Goal: Task Accomplishment & Management: Manage account settings

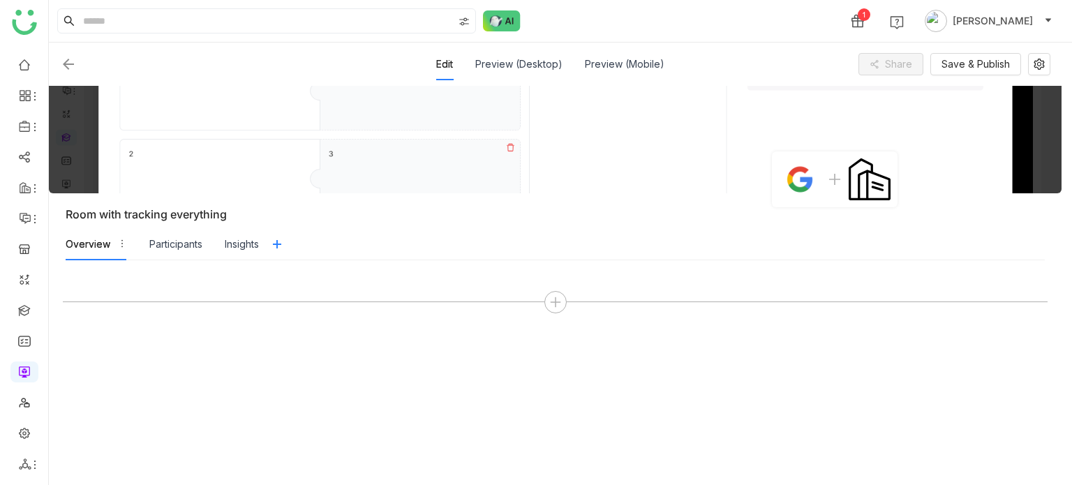
click at [68, 61] on img at bounding box center [68, 64] width 17 height 17
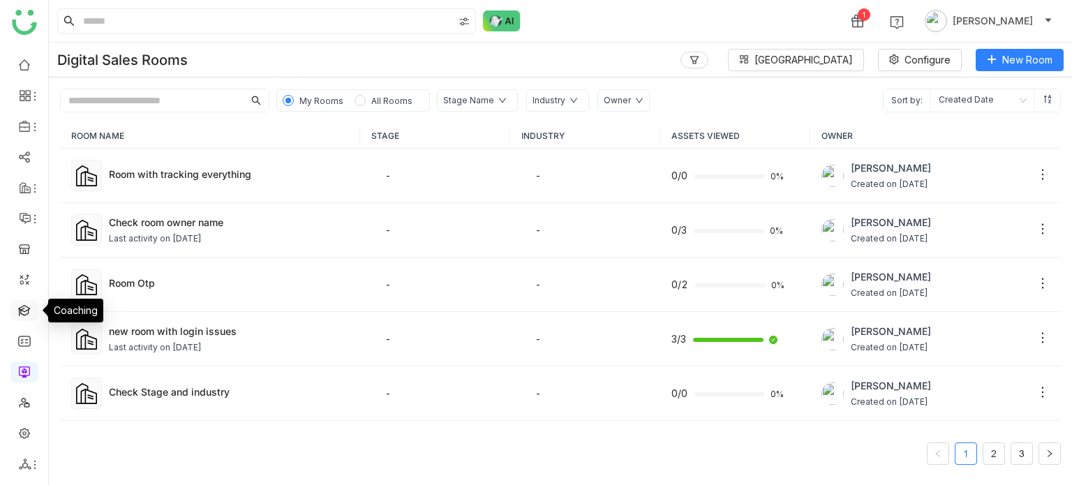
click at [18, 313] on link at bounding box center [24, 310] width 13 height 12
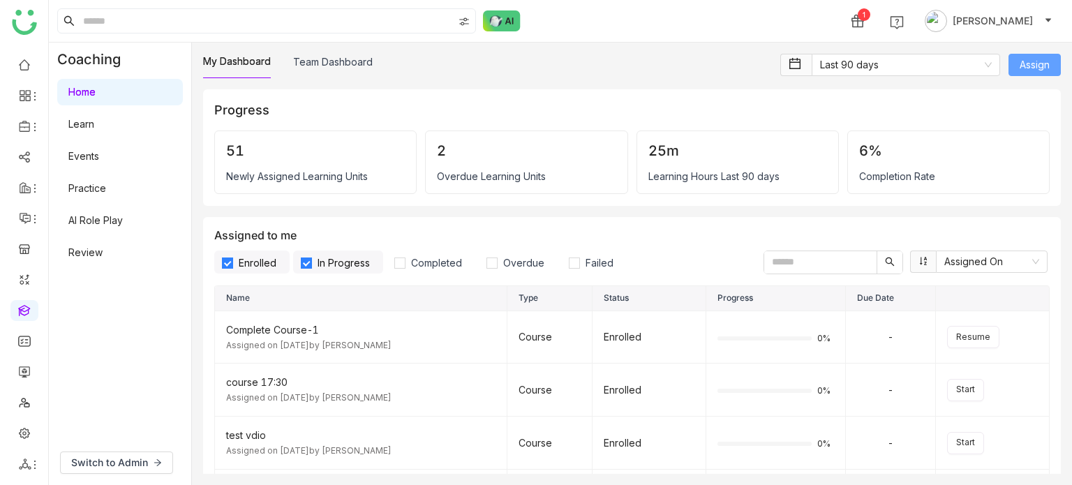
click at [1041, 62] on span "Assign" at bounding box center [1035, 64] width 30 height 15
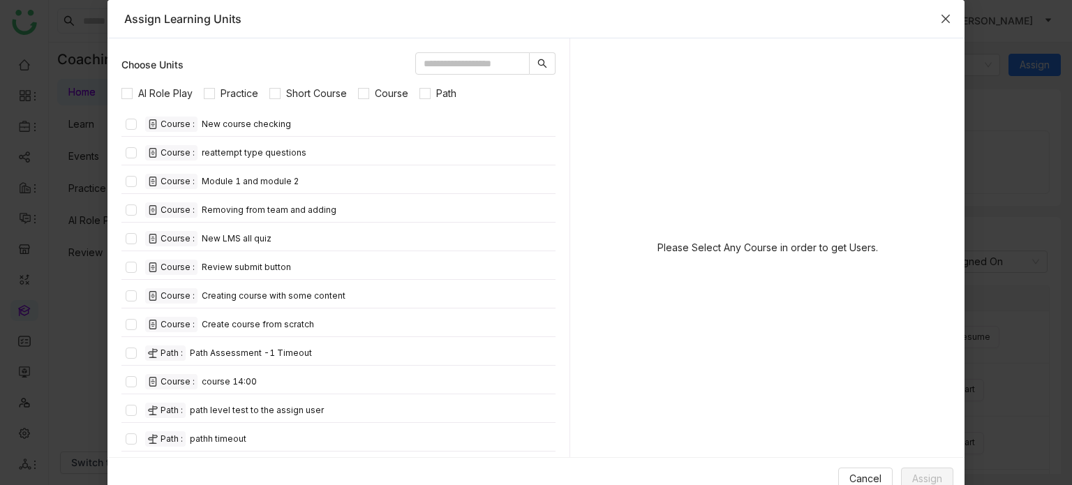
click at [951, 21] on span "Close" at bounding box center [946, 19] width 38 height 38
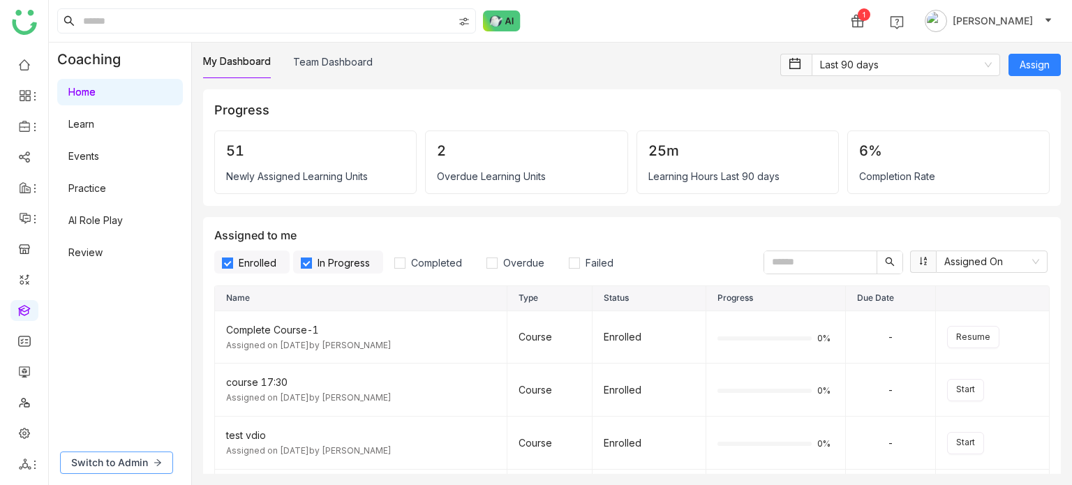
click at [136, 455] on span "Switch to Admin" at bounding box center [109, 462] width 77 height 15
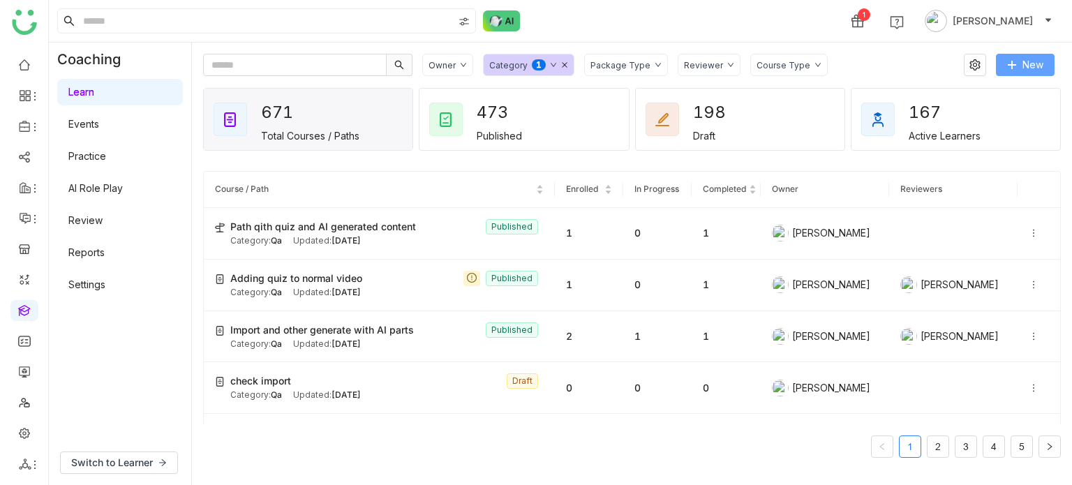
click at [1025, 65] on span "New" at bounding box center [1033, 64] width 21 height 15
click at [1034, 64] on span "New" at bounding box center [1033, 64] width 21 height 15
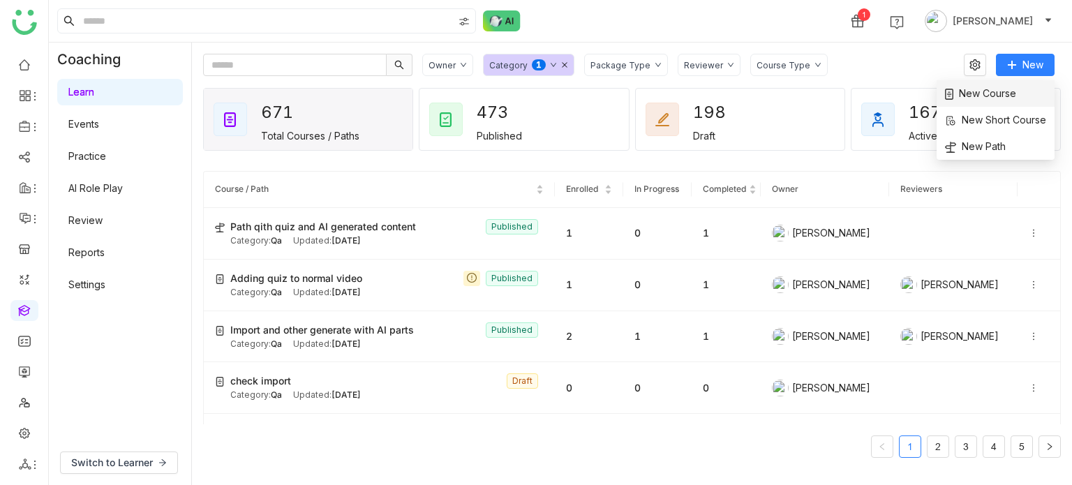
click at [1004, 98] on span "New Course" at bounding box center [980, 93] width 71 height 15
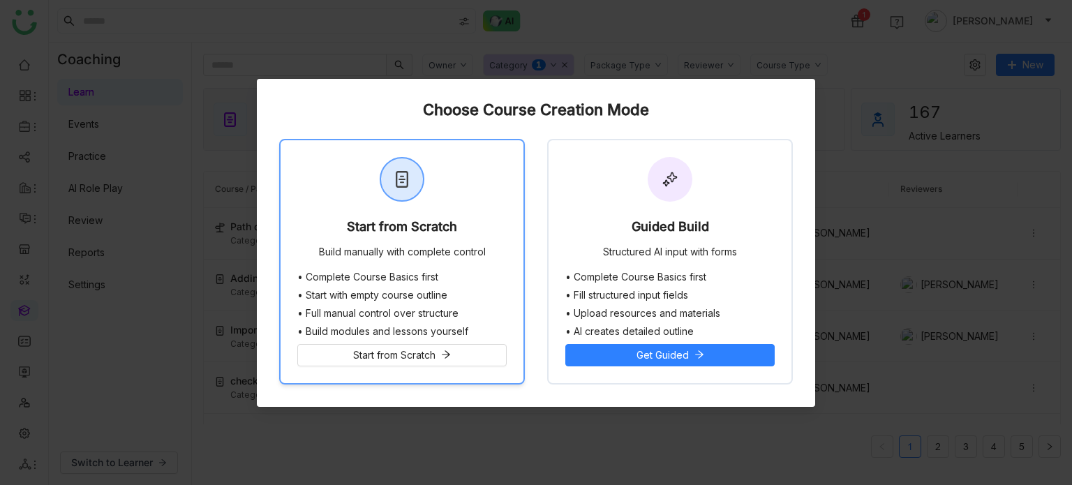
click at [518, 218] on div "Start from Scratch Build manually with complete control" at bounding box center [402, 205] width 243 height 131
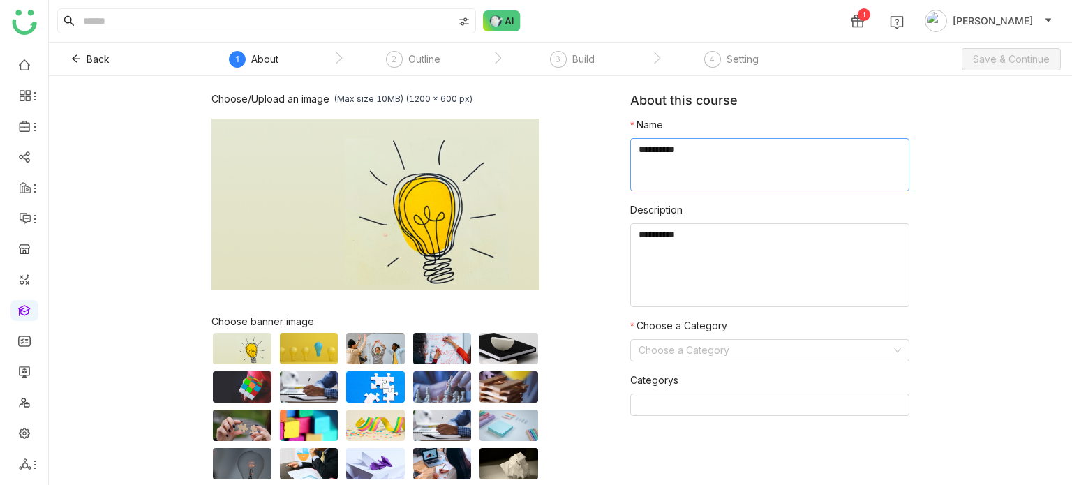
click at [692, 168] on textarea at bounding box center [769, 164] width 279 height 53
type textarea "**********"
type textarea "********"
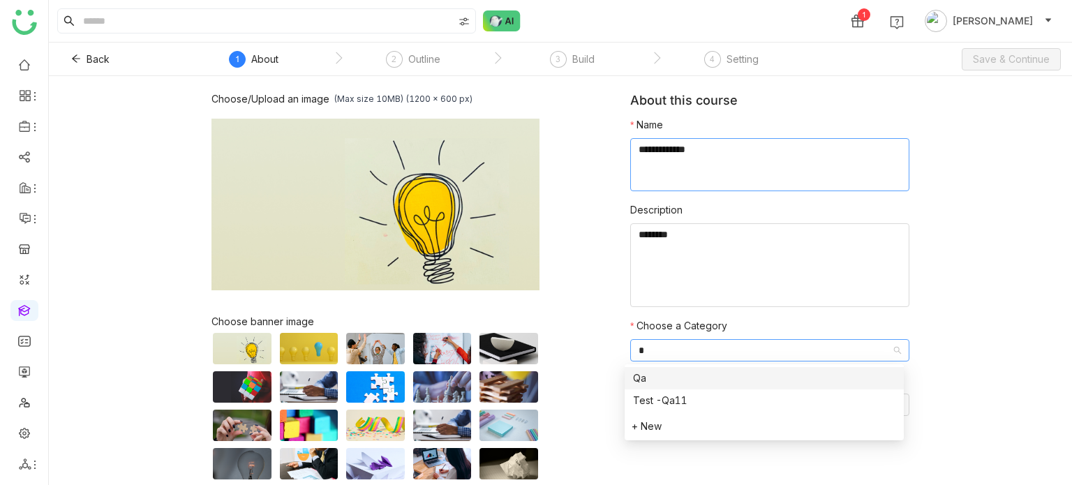
type input "**"
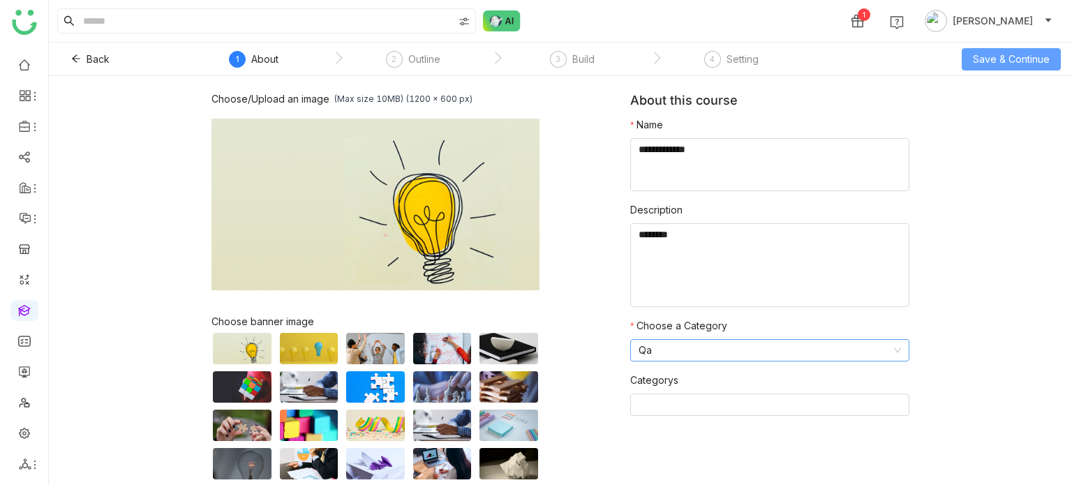
click at [1018, 57] on span "Save & Continue" at bounding box center [1011, 59] width 77 height 15
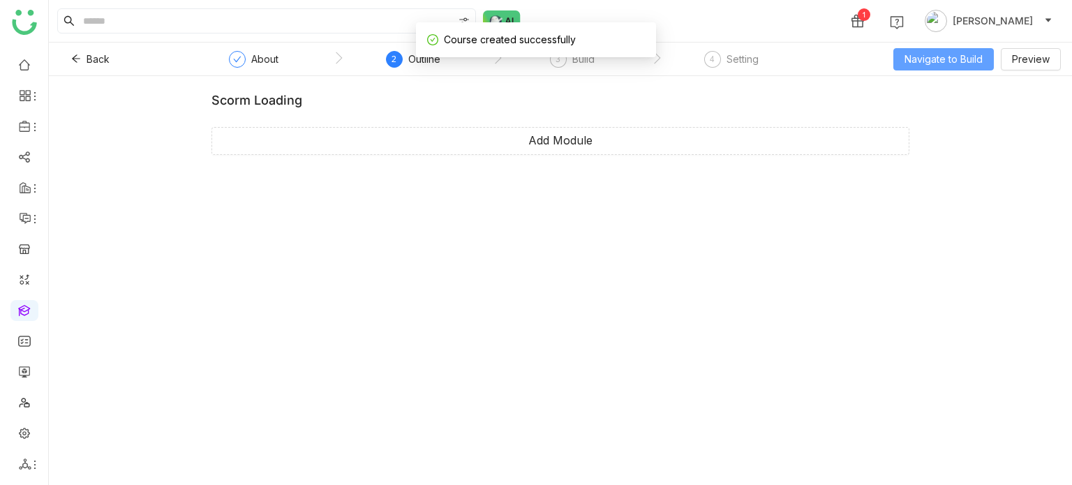
click at [962, 69] on button "Navigate to Build" at bounding box center [943, 59] width 101 height 22
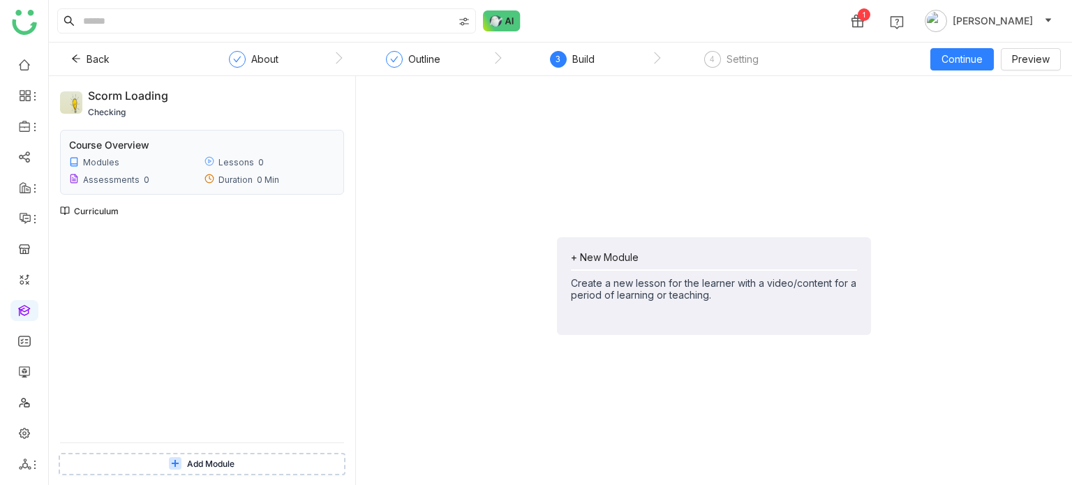
click at [603, 256] on div "+ New Module" at bounding box center [714, 257] width 286 height 12
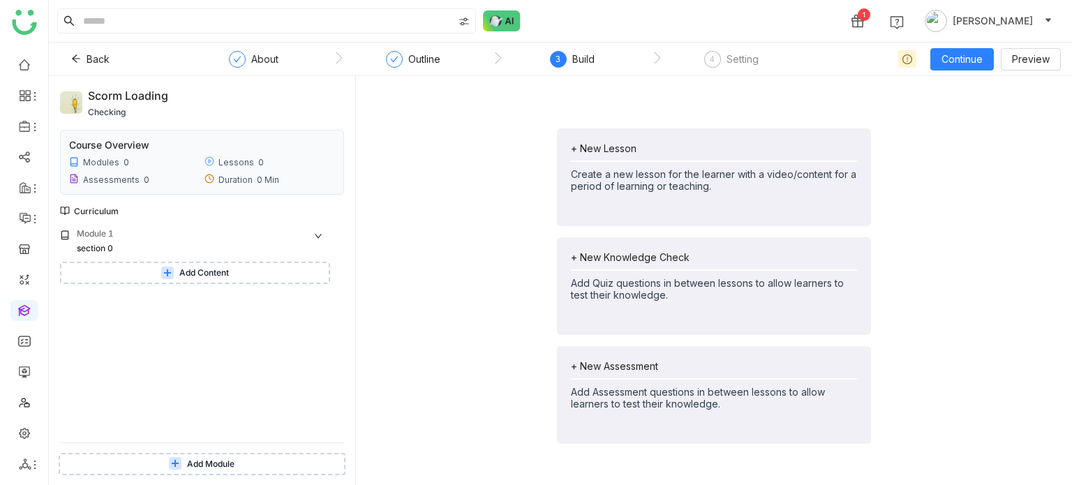
click at [221, 282] on button "Add Content" at bounding box center [195, 273] width 270 height 22
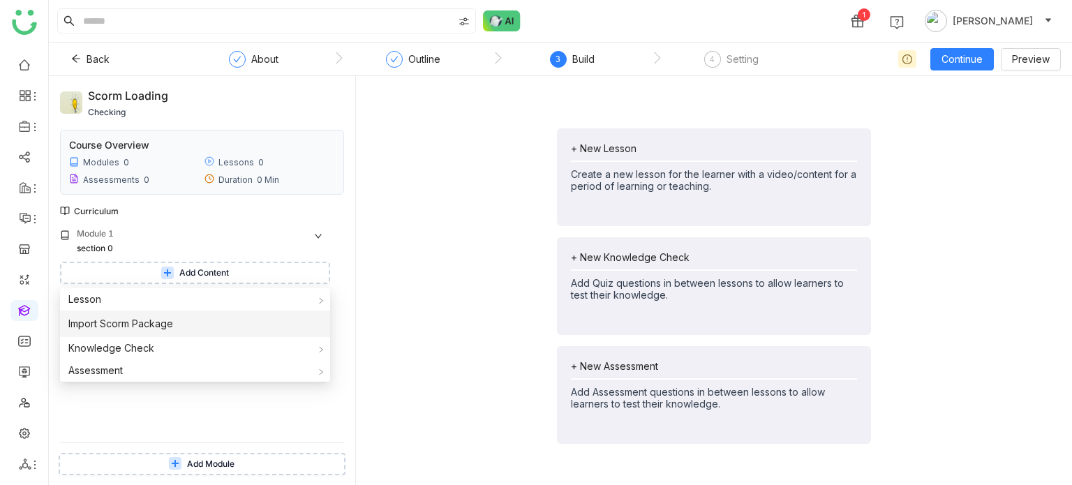
click at [212, 333] on li "Import Scorm Package" at bounding box center [195, 324] width 270 height 27
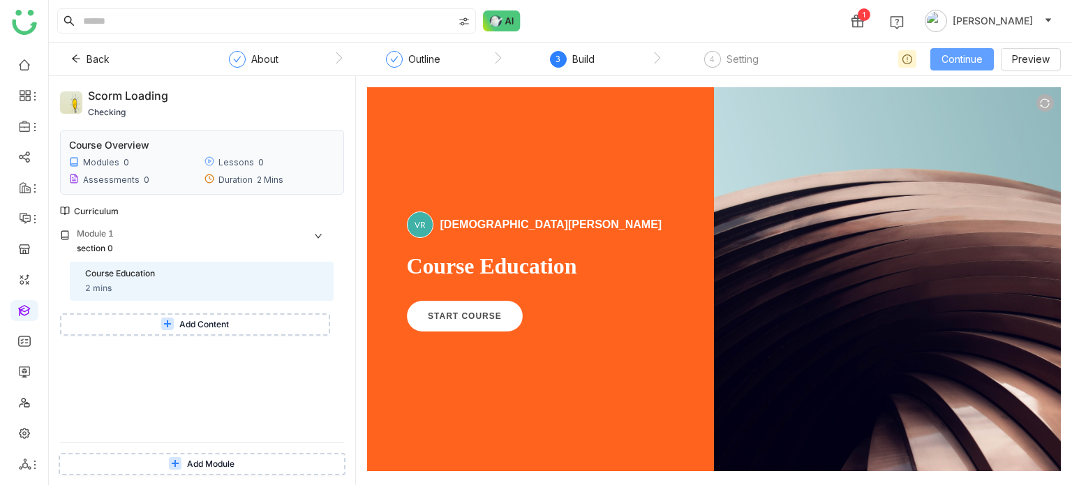
click at [976, 66] on span "Continue" at bounding box center [962, 59] width 41 height 15
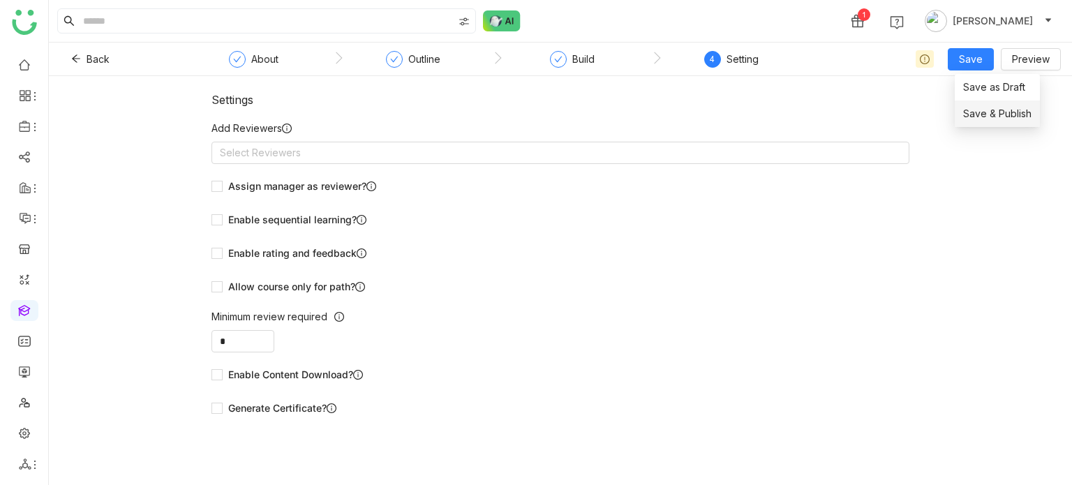
click at [976, 113] on span "Save & Publish" at bounding box center [997, 113] width 68 height 15
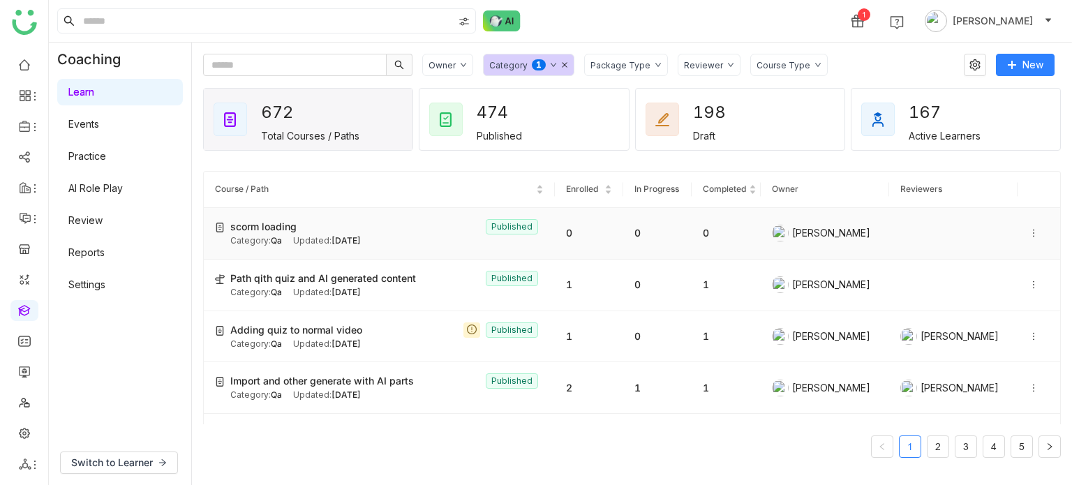
click at [1029, 237] on icon at bounding box center [1034, 233] width 10 height 10
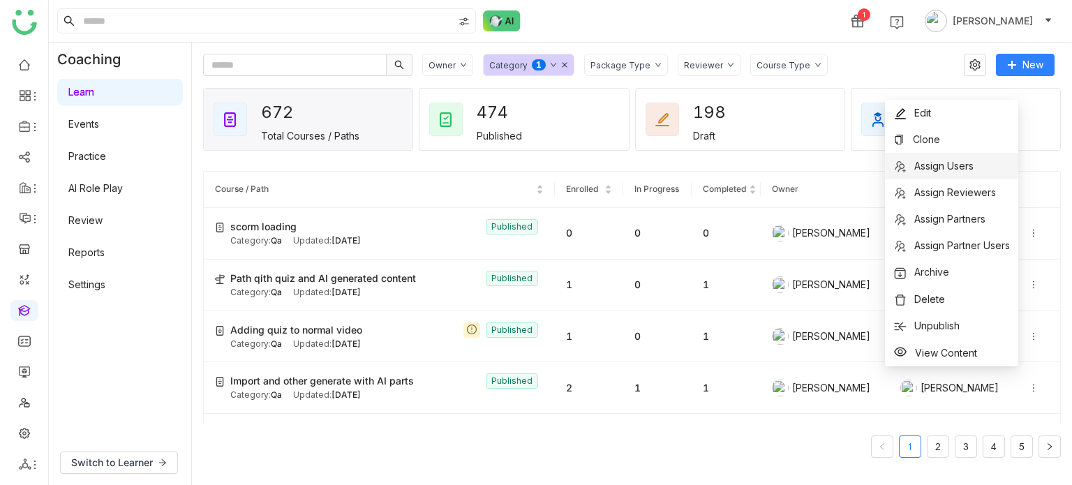
click at [977, 170] on li "Assign Users" at bounding box center [951, 166] width 133 height 27
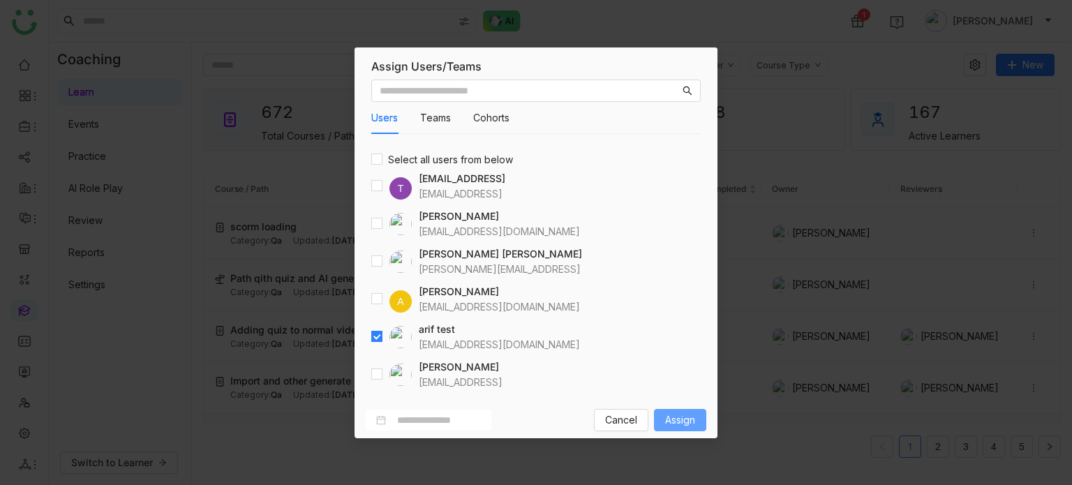
click at [671, 413] on span "Assign" at bounding box center [680, 420] width 30 height 15
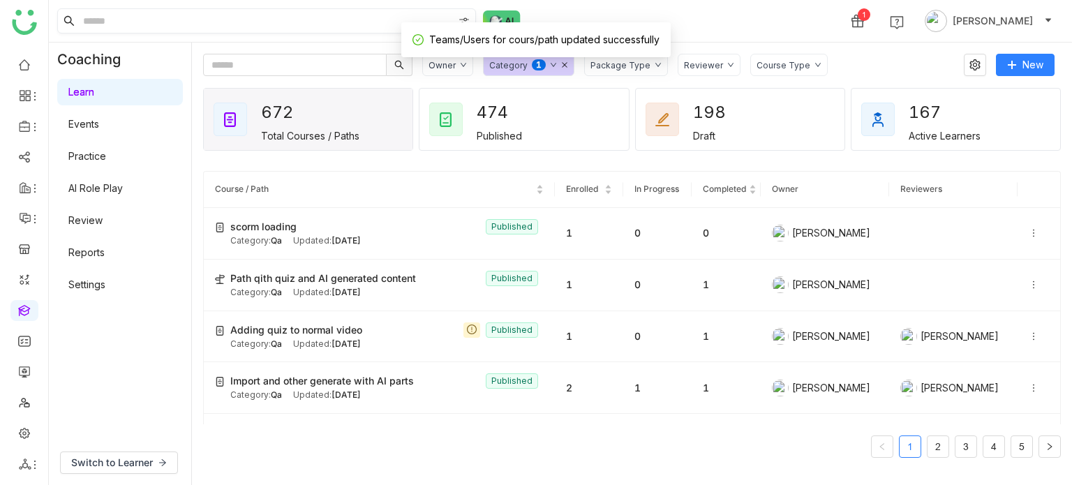
click at [318, 26] on input at bounding box center [266, 21] width 373 height 24
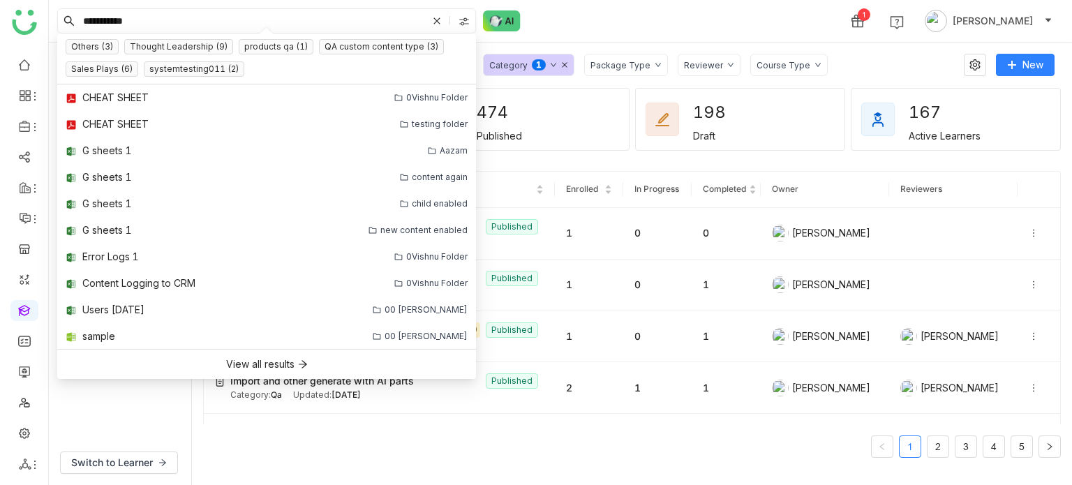
type input "**********"
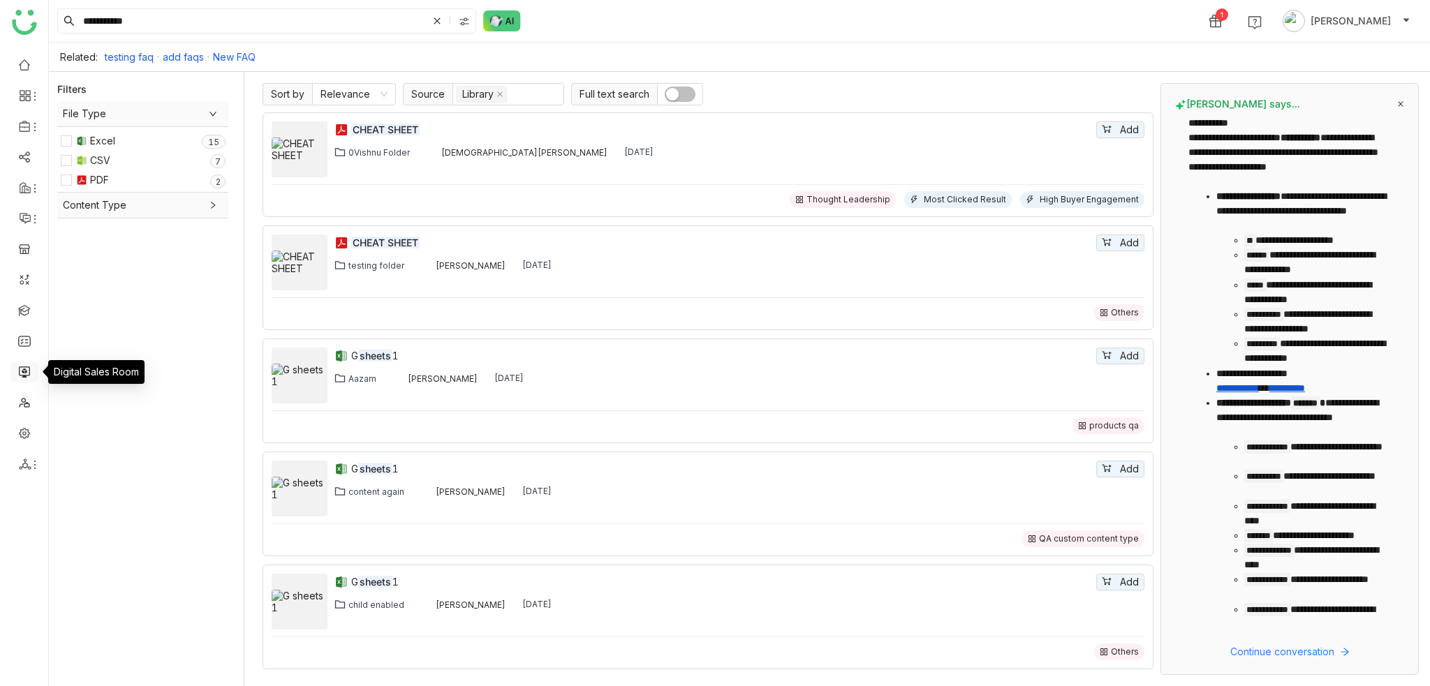
click at [31, 371] on link at bounding box center [24, 371] width 13 height 12
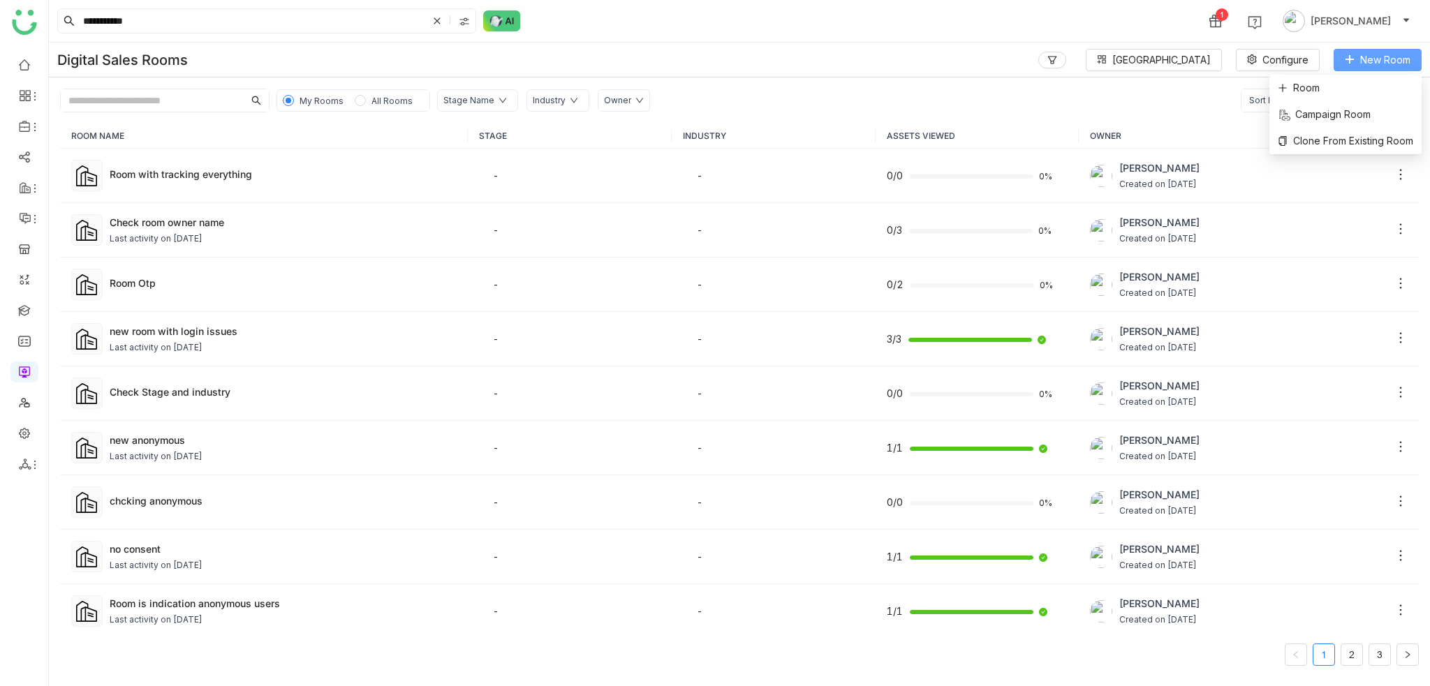
click at [1071, 50] on button "New Room" at bounding box center [1377, 60] width 88 height 22
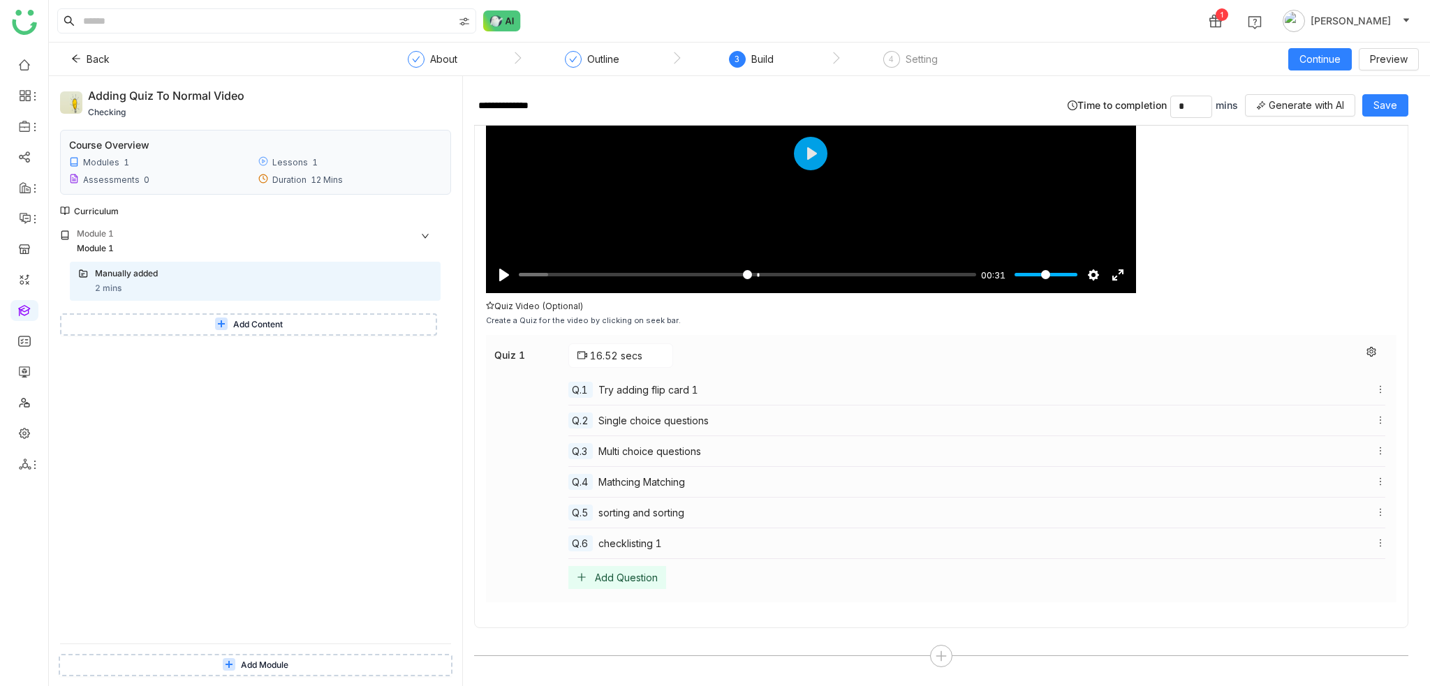
scroll to position [175, 0]
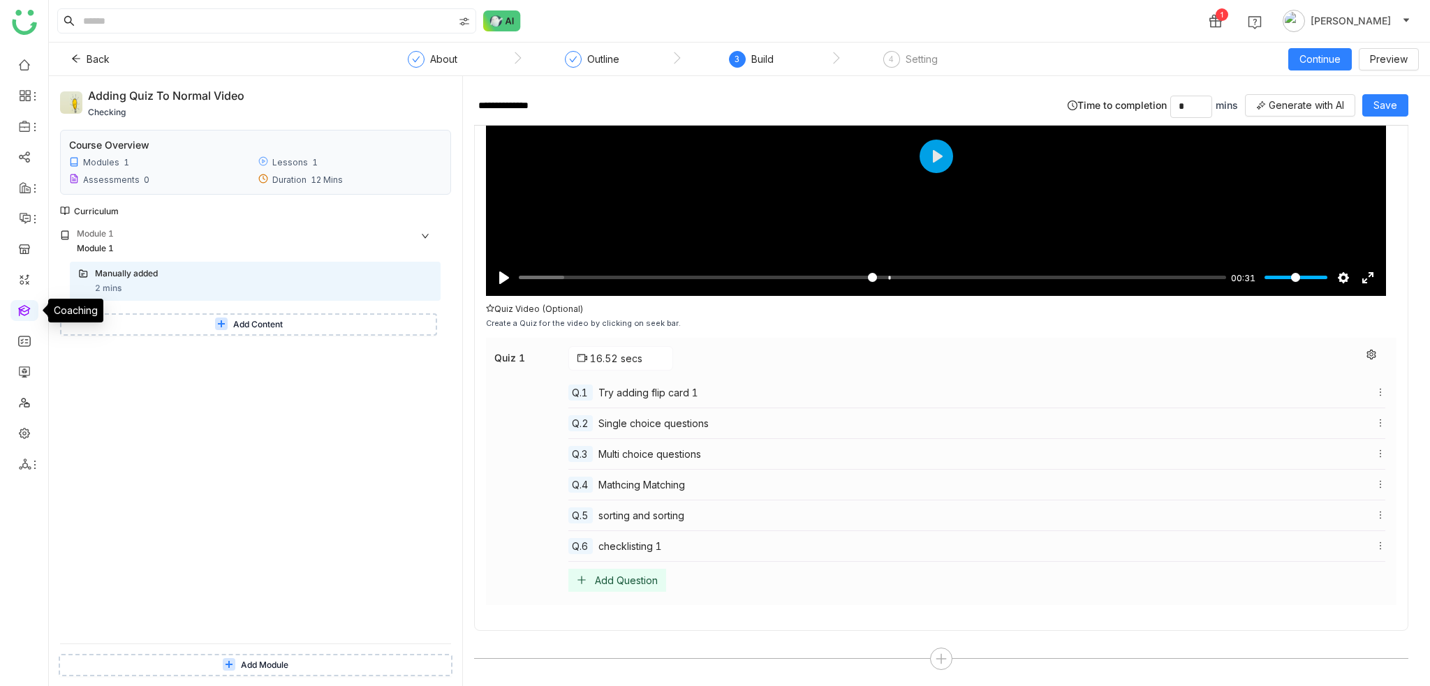
click at [29, 312] on link at bounding box center [24, 310] width 13 height 12
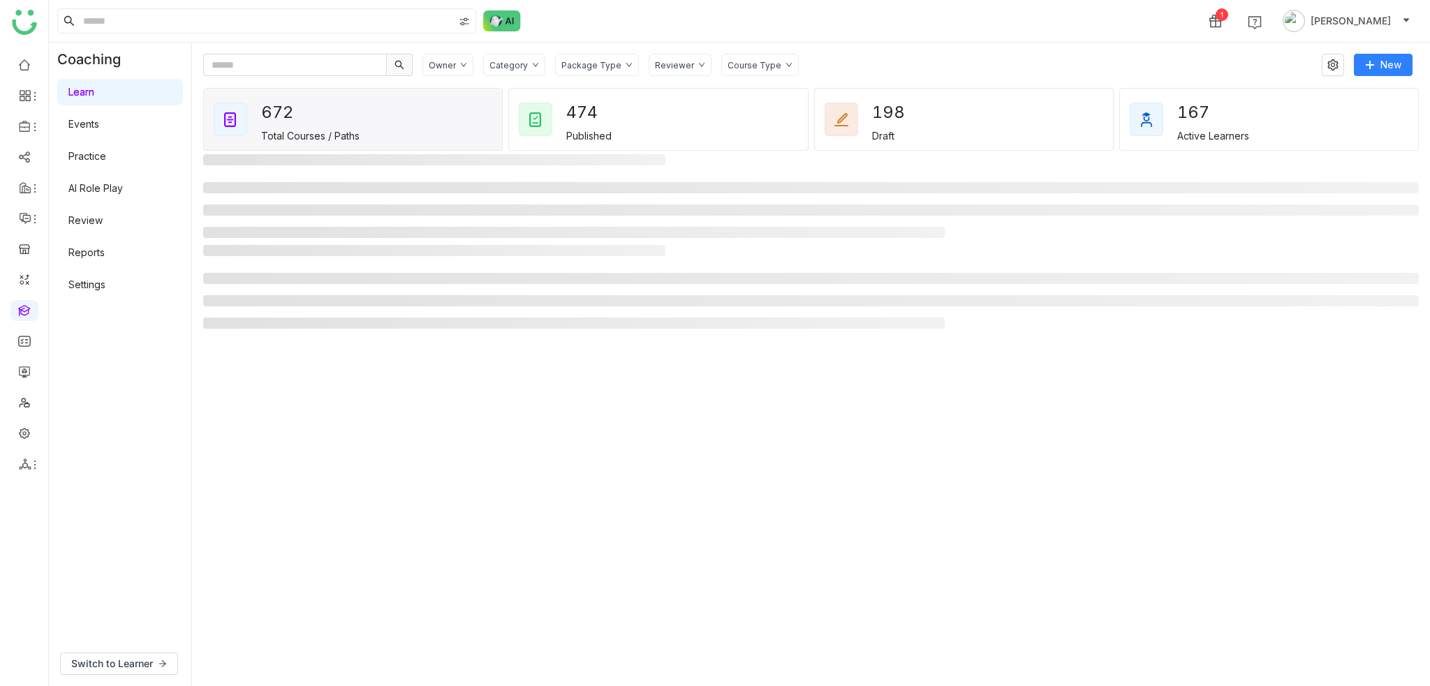
click at [38, 371] on ul at bounding box center [24, 265] width 48 height 440
click at [31, 372] on link at bounding box center [24, 371] width 13 height 12
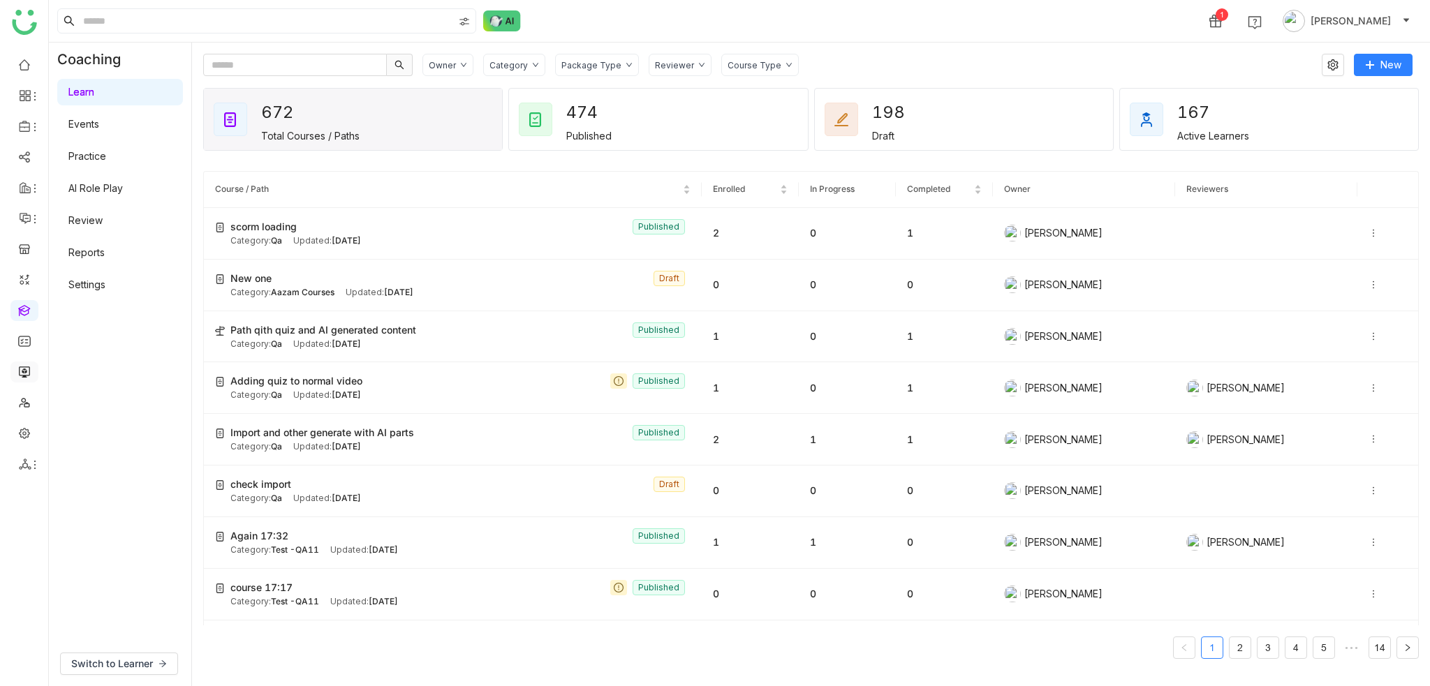
click at [31, 372] on link at bounding box center [24, 371] width 13 height 12
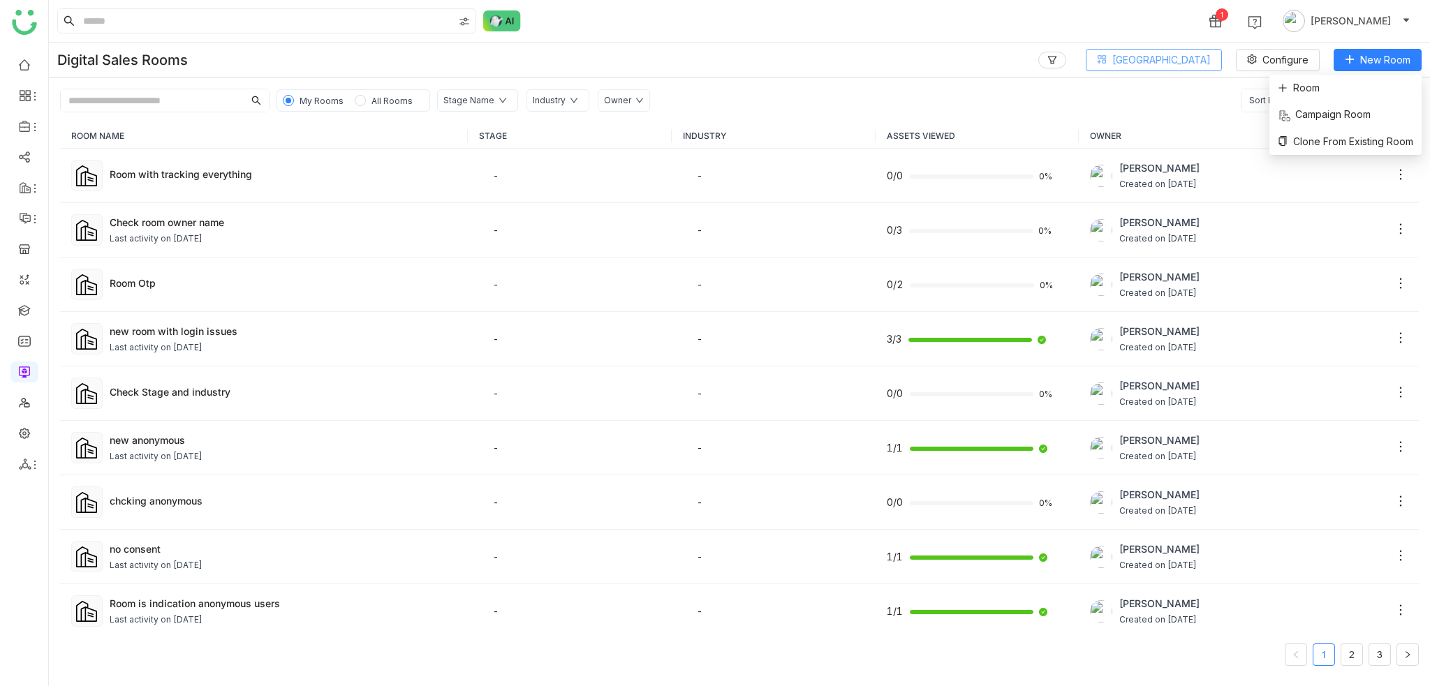
click at [1071, 61] on span "[GEOGRAPHIC_DATA]" at bounding box center [1161, 59] width 98 height 15
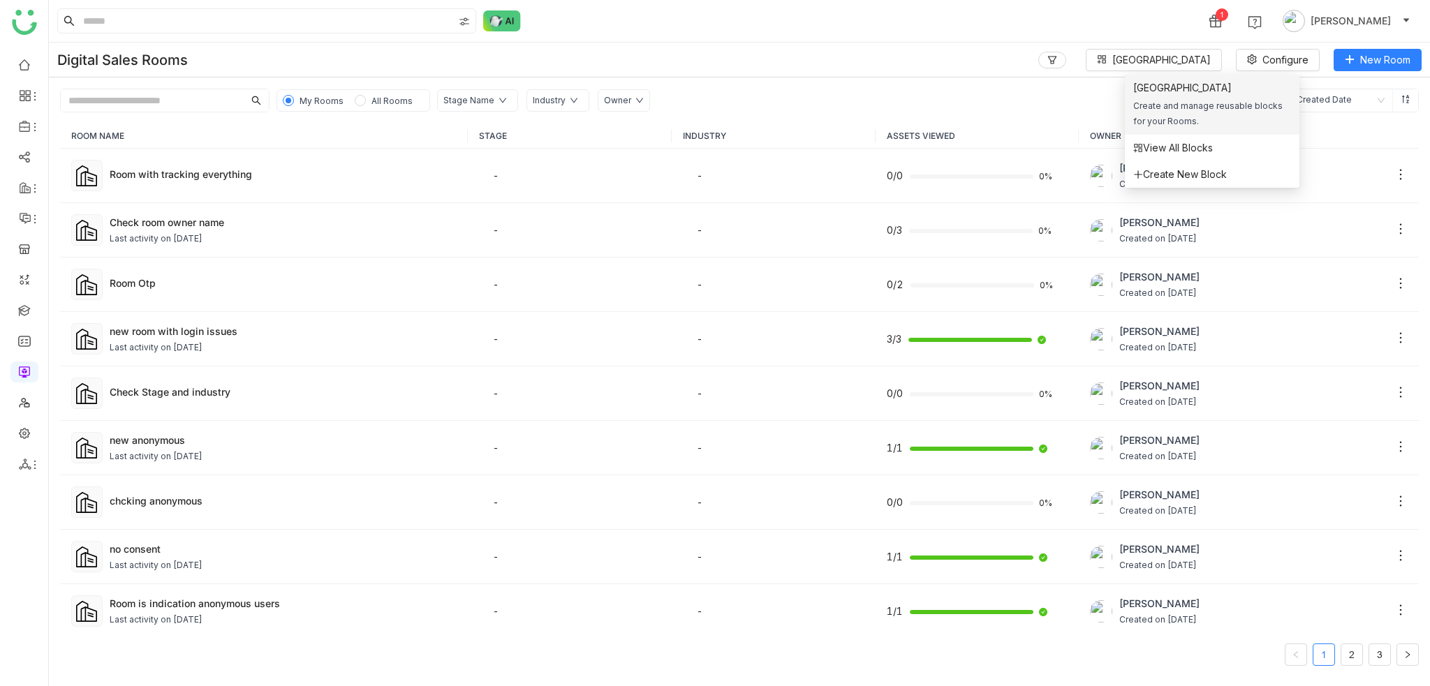
click at [1071, 94] on div "[GEOGRAPHIC_DATA]" at bounding box center [1212, 87] width 158 height 15
click at [1071, 181] on span "Create New Block" at bounding box center [1180, 174] width 94 height 15
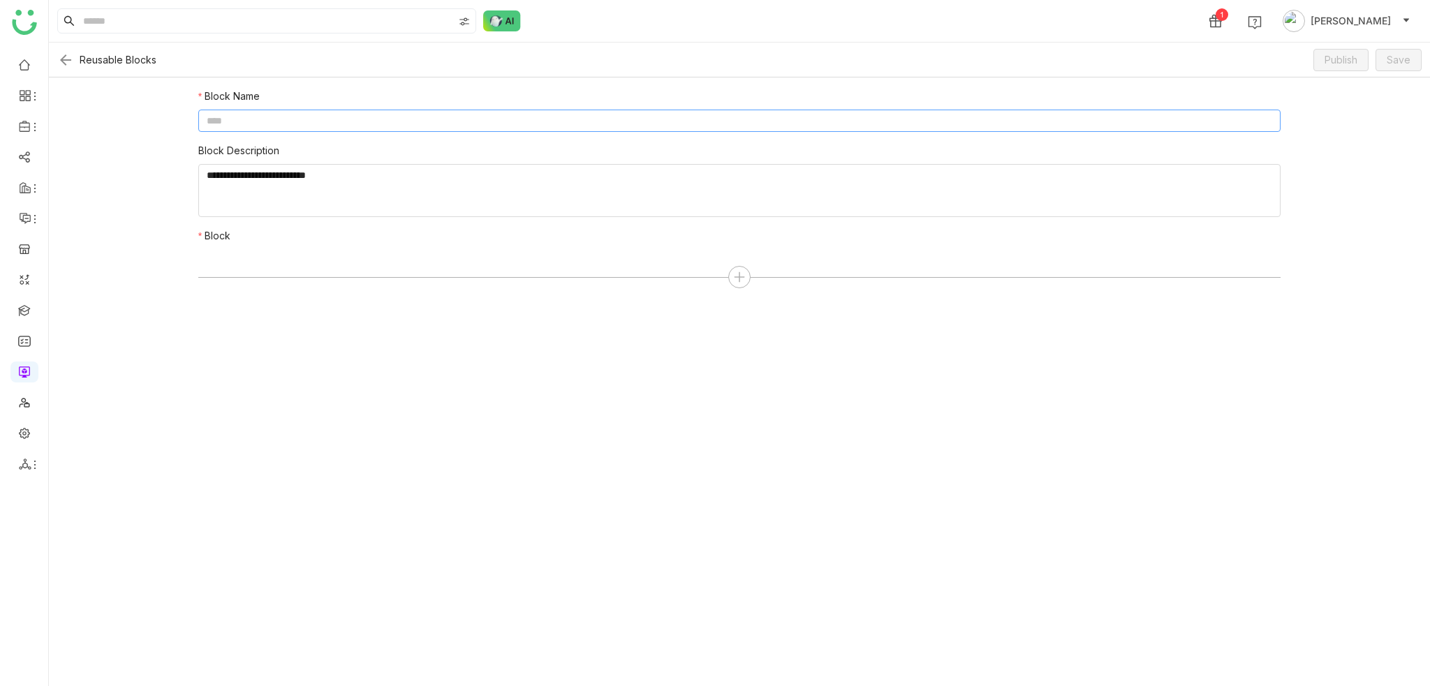
click at [499, 125] on input at bounding box center [739, 121] width 1082 height 22
type input "**********"
type textarea "**********"
click at [724, 281] on div at bounding box center [739, 277] width 1082 height 22
click at [748, 269] on div at bounding box center [739, 277] width 1082 height 22
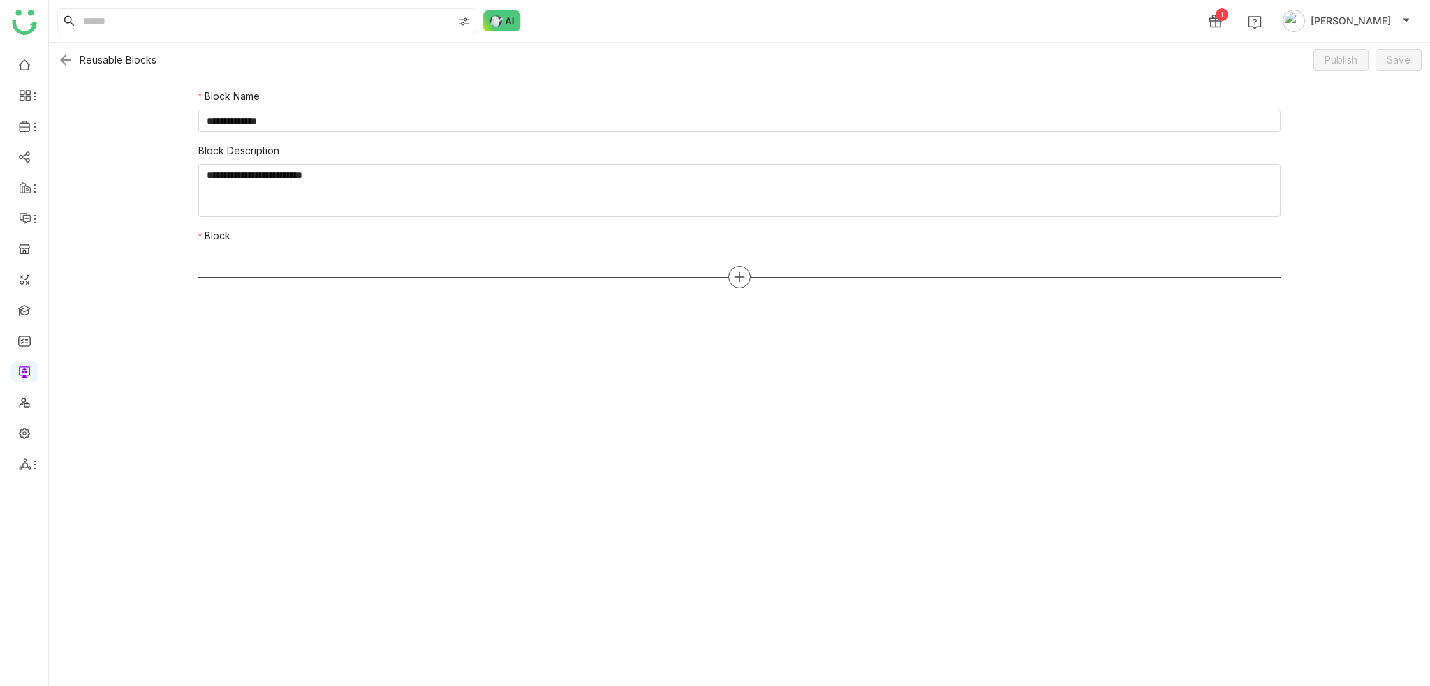
click at [752, 287] on div at bounding box center [739, 277] width 1082 height 22
click at [734, 271] on icon at bounding box center [739, 277] width 13 height 13
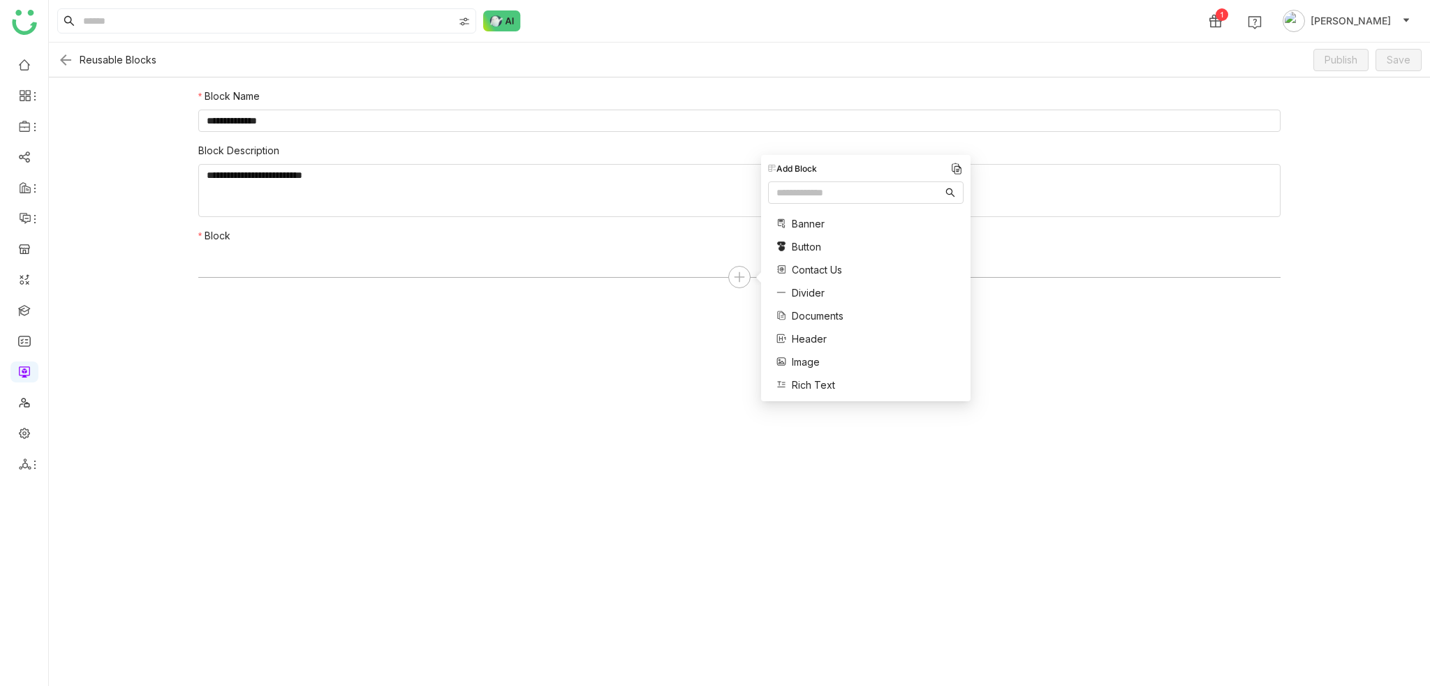
click at [820, 311] on span "Documents" at bounding box center [818, 316] width 52 height 15
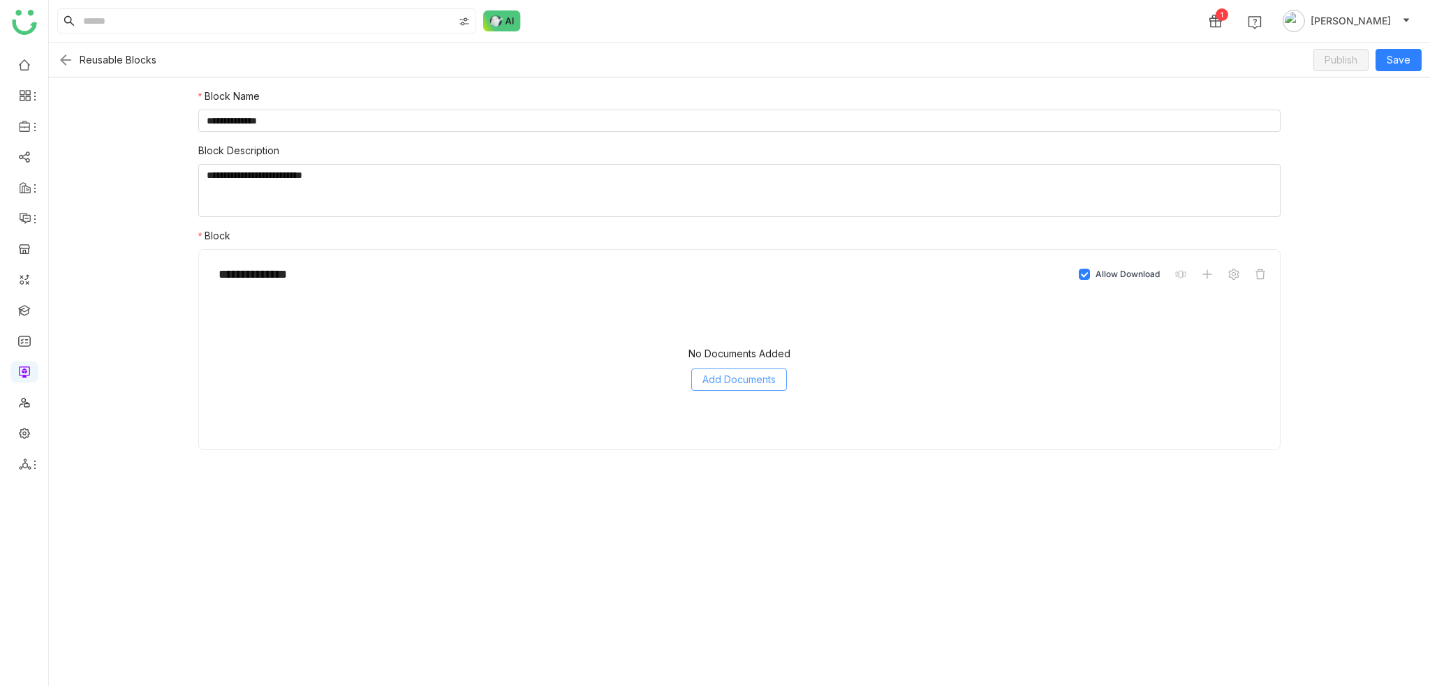
click at [753, 369] on button "Add Documents" at bounding box center [739, 380] width 96 height 22
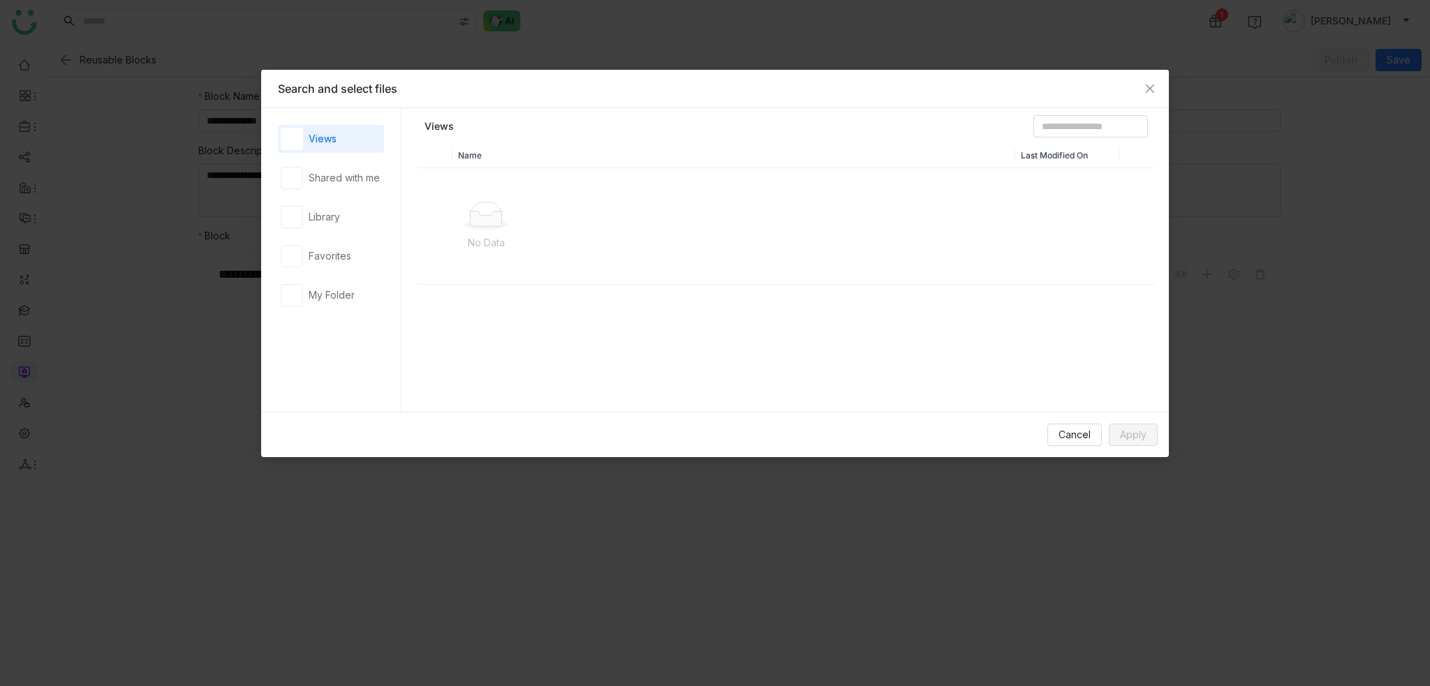
click at [757, 382] on div "Name Last Modified On No Data" at bounding box center [785, 281] width 737 height 276
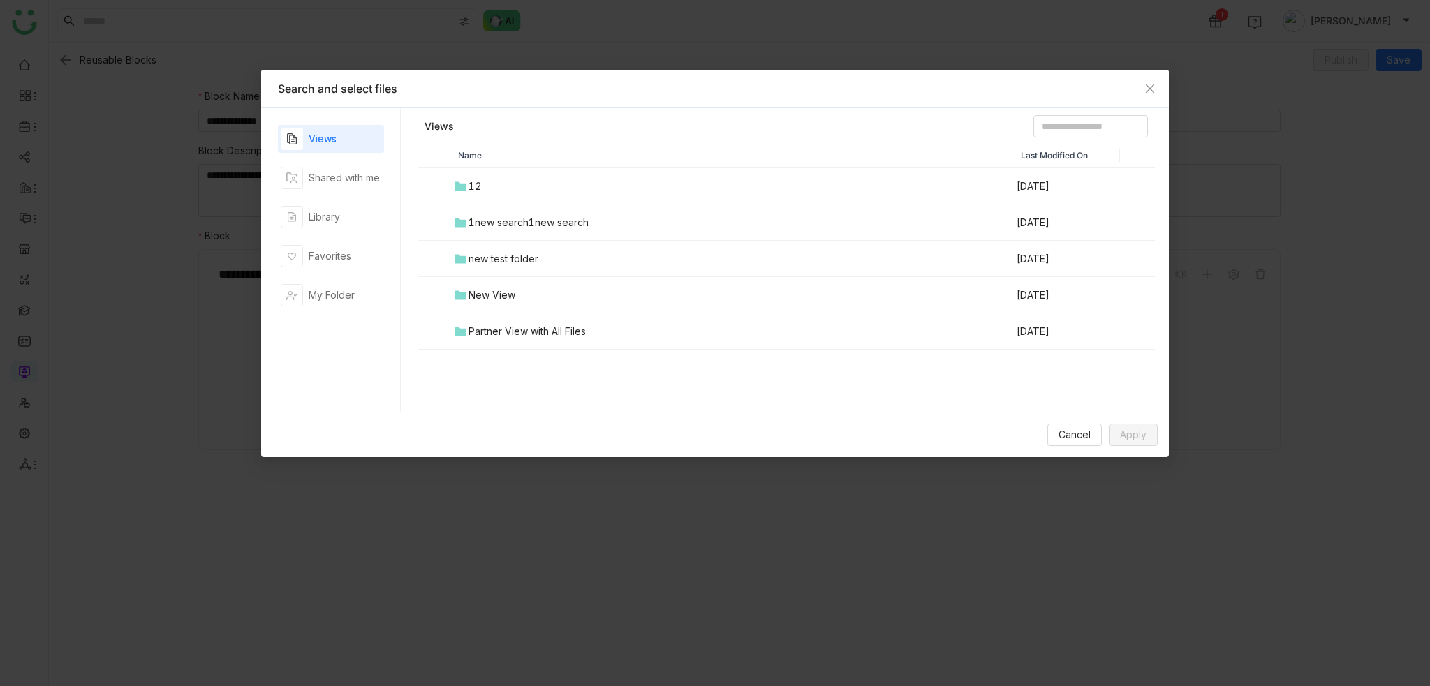
click at [492, 206] on td "1new search1new search" at bounding box center [733, 223] width 563 height 36
click at [502, 179] on div "00 Arif Folder" at bounding box center [515, 186] width 94 height 15
click at [506, 232] on td "Screen record video" at bounding box center [733, 223] width 563 height 36
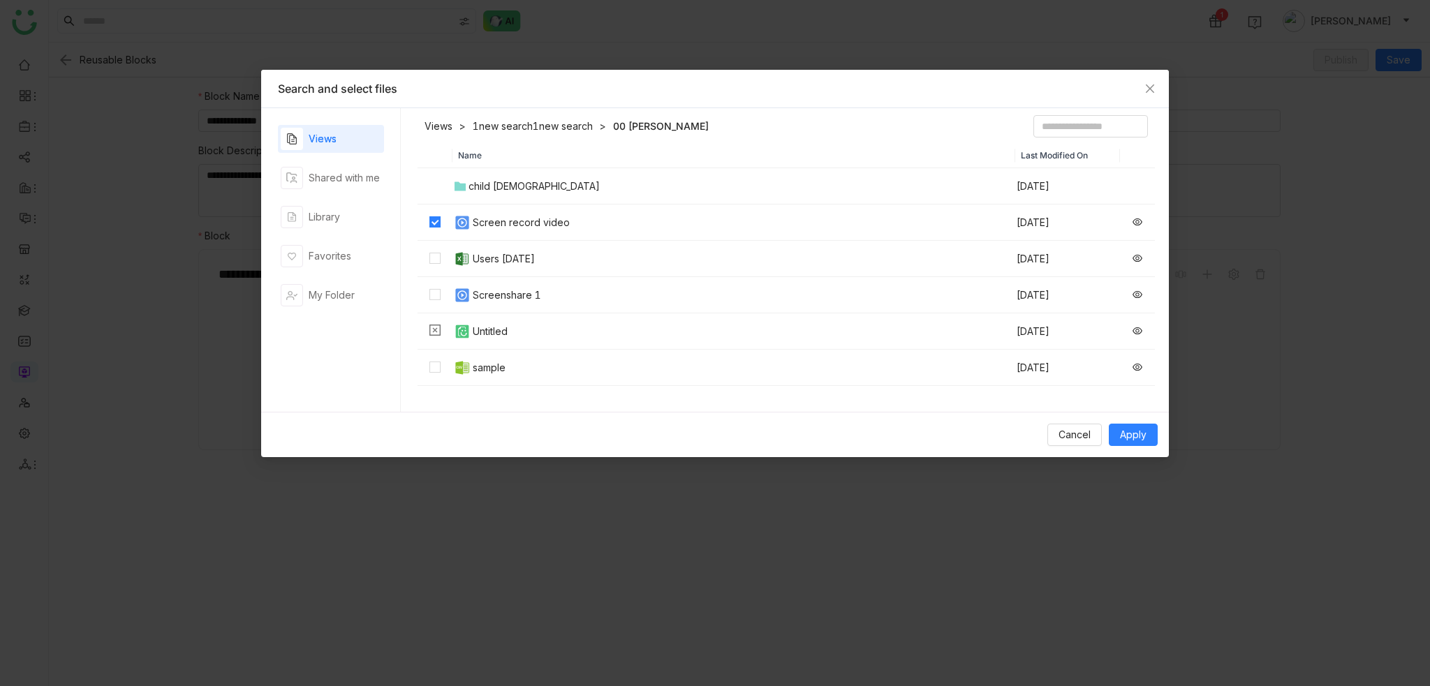
click at [506, 262] on div "Users [DATE]" at bounding box center [504, 258] width 62 height 15
click at [509, 290] on div "Screenshare 1" at bounding box center [507, 295] width 68 height 15
click at [503, 355] on td "sample" at bounding box center [733, 368] width 563 height 36
click at [1071, 430] on span "Apply" at bounding box center [1133, 434] width 27 height 15
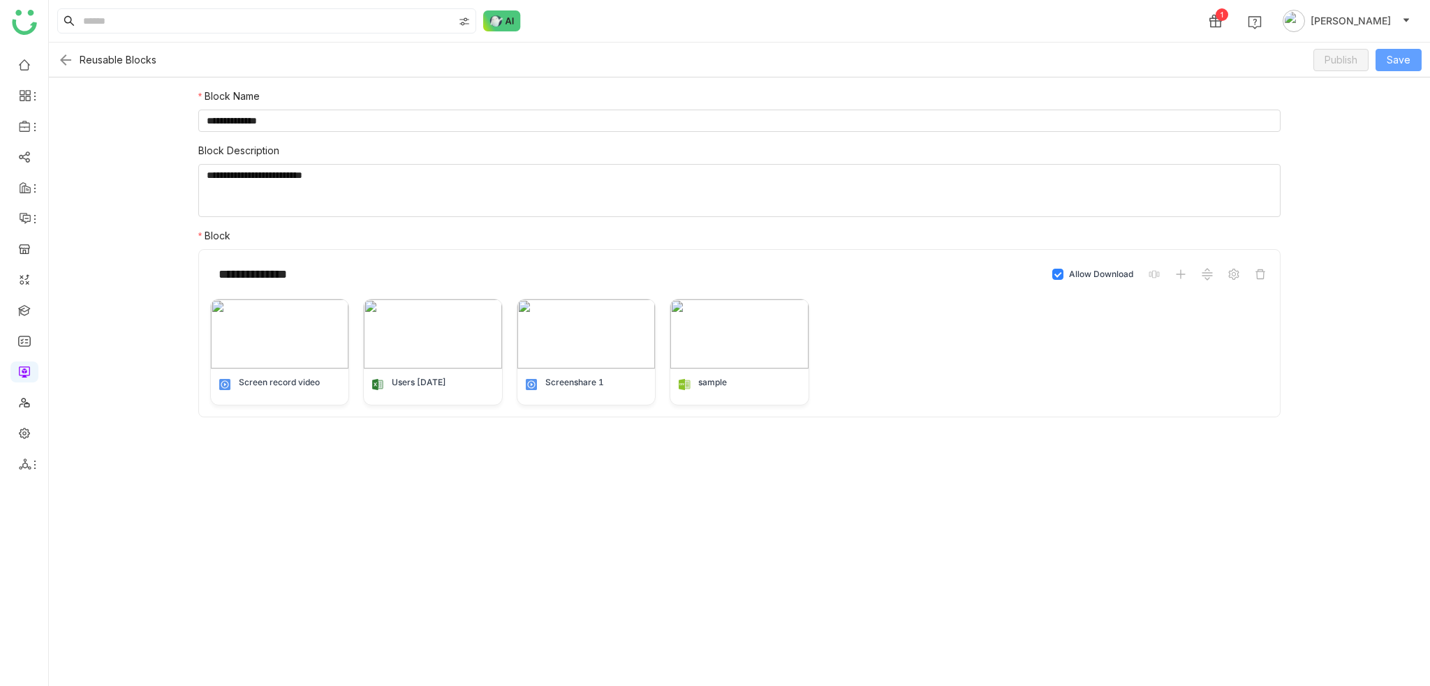
click at [1071, 55] on span "Save" at bounding box center [1398, 59] width 24 height 15
click at [65, 59] on img at bounding box center [65, 60] width 17 height 17
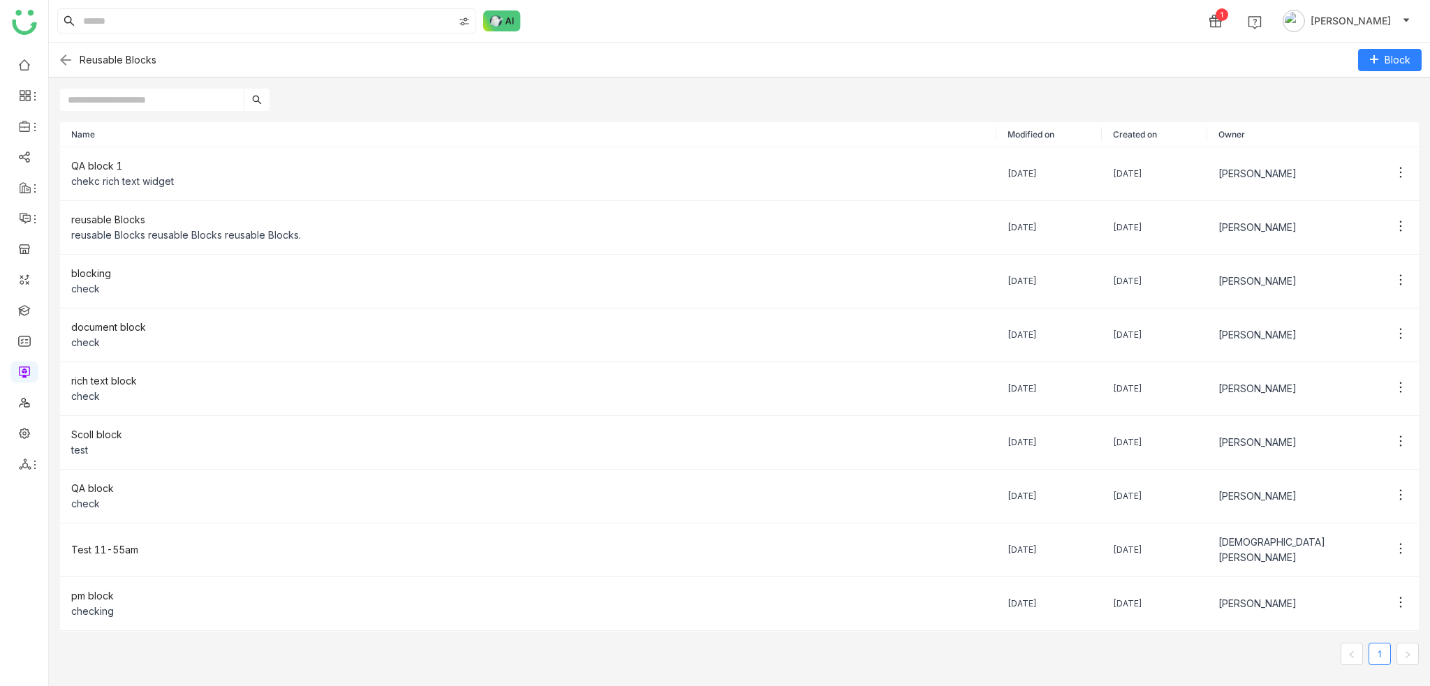
click at [59, 58] on img at bounding box center [65, 60] width 17 height 17
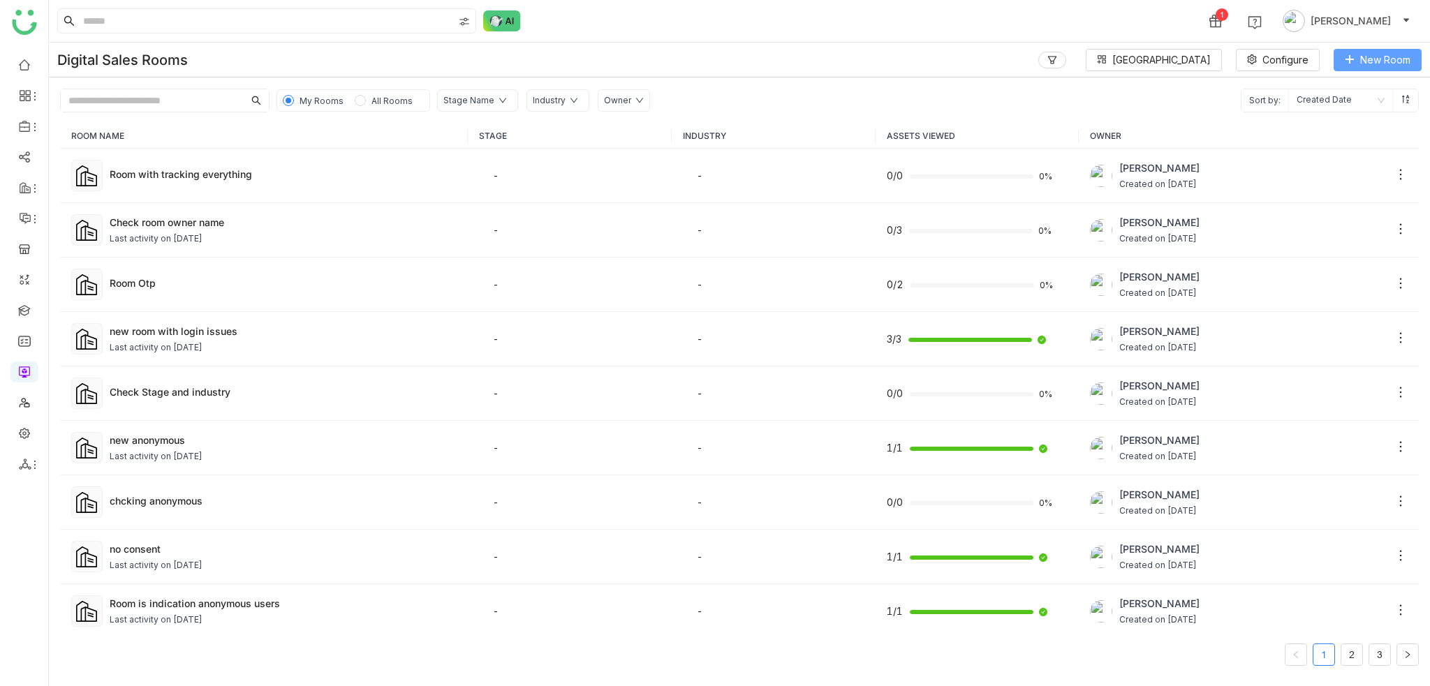
click at [1071, 62] on span "New Room" at bounding box center [1385, 59] width 50 height 15
click at [1071, 61] on span "New Room" at bounding box center [1385, 59] width 50 height 15
click at [1071, 106] on li "Campaign Room" at bounding box center [1345, 114] width 152 height 27
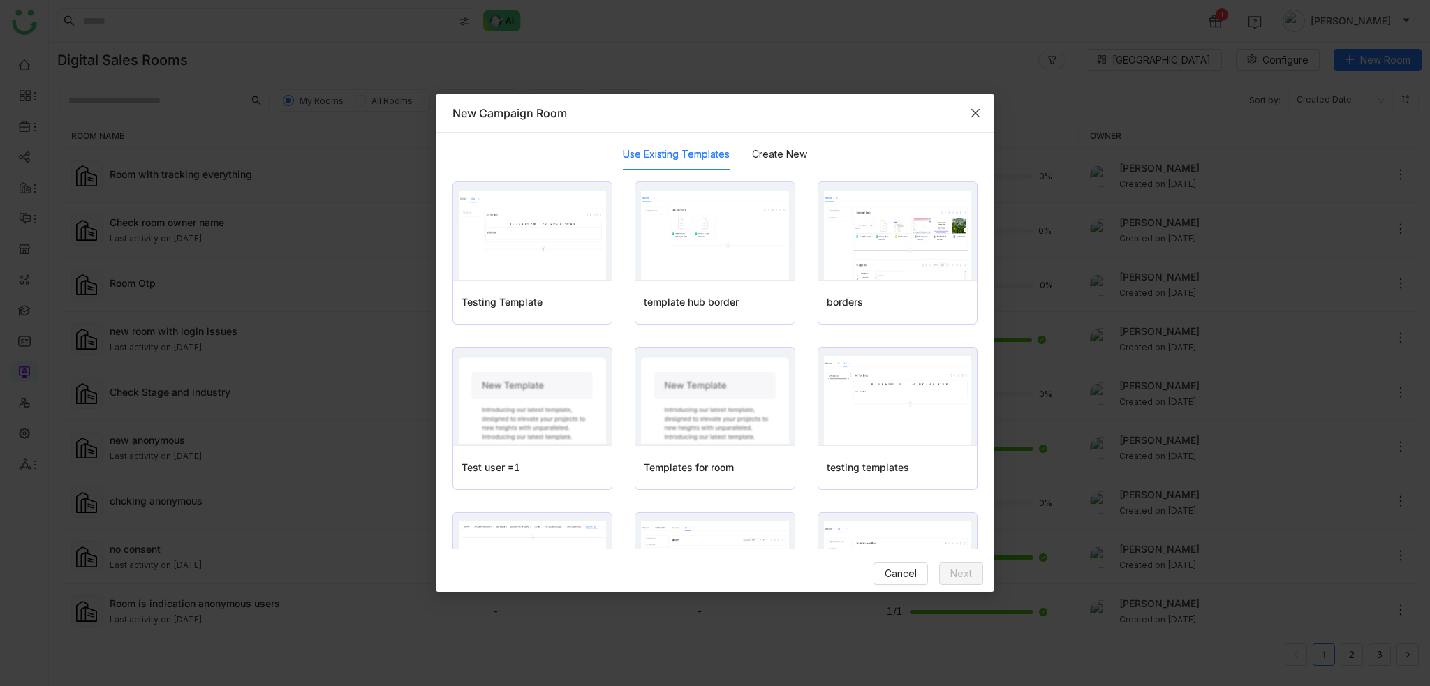
click at [981, 111] on span "Close" at bounding box center [975, 113] width 38 height 38
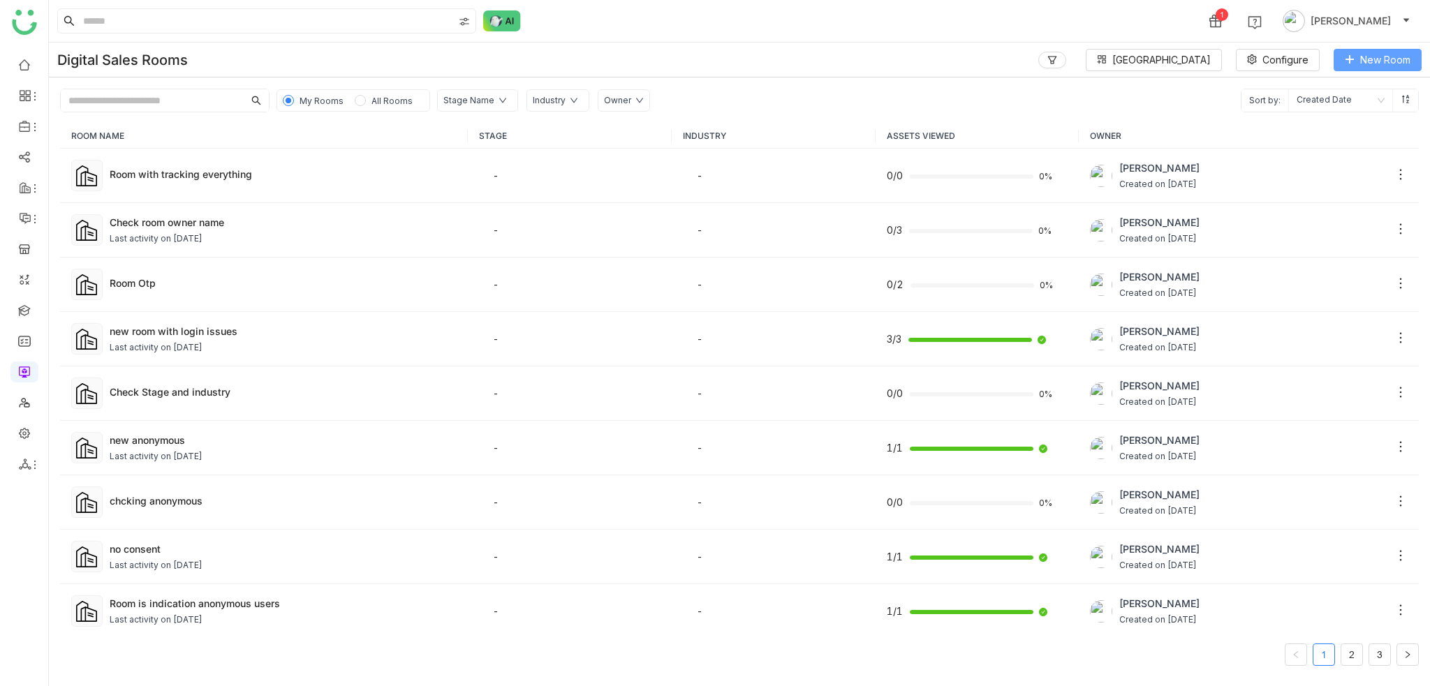
click at [1071, 64] on span "New Room" at bounding box center [1385, 59] width 50 height 15
click at [1071, 101] on li "Room" at bounding box center [1345, 88] width 152 height 27
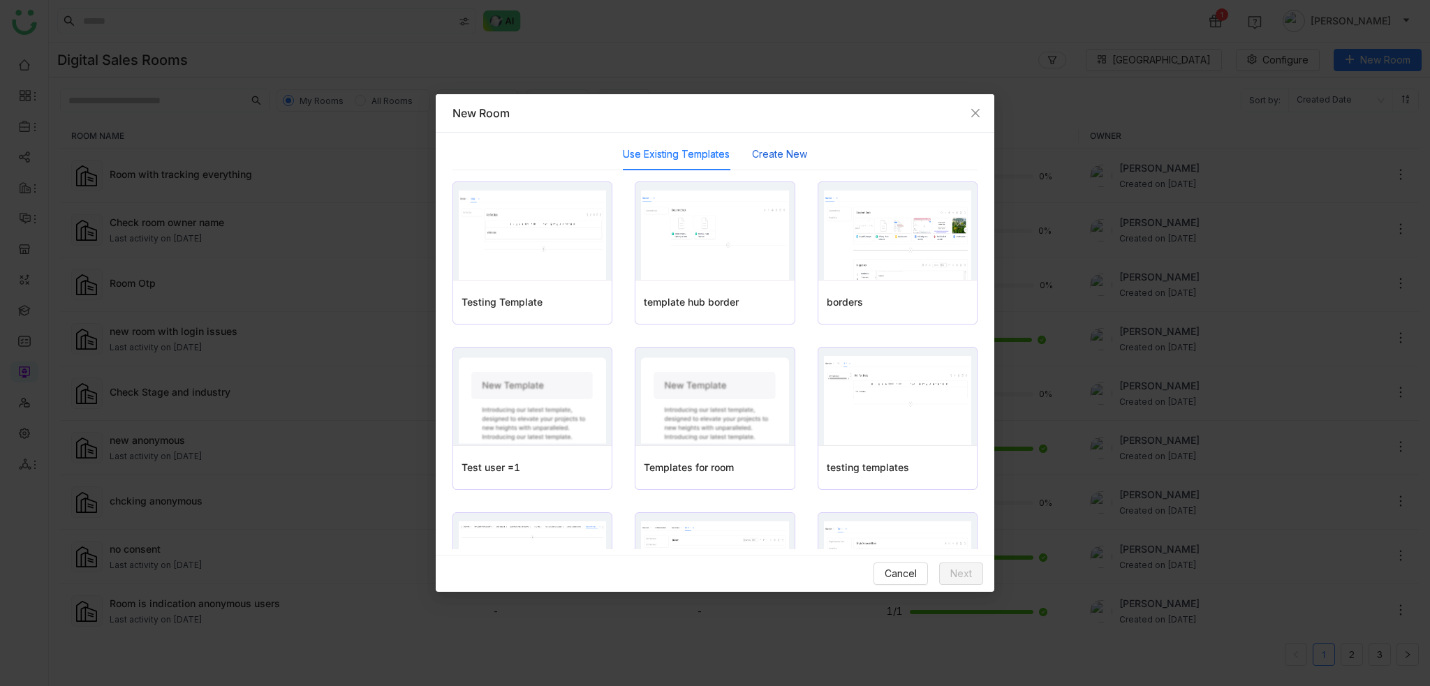
click at [789, 150] on button "Create New" at bounding box center [779, 154] width 55 height 15
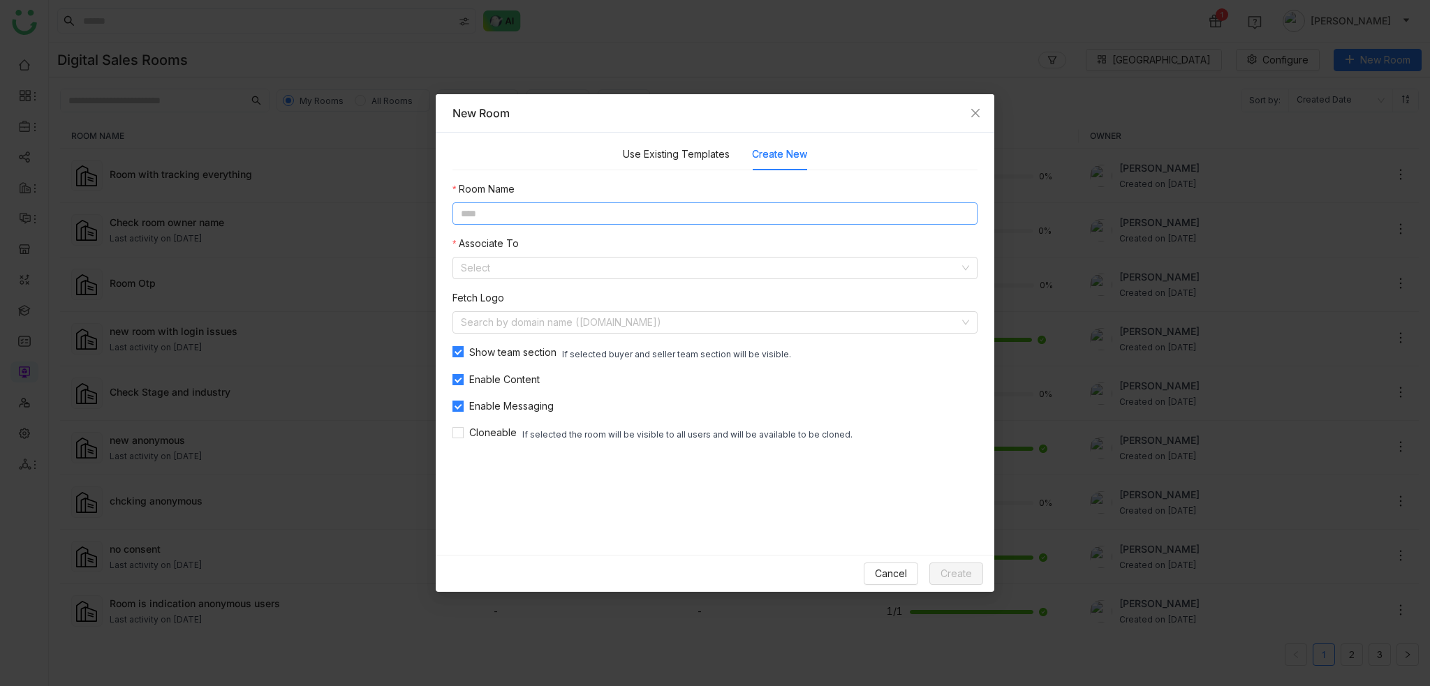
click at [660, 212] on input at bounding box center [714, 213] width 525 height 22
type input "*"
click at [588, 211] on input "**********" at bounding box center [714, 213] width 525 height 22
type input "**********"
click at [567, 266] on input at bounding box center [710, 268] width 498 height 21
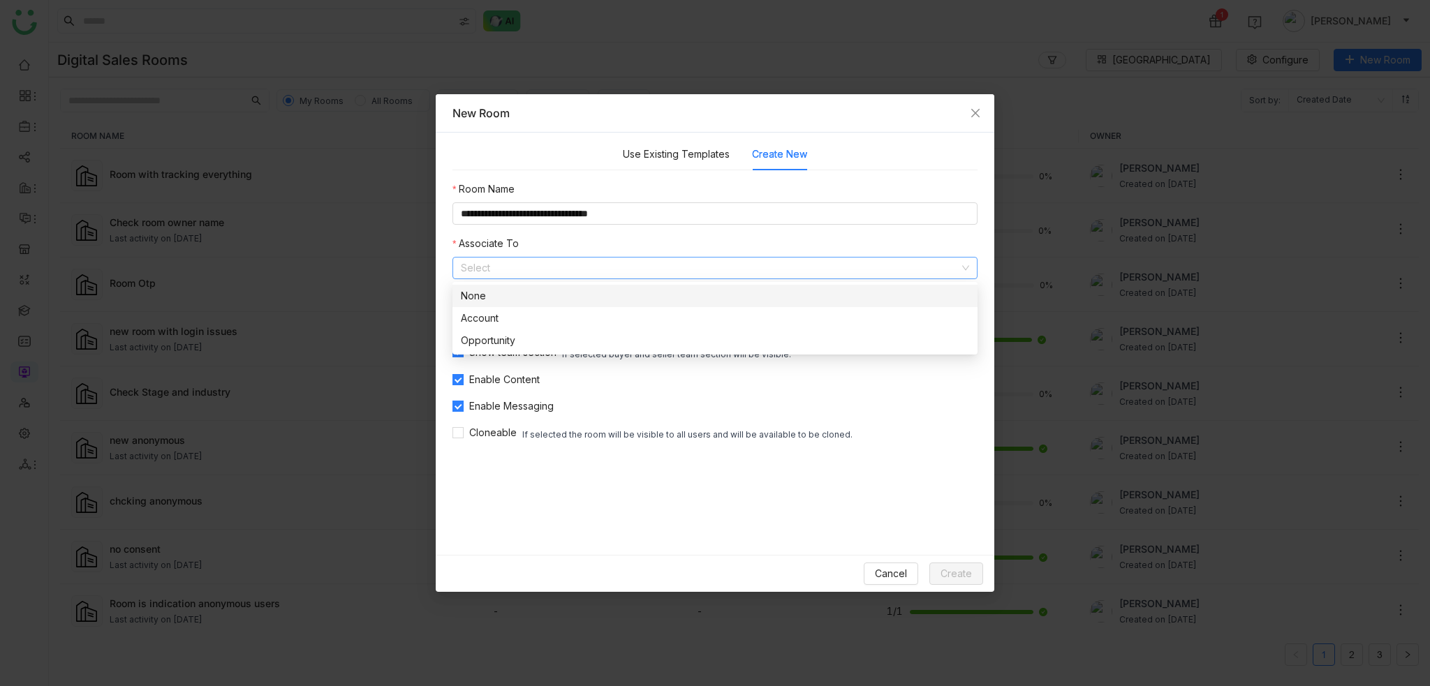
click at [532, 287] on nz-option-item "None" at bounding box center [714, 296] width 525 height 22
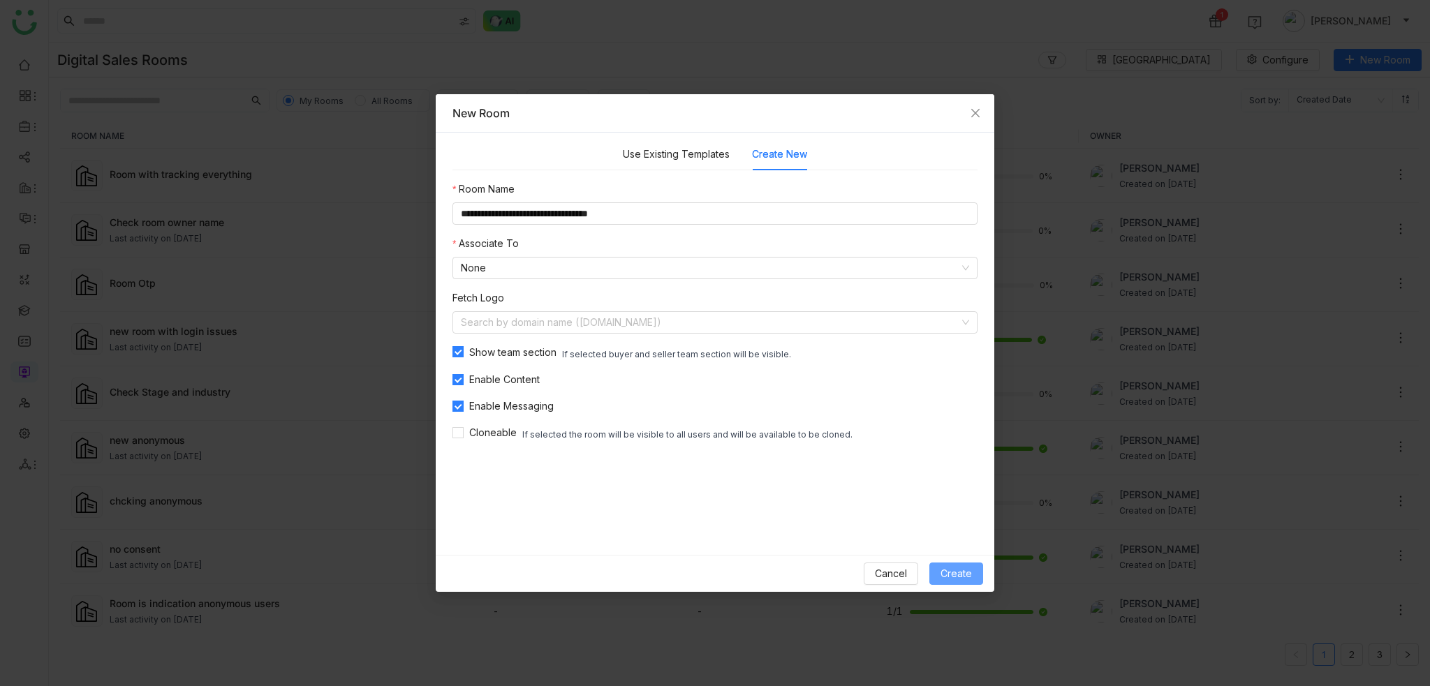
click at [938, 484] on button "Create" at bounding box center [956, 574] width 54 height 22
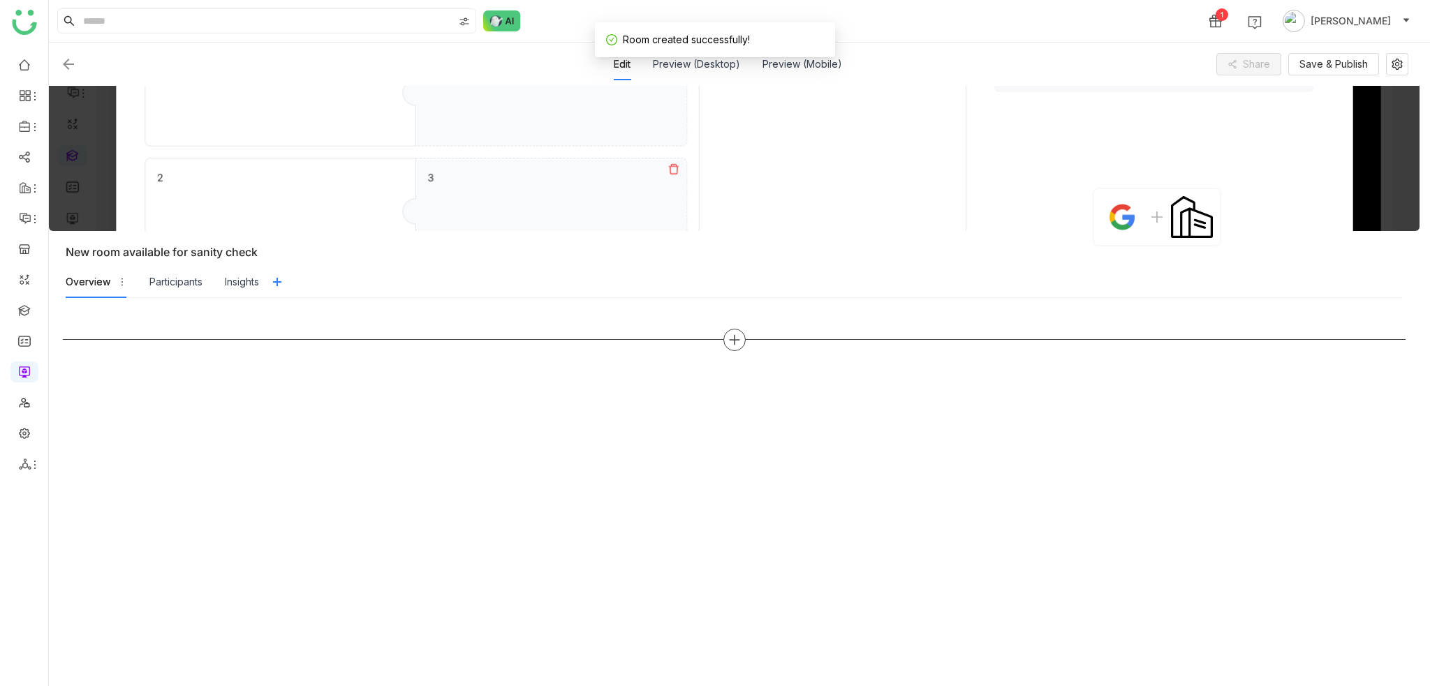
click at [742, 344] on div at bounding box center [734, 340] width 1342 height 22
click at [742, 344] on div at bounding box center [734, 340] width 22 height 22
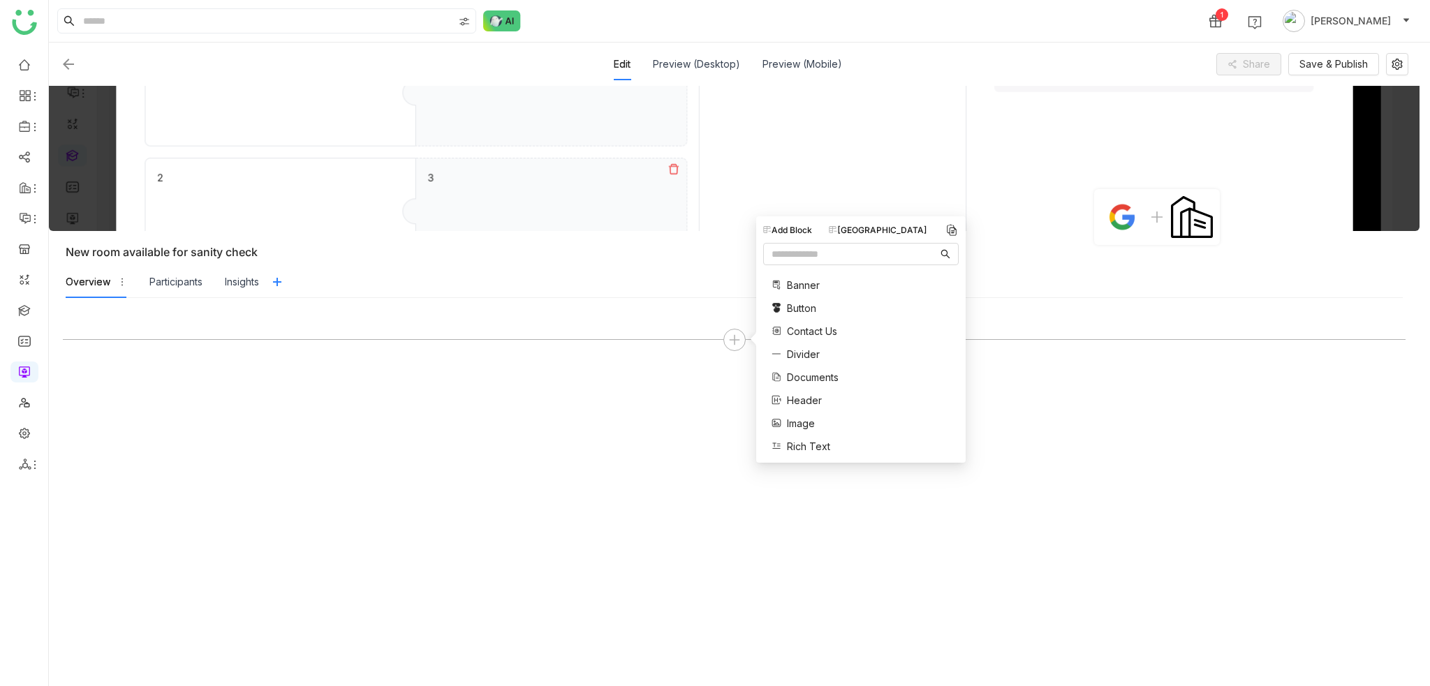
click at [884, 228] on div "Block Library" at bounding box center [878, 230] width 98 height 13
click at [860, 256] on input "text" at bounding box center [854, 253] width 166 height 15
type input "*"
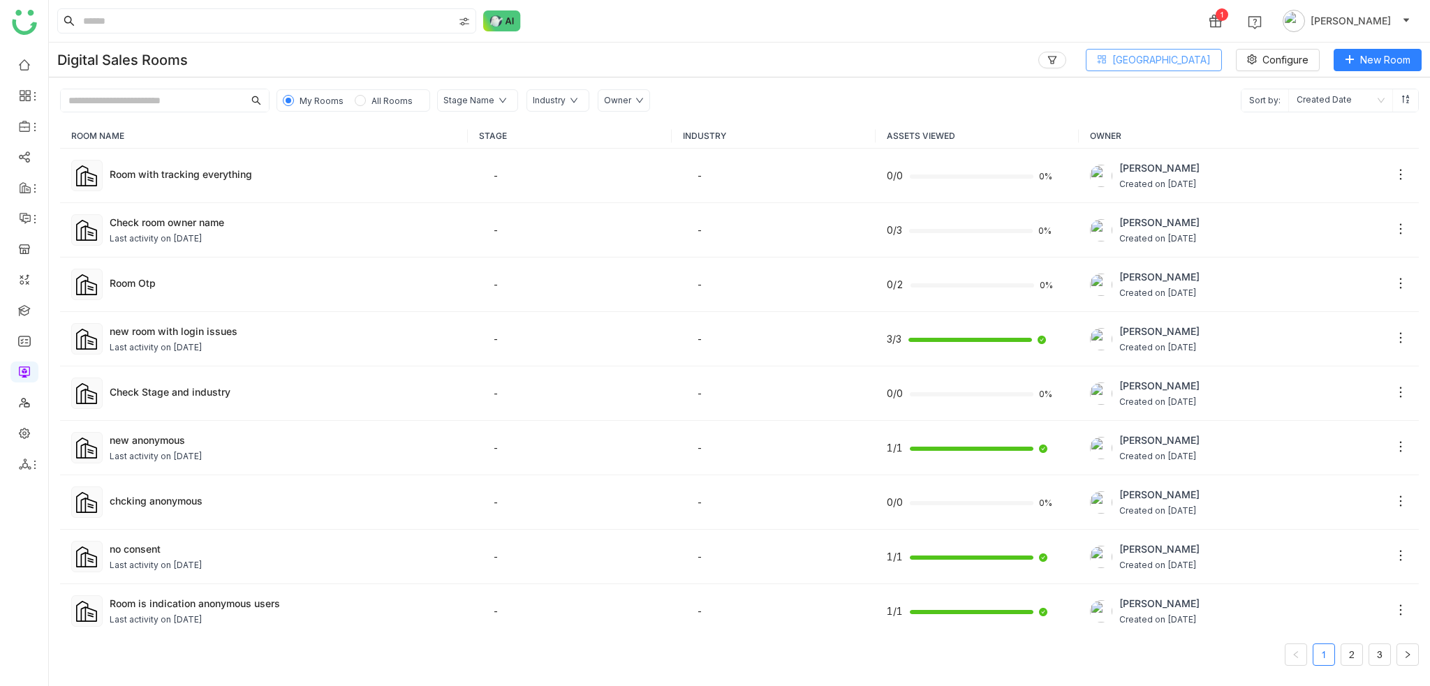
click at [1162, 57] on span "[GEOGRAPHIC_DATA]" at bounding box center [1161, 59] width 98 height 15
click at [1157, 157] on li "View All Blocks" at bounding box center [1212, 148] width 175 height 27
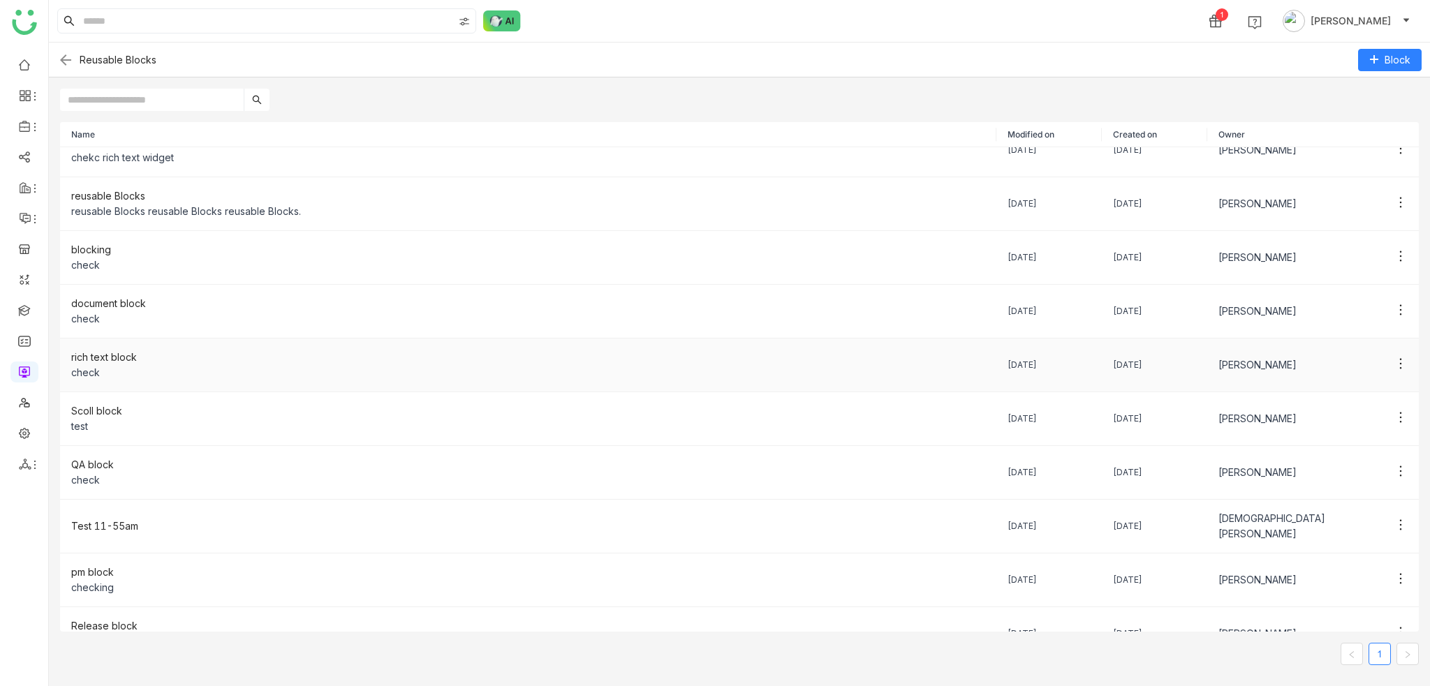
scroll to position [36, 0]
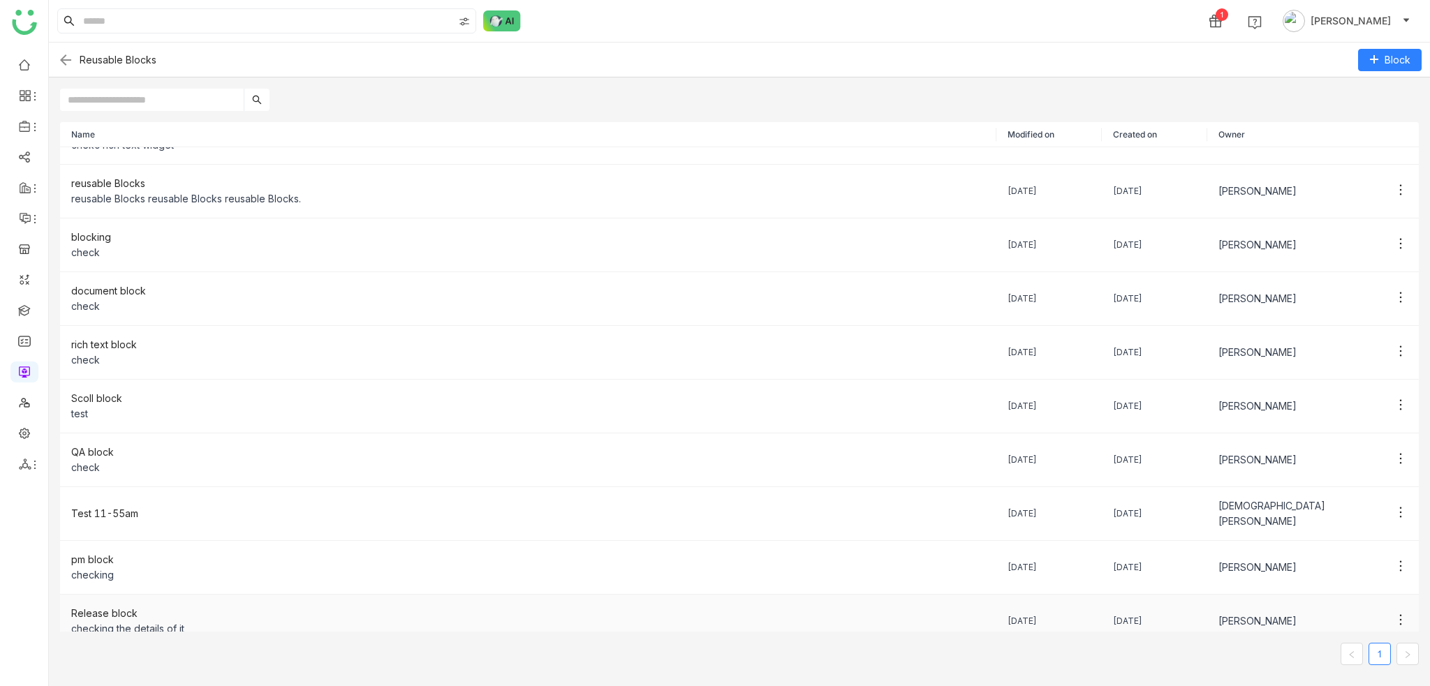
click at [133, 621] on div "checking the details of it" at bounding box center [528, 628] width 914 height 15
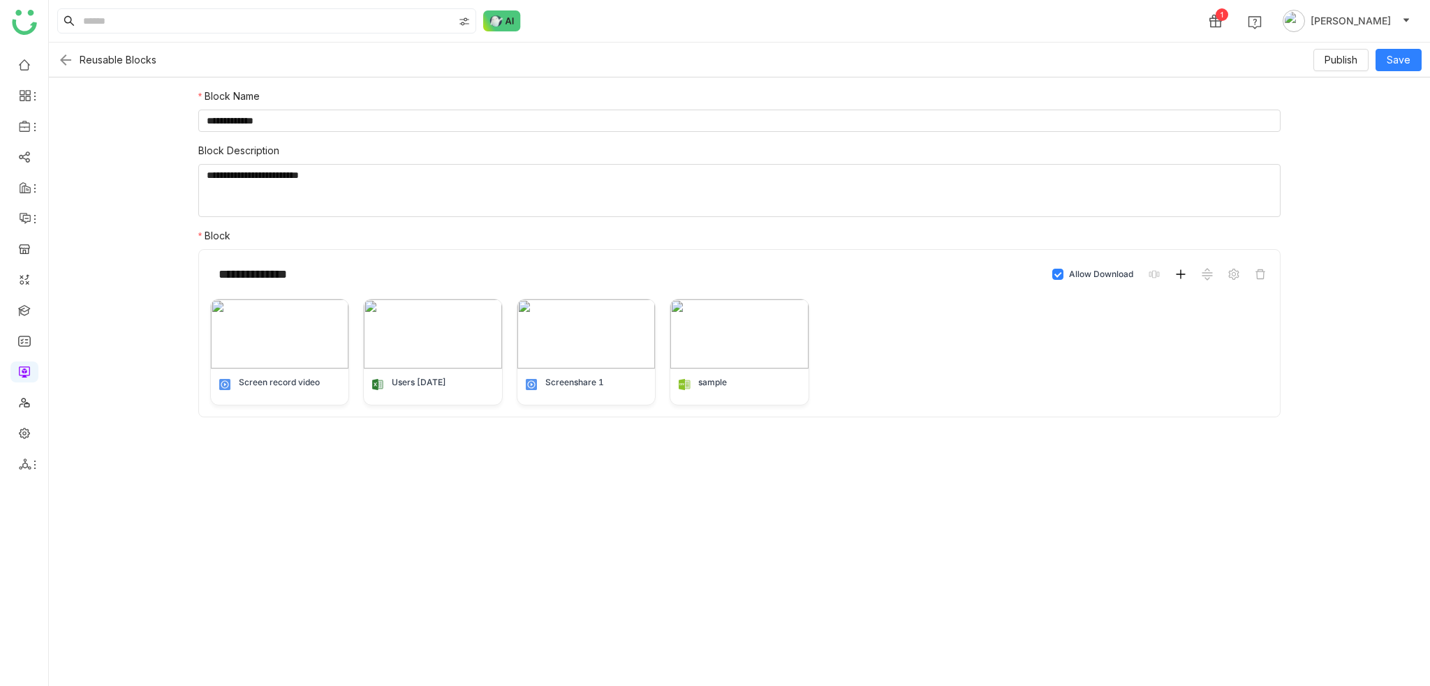
click at [1181, 273] on icon at bounding box center [1180, 274] width 11 height 11
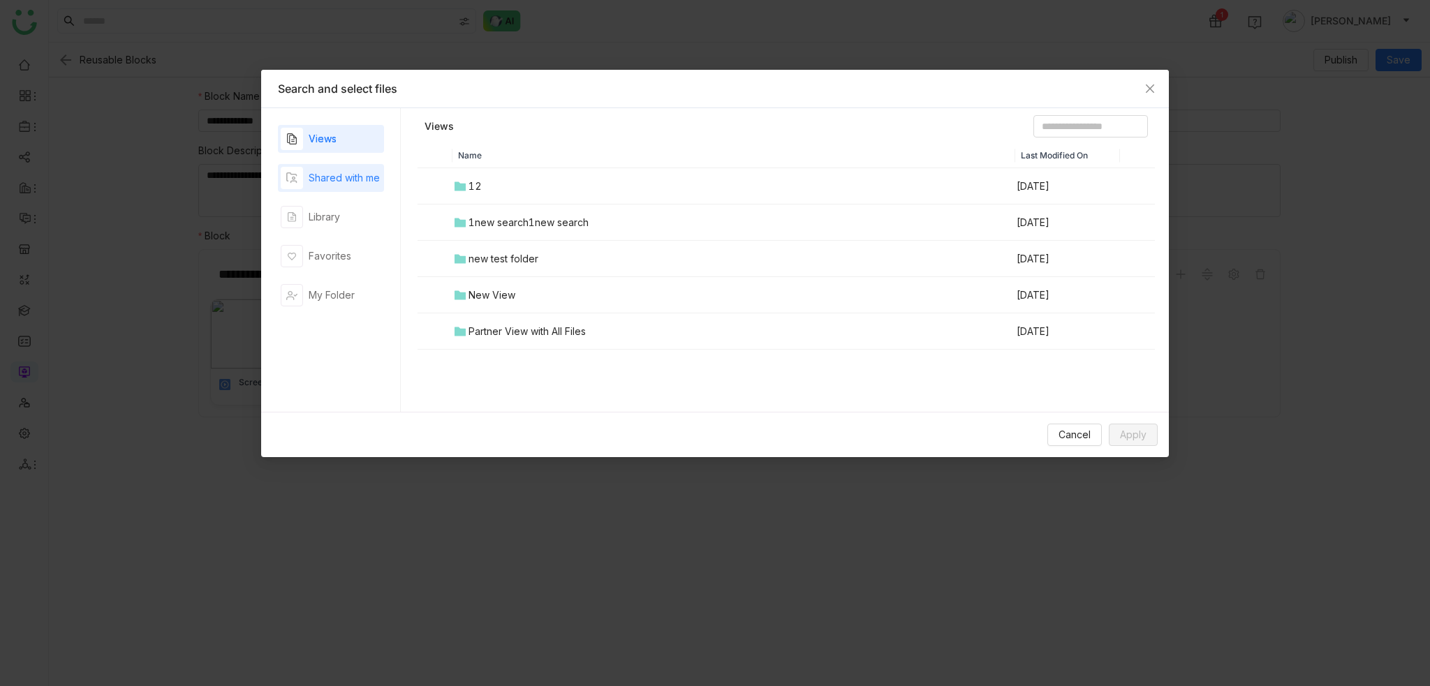
click at [326, 169] on div "Shared with me" at bounding box center [330, 178] width 99 height 22
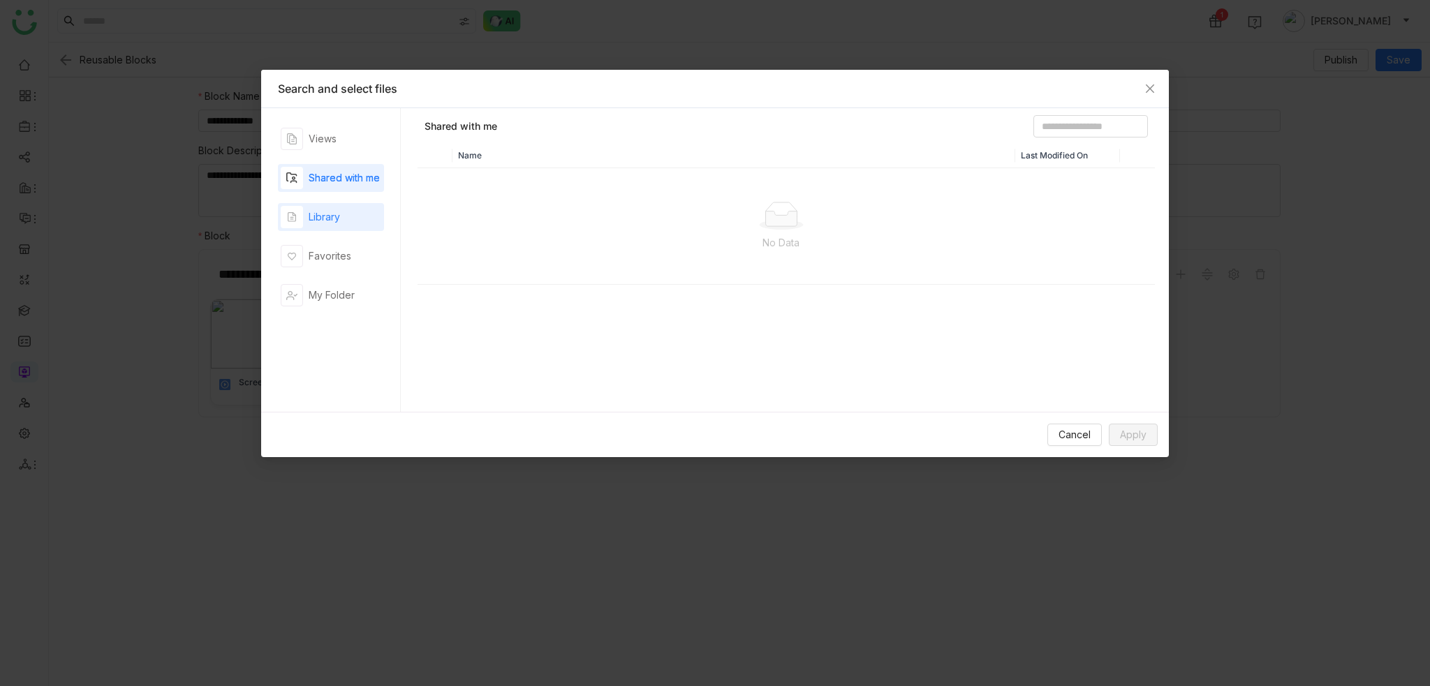
click at [325, 215] on div "Library" at bounding box center [324, 216] width 31 height 15
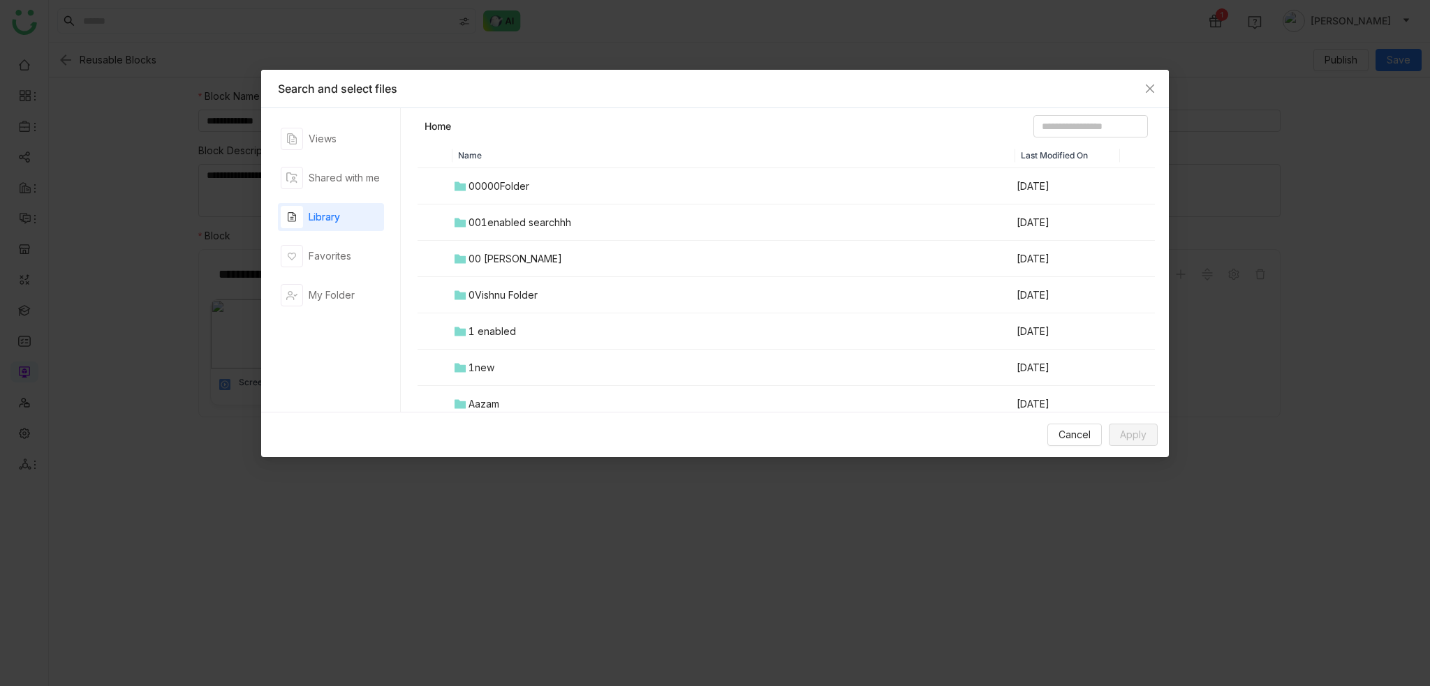
click at [522, 217] on div "001enabled searchhh" at bounding box center [519, 222] width 103 height 15
click at [517, 253] on div "Users 08-25-2025" at bounding box center [504, 258] width 62 height 15
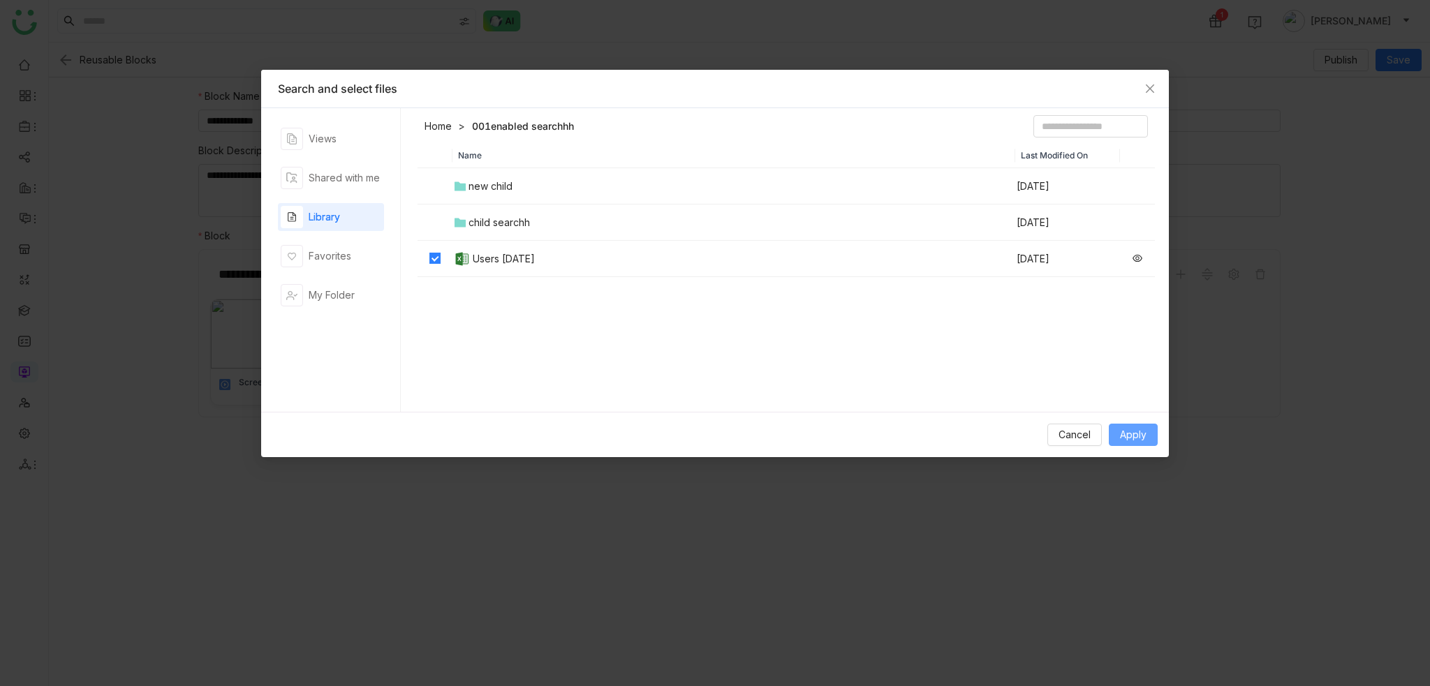
click at [1128, 438] on span "Apply" at bounding box center [1133, 434] width 27 height 15
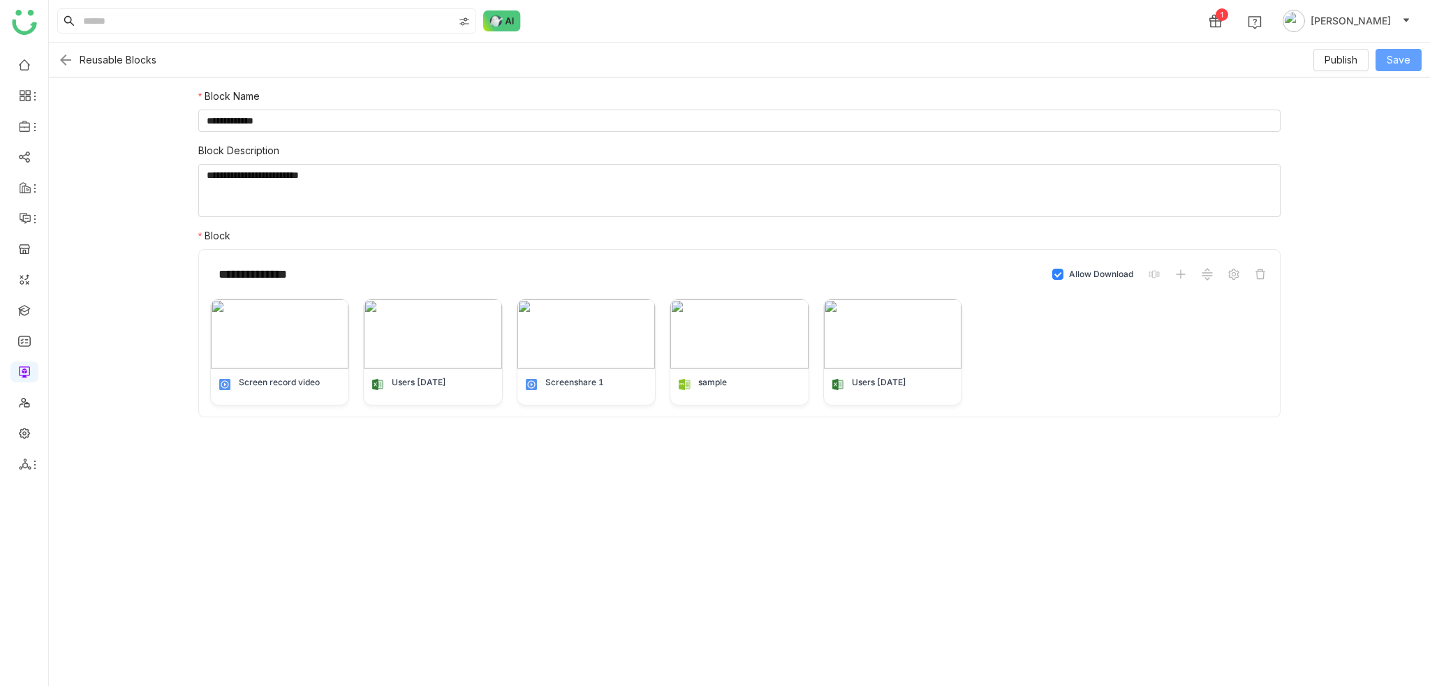
drag, startPoint x: 1402, startPoint y: 56, endPoint x: 1391, endPoint y: 66, distance: 14.8
click at [1402, 56] on span "Save" at bounding box center [1398, 59] width 24 height 15
click at [67, 60] on img at bounding box center [65, 60] width 17 height 17
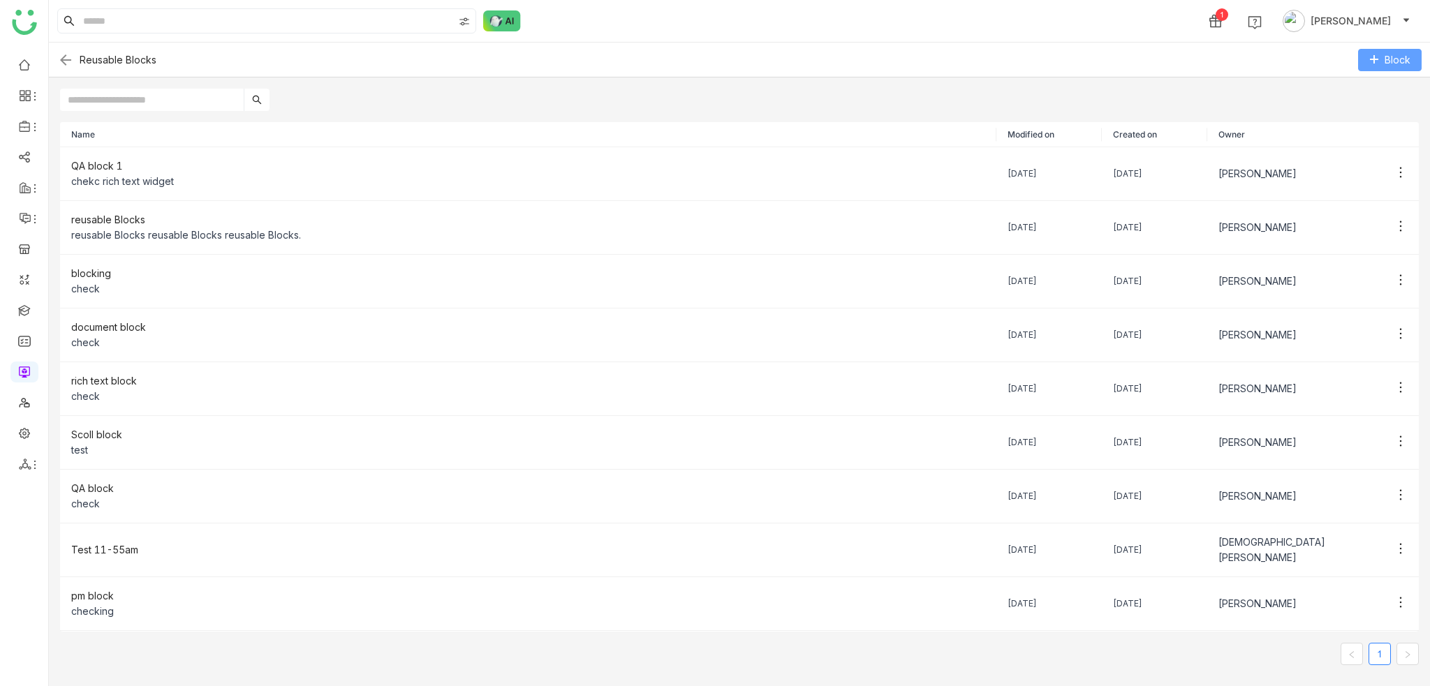
click at [1390, 61] on span "Block" at bounding box center [1397, 59] width 26 height 15
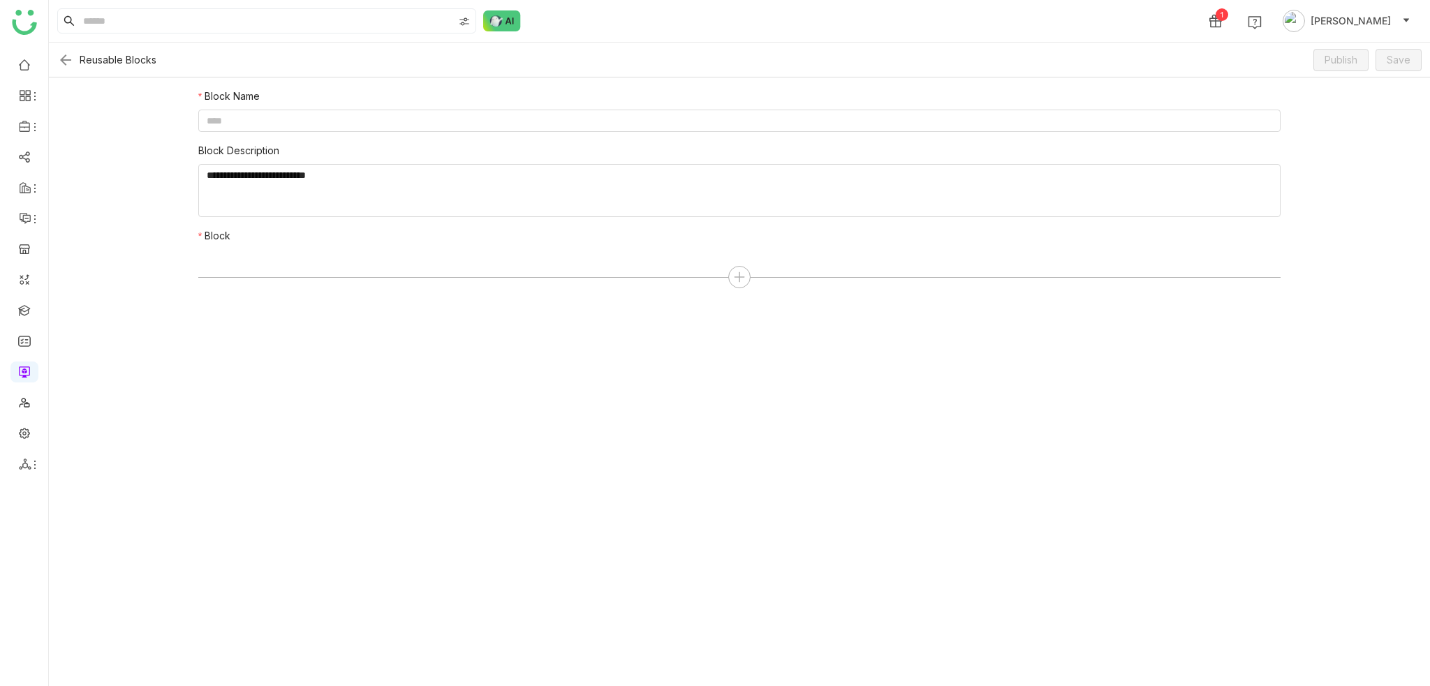
click at [469, 132] on div "Block Name Block Description Block" at bounding box center [739, 190] width 1082 height 202
click at [488, 120] on input at bounding box center [739, 121] width 1082 height 22
type input "**********"
click at [482, 193] on textarea at bounding box center [739, 190] width 1082 height 53
type textarea "*********"
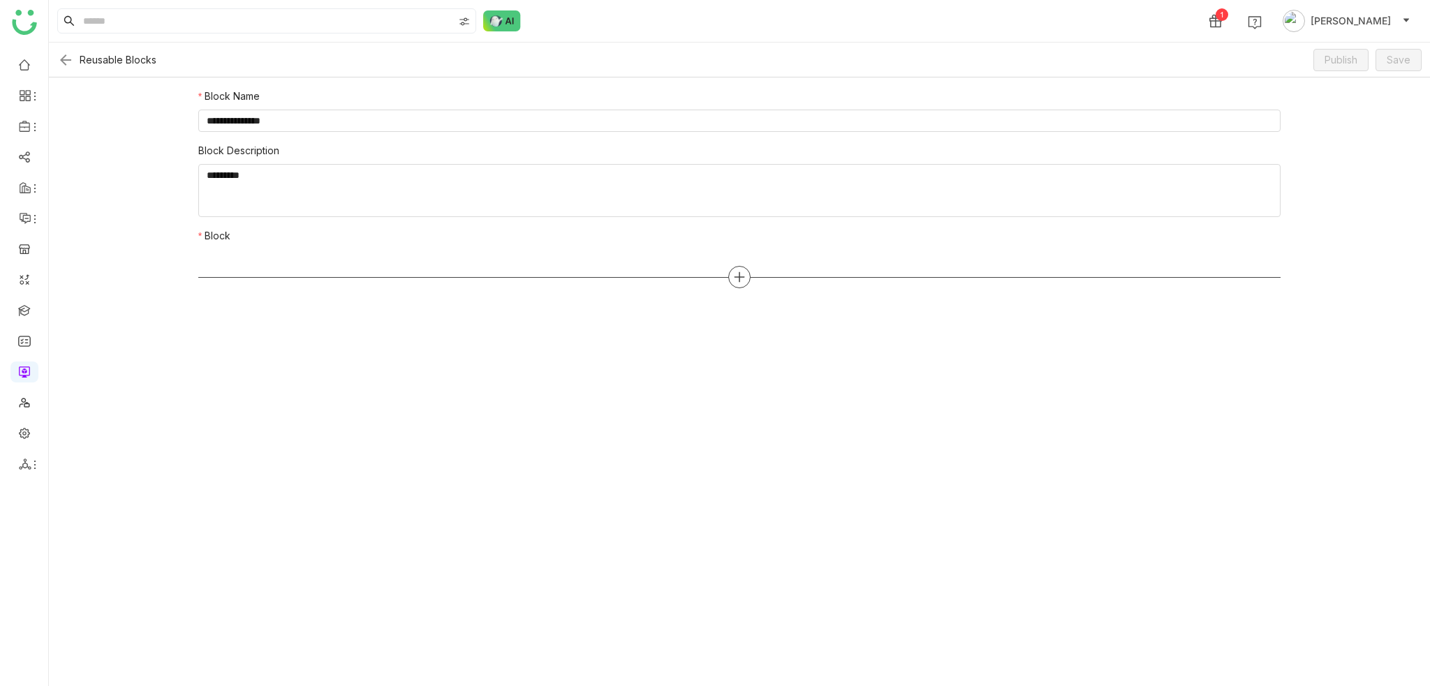
click at [737, 273] on icon at bounding box center [739, 277] width 13 height 13
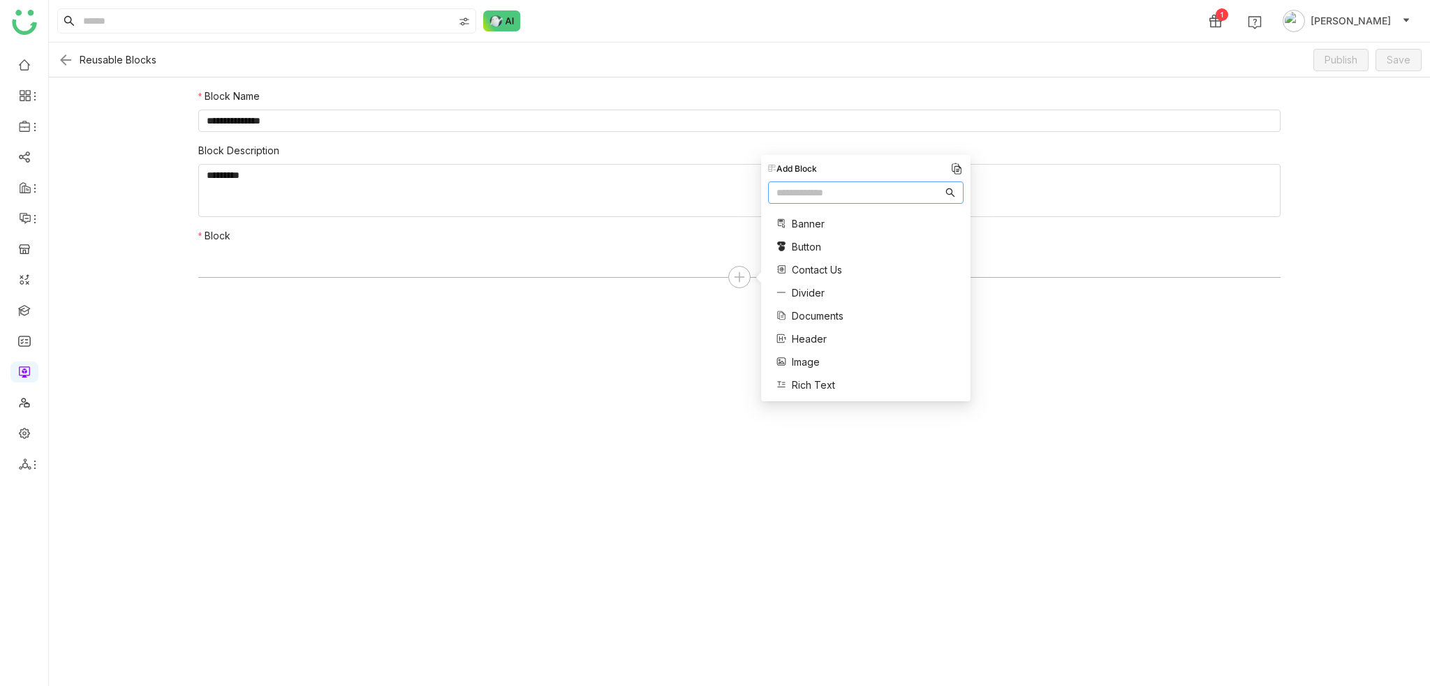
click at [826, 380] on span "Rich Text" at bounding box center [813, 385] width 43 height 15
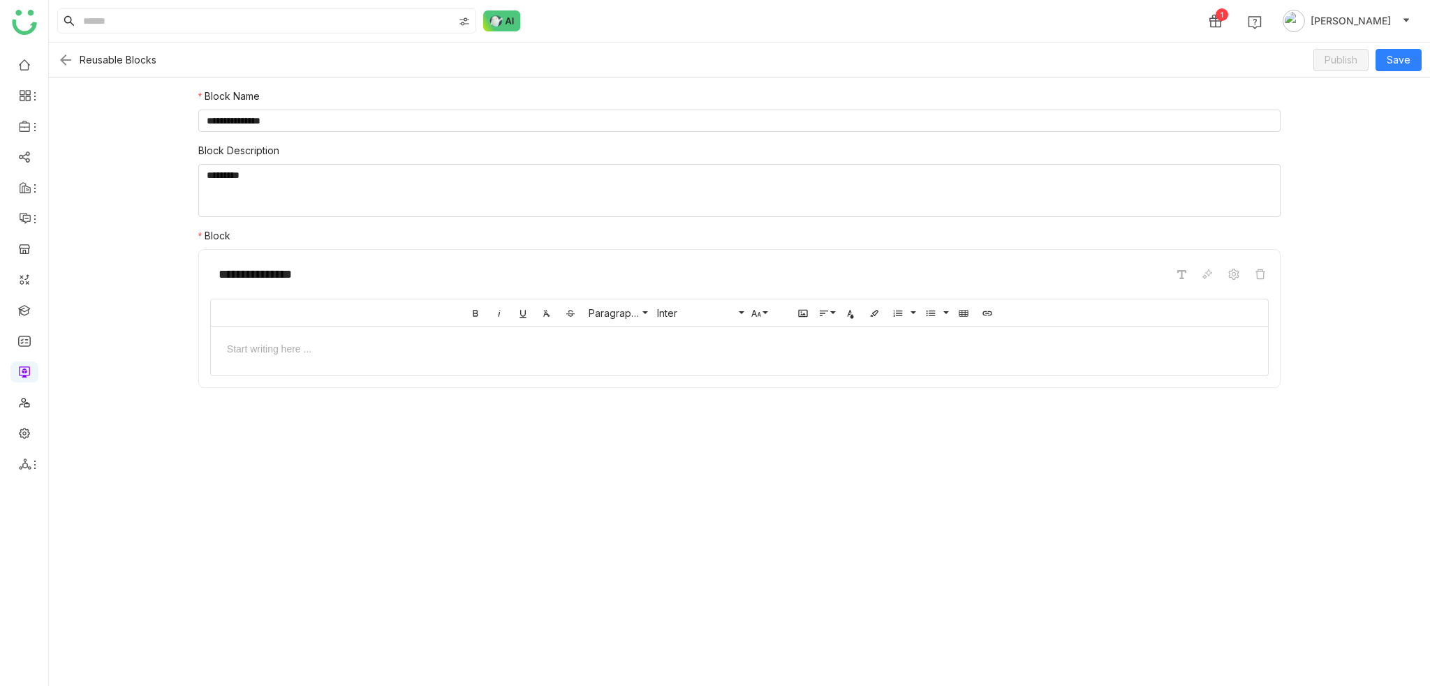
click at [420, 346] on div at bounding box center [739, 348] width 1029 height 15
click at [1414, 66] on button "Save" at bounding box center [1398, 60] width 46 height 22
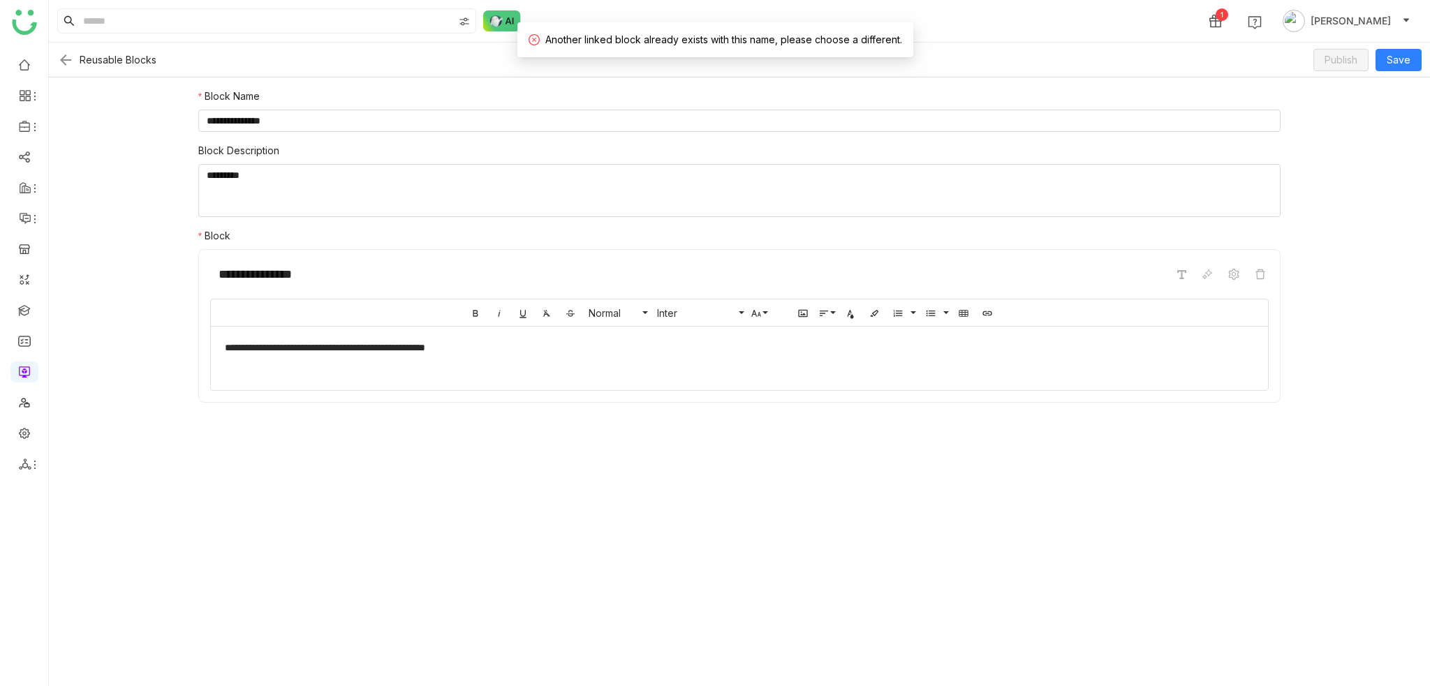
click at [292, 108] on nz-form-item "**********" at bounding box center [739, 110] width 1082 height 43
click at [290, 123] on input "**********" at bounding box center [739, 121] width 1082 height 22
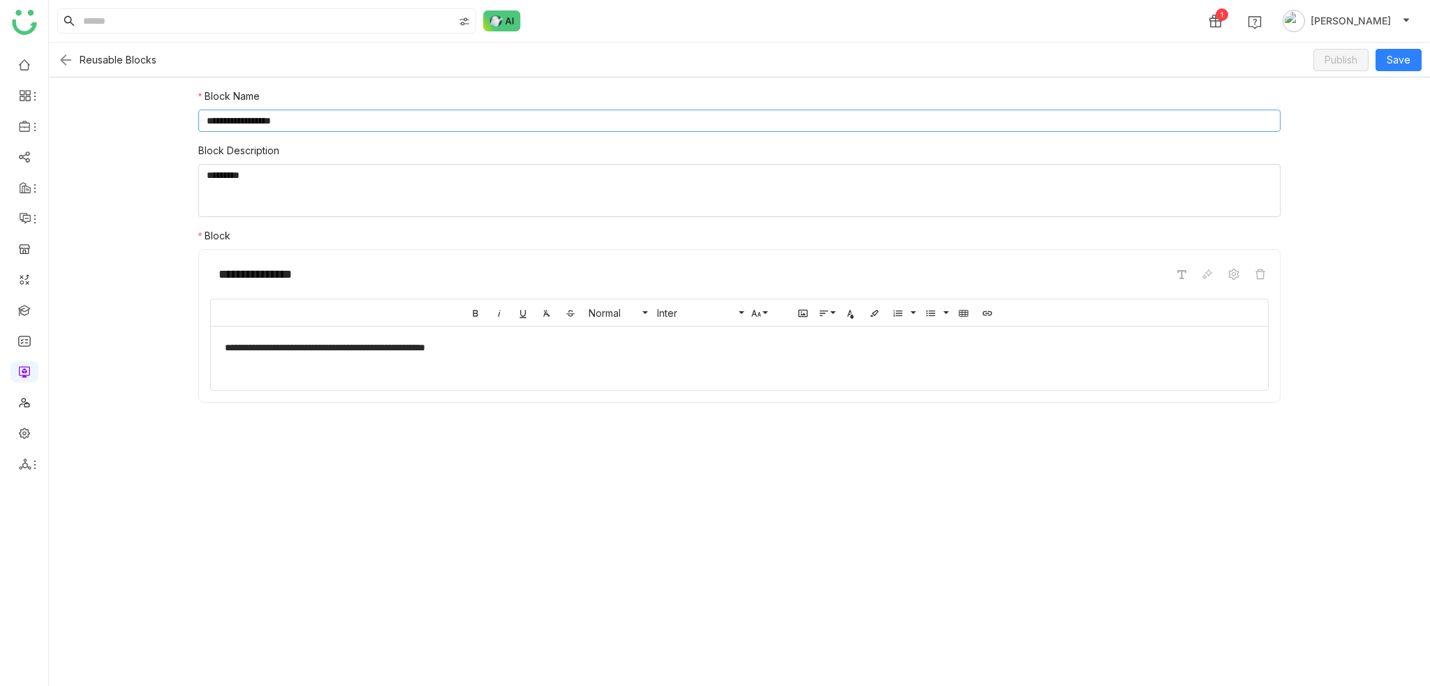
type input "**********"
click at [1423, 61] on div "Reusable Blocks Publish Save" at bounding box center [739, 60] width 1381 height 35
click at [1402, 62] on span "Save" at bounding box center [1398, 59] width 24 height 15
click at [1354, 62] on span "Publish" at bounding box center [1340, 59] width 33 height 15
click at [59, 63] on img at bounding box center [65, 60] width 17 height 17
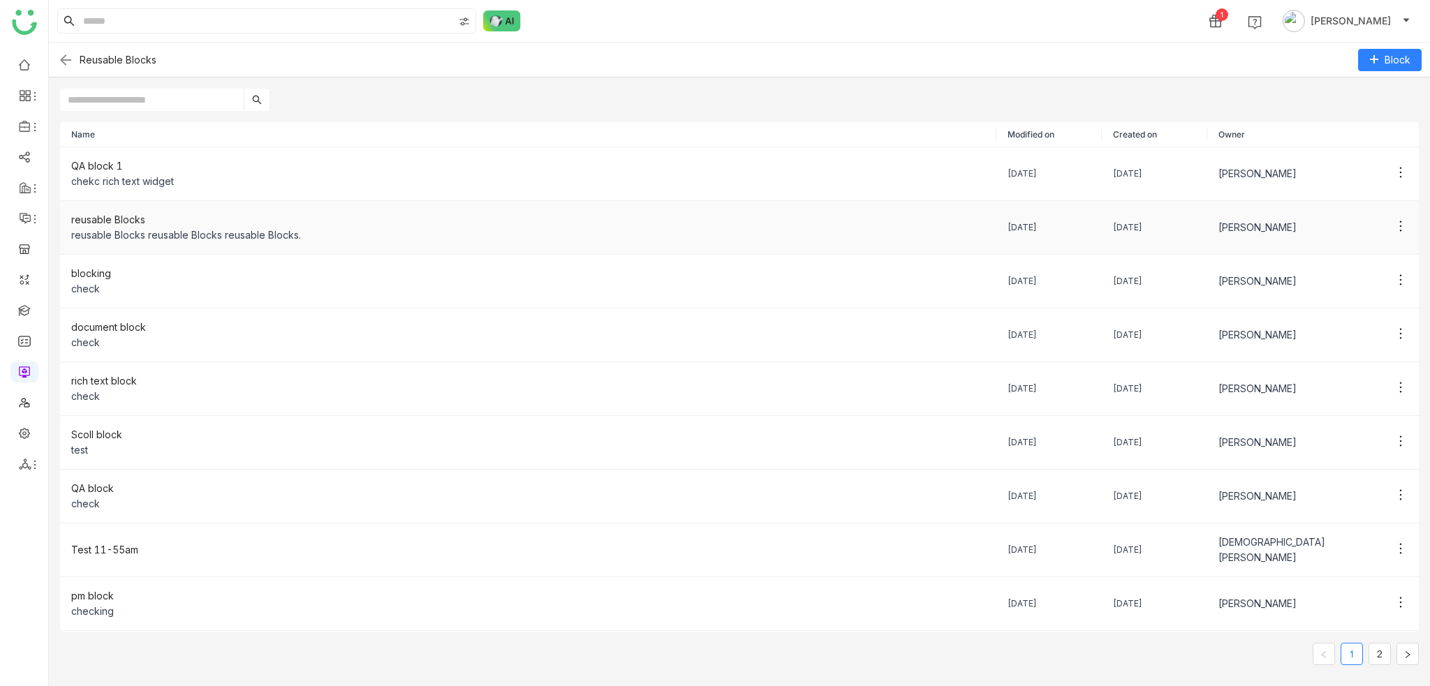
click at [216, 218] on div "reusable Blocks" at bounding box center [528, 219] width 914 height 15
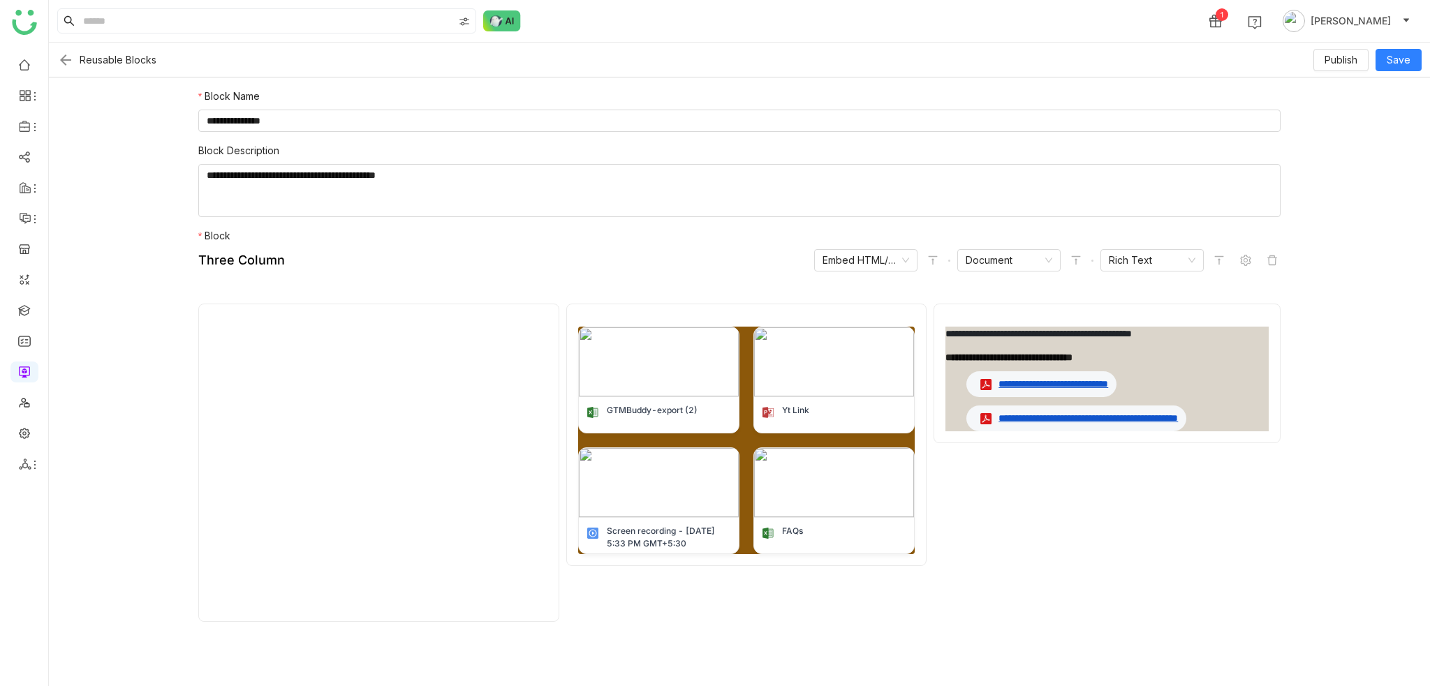
click at [51, 58] on div "Reusable Blocks Publish Save" at bounding box center [739, 60] width 1381 height 35
click at [62, 59] on img at bounding box center [65, 60] width 17 height 17
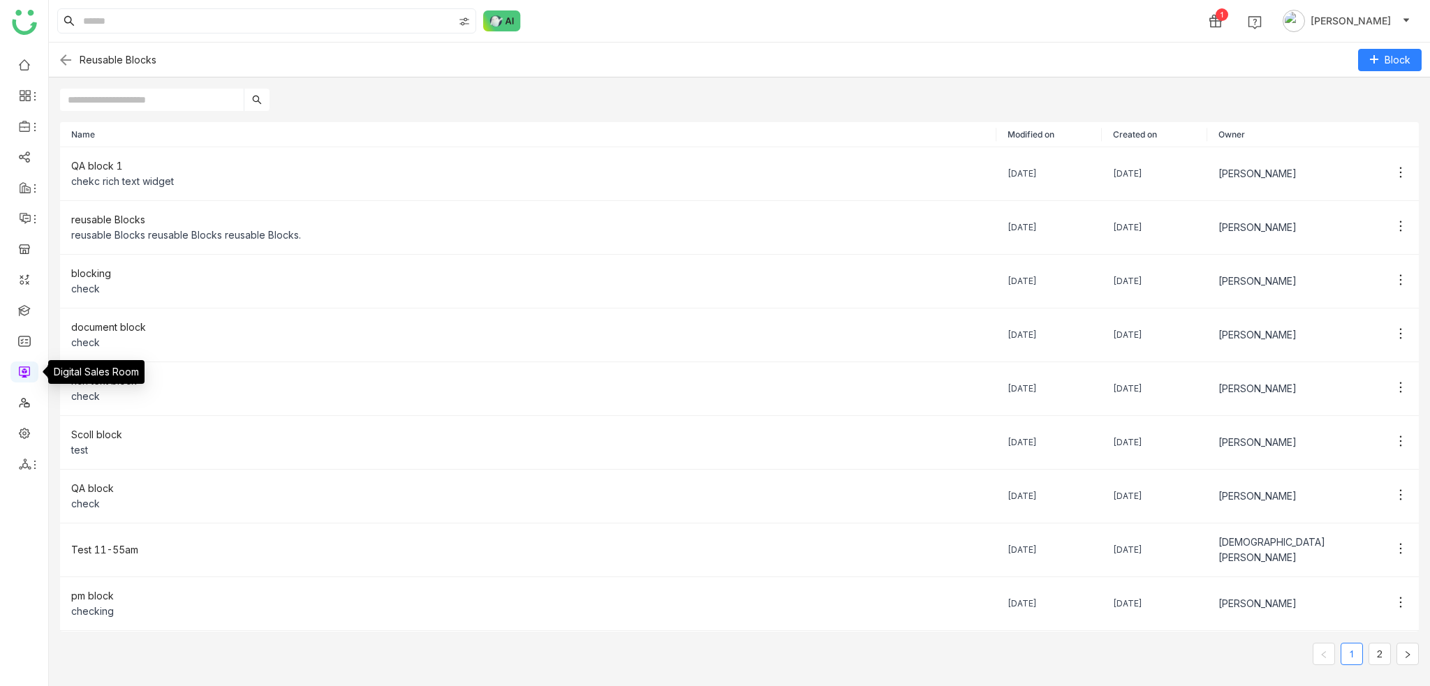
click at [27, 369] on link at bounding box center [24, 371] width 13 height 12
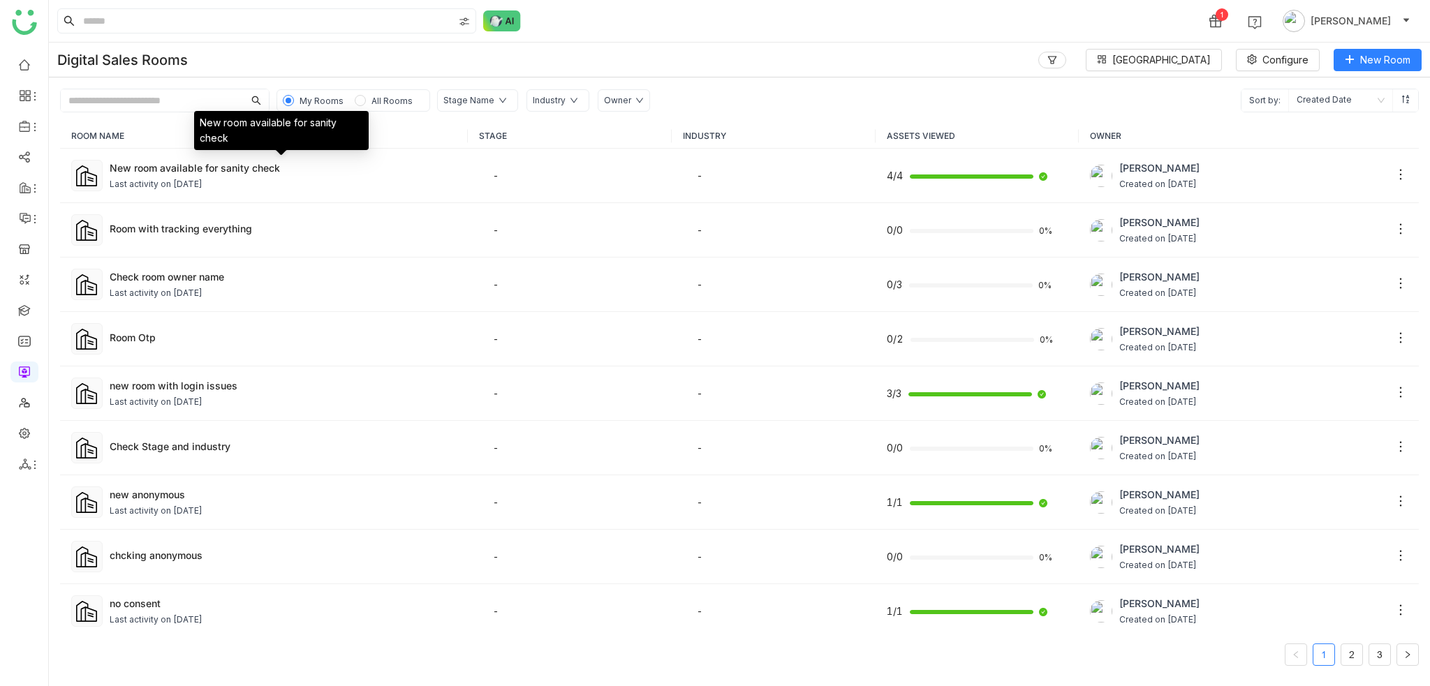
click at [214, 170] on div "New room available for sanity check" at bounding box center [283, 168] width 347 height 15
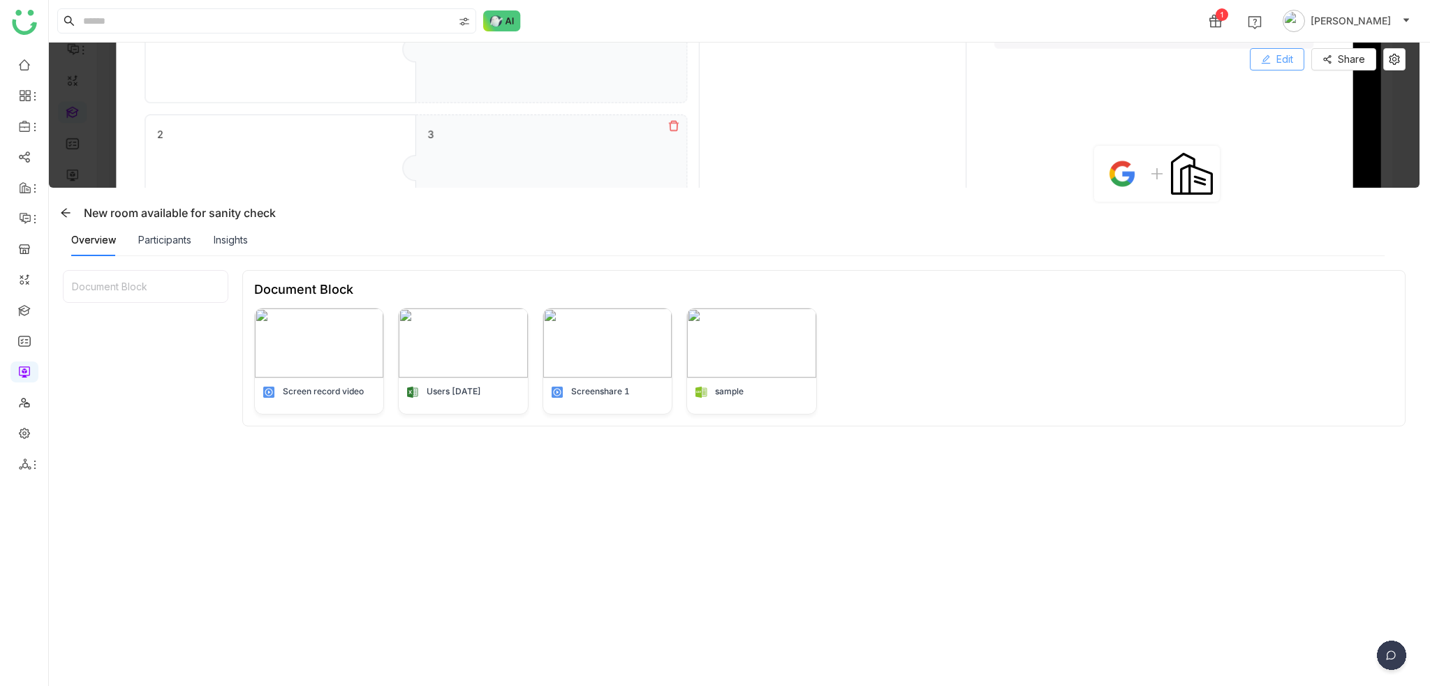
click at [1296, 57] on button "Edit" at bounding box center [1276, 59] width 54 height 22
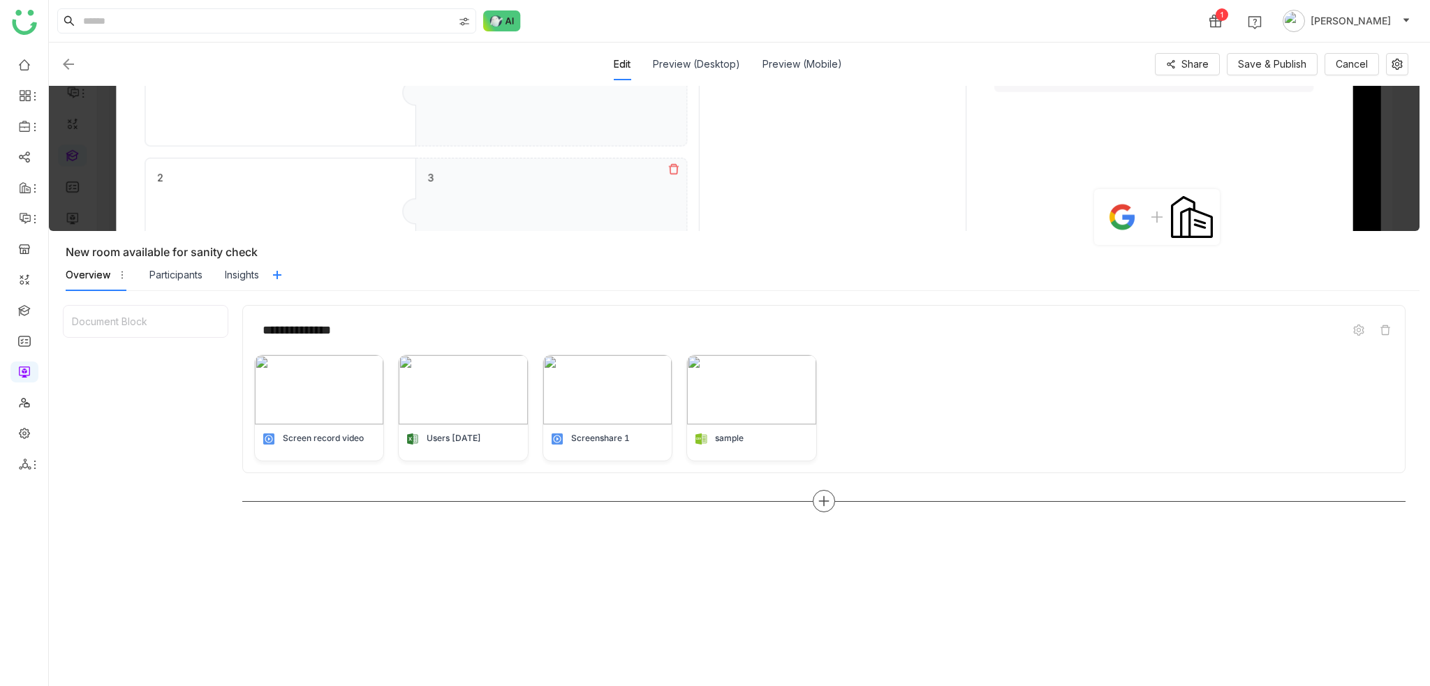
click at [817, 495] on icon at bounding box center [823, 501] width 13 height 13
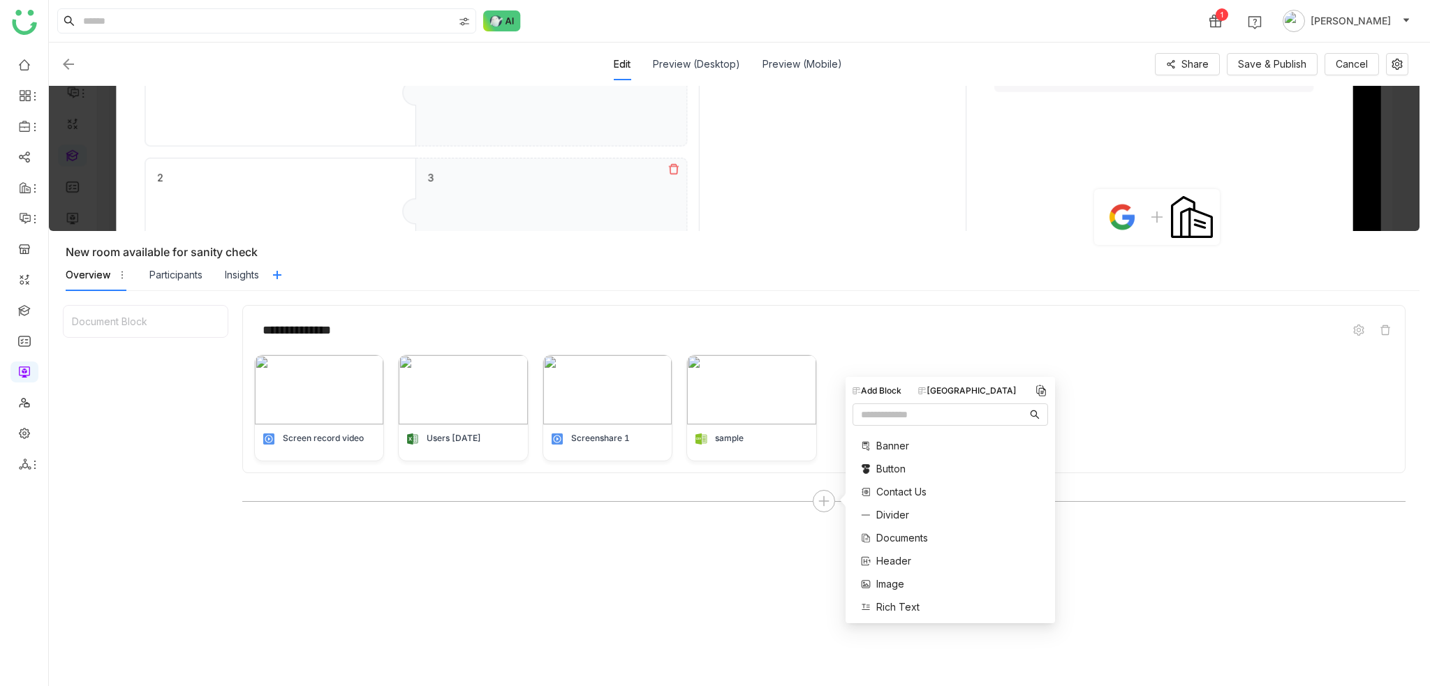
click at [974, 393] on div "[GEOGRAPHIC_DATA]" at bounding box center [967, 391] width 98 height 13
click at [924, 595] on span "rich text block 1" at bounding box center [913, 600] width 75 height 15
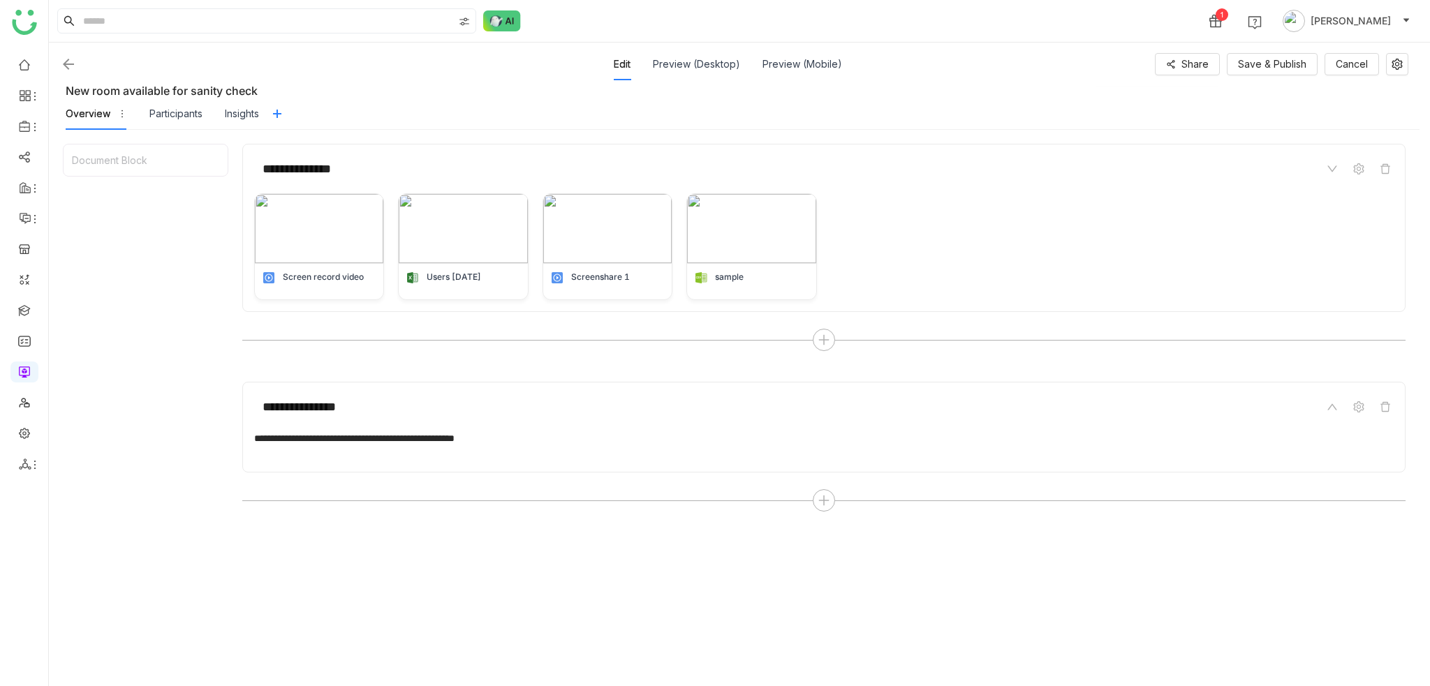
scroll to position [207, 0]
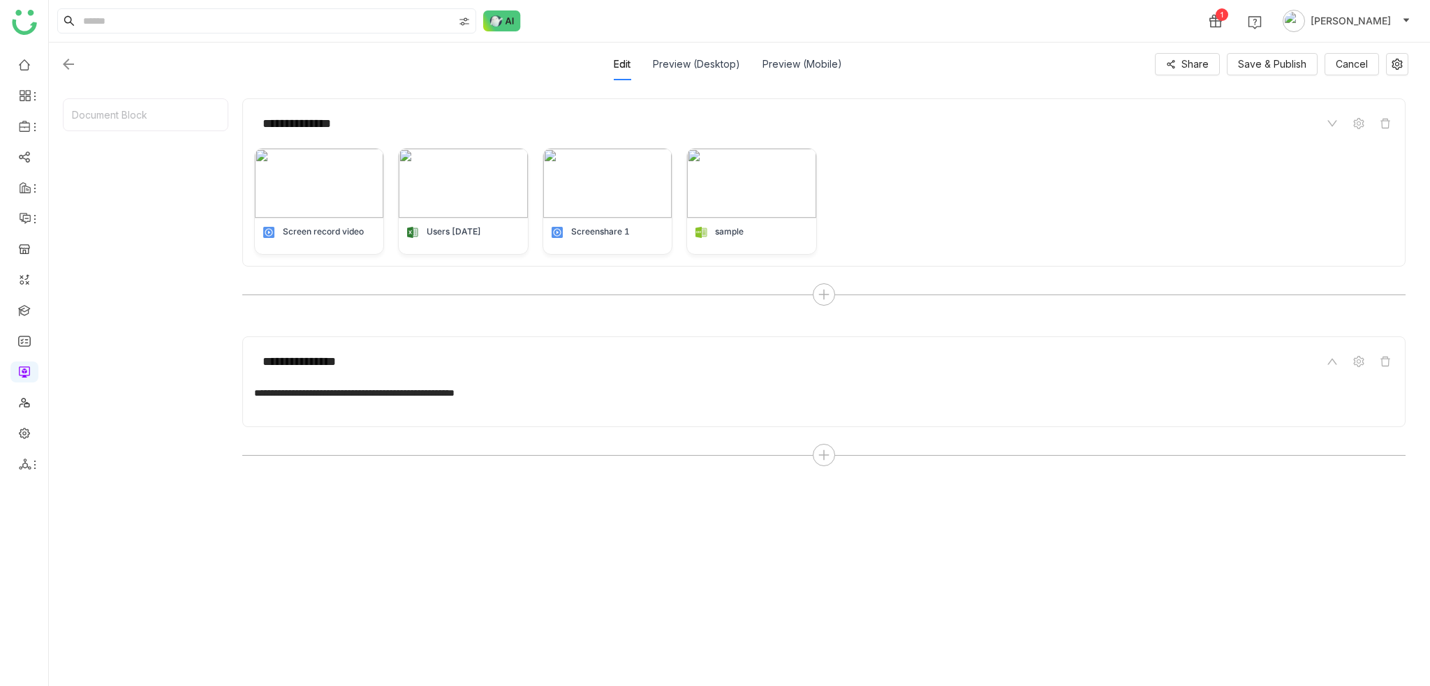
click at [624, 401] on div at bounding box center [823, 408] width 1139 height 15
click at [574, 399] on div "**********" at bounding box center [824, 393] width 1140 height 15
click at [567, 399] on div "**********" at bounding box center [824, 393] width 1140 height 15
click at [1327, 359] on icon at bounding box center [1331, 361] width 11 height 11
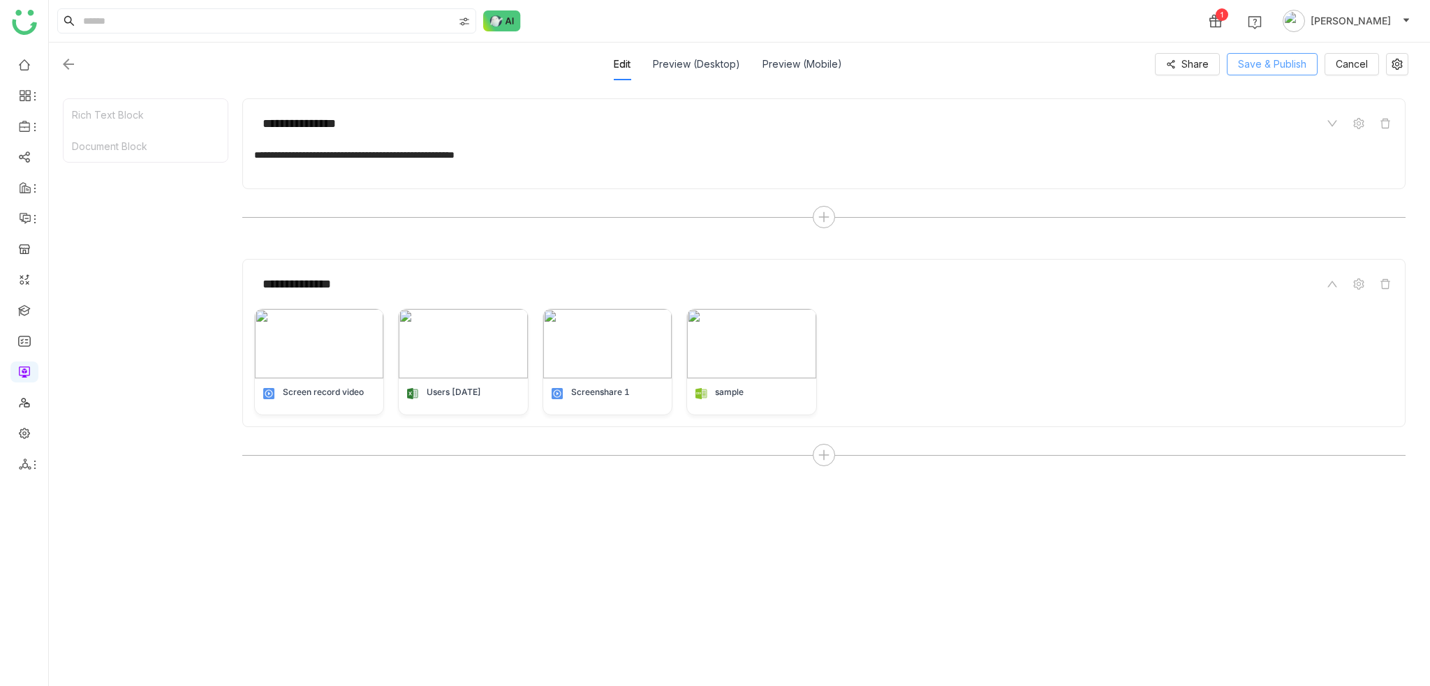
click at [1305, 65] on span "Save & Publish" at bounding box center [1272, 64] width 68 height 15
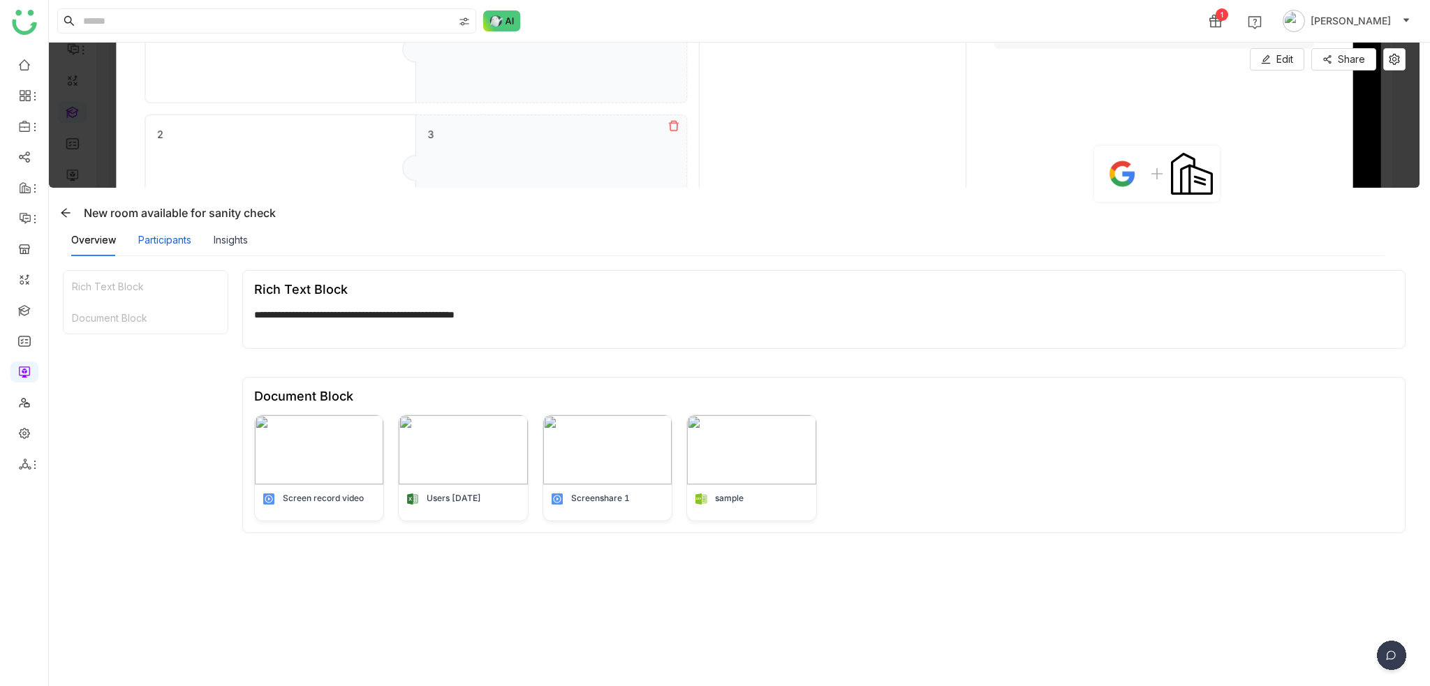
click at [187, 246] on div "Participants" at bounding box center [164, 239] width 53 height 15
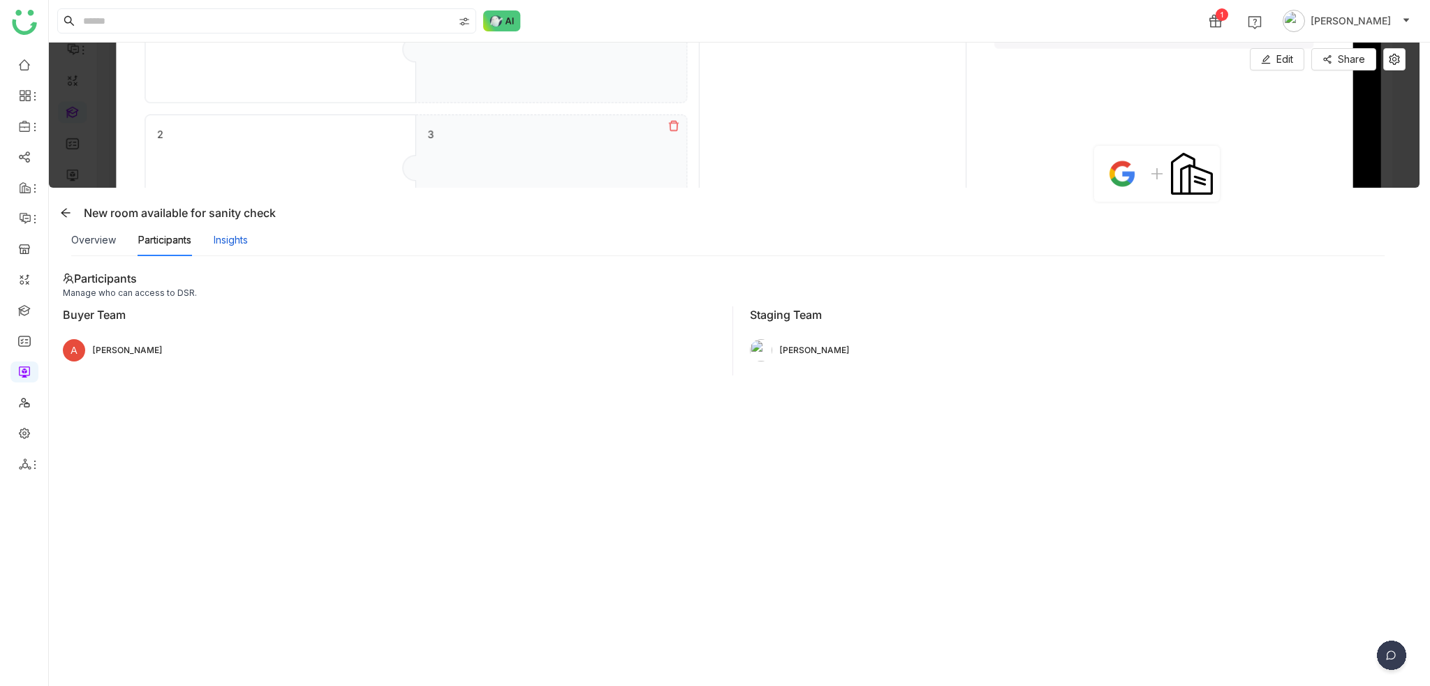
click at [240, 234] on div "Insights" at bounding box center [231, 239] width 34 height 15
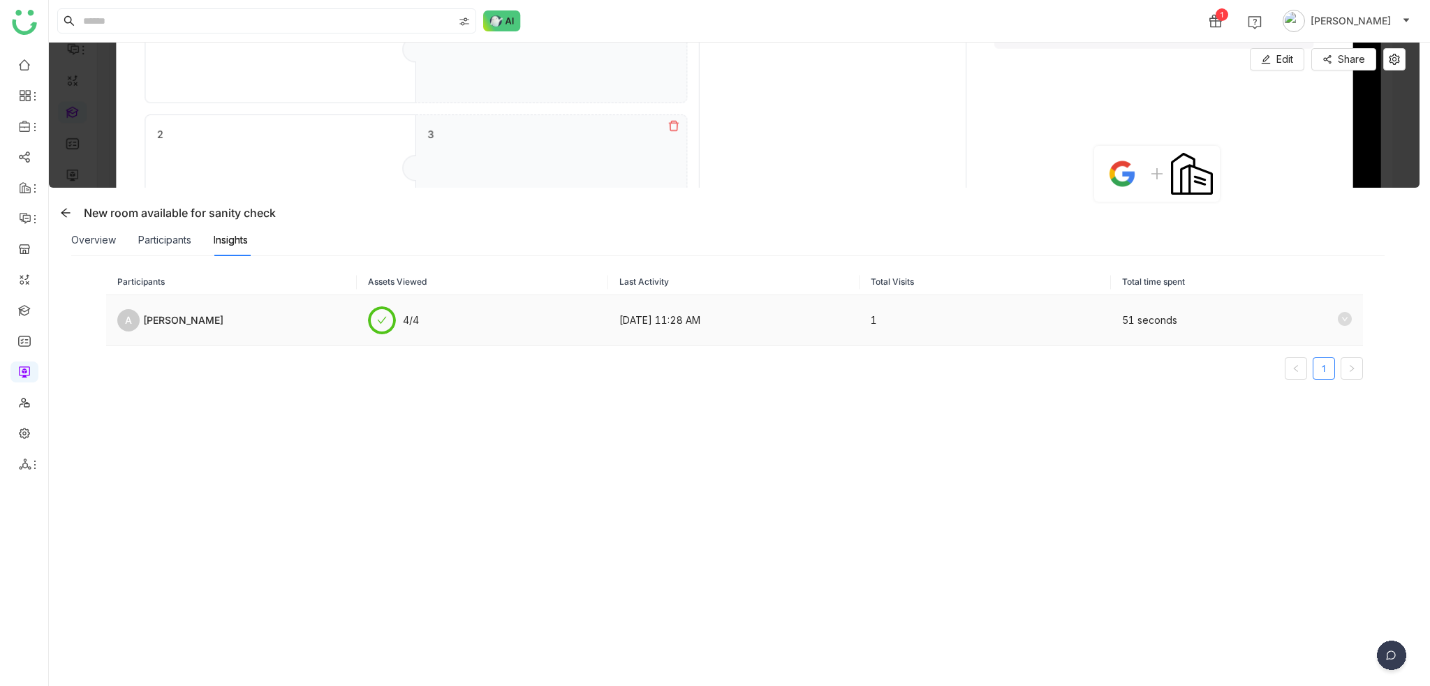
click at [608, 318] on td "Aug 30, 2025, 11:28 AM" at bounding box center [733, 320] width 251 height 51
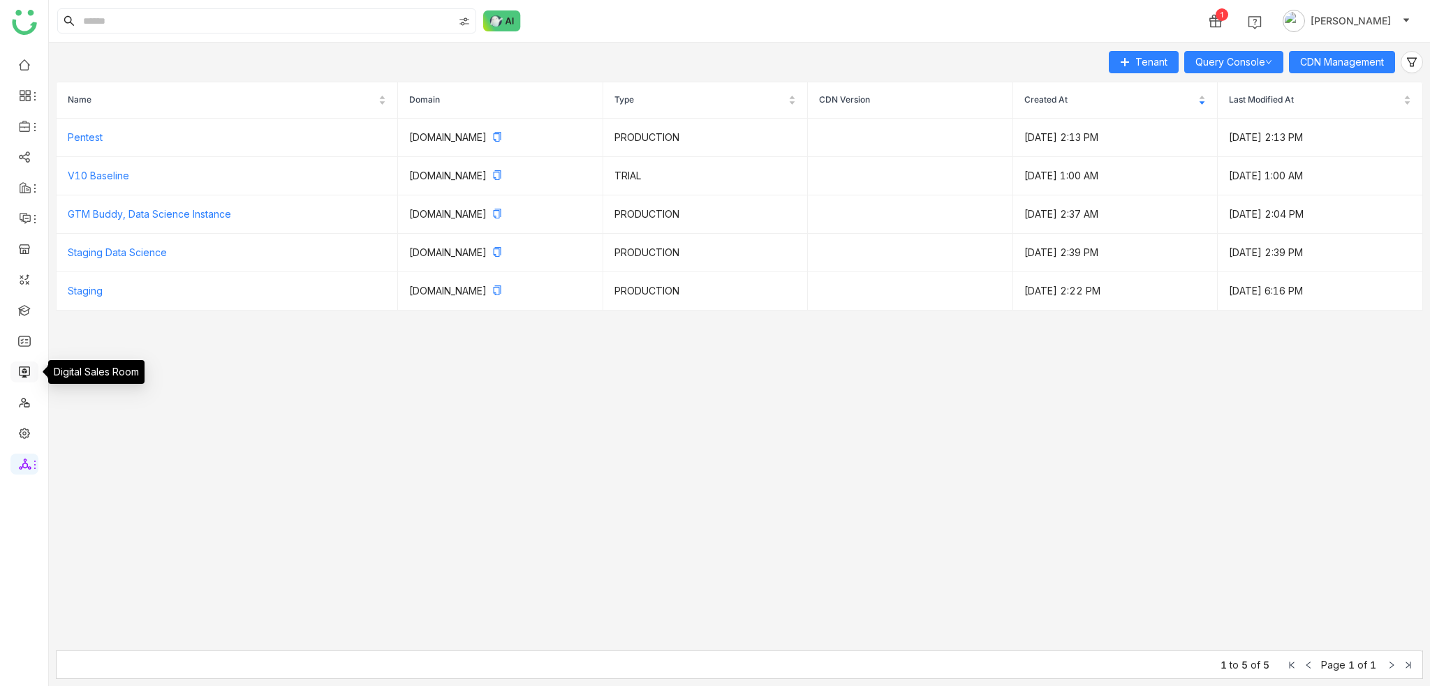
click at [25, 370] on link at bounding box center [24, 371] width 13 height 12
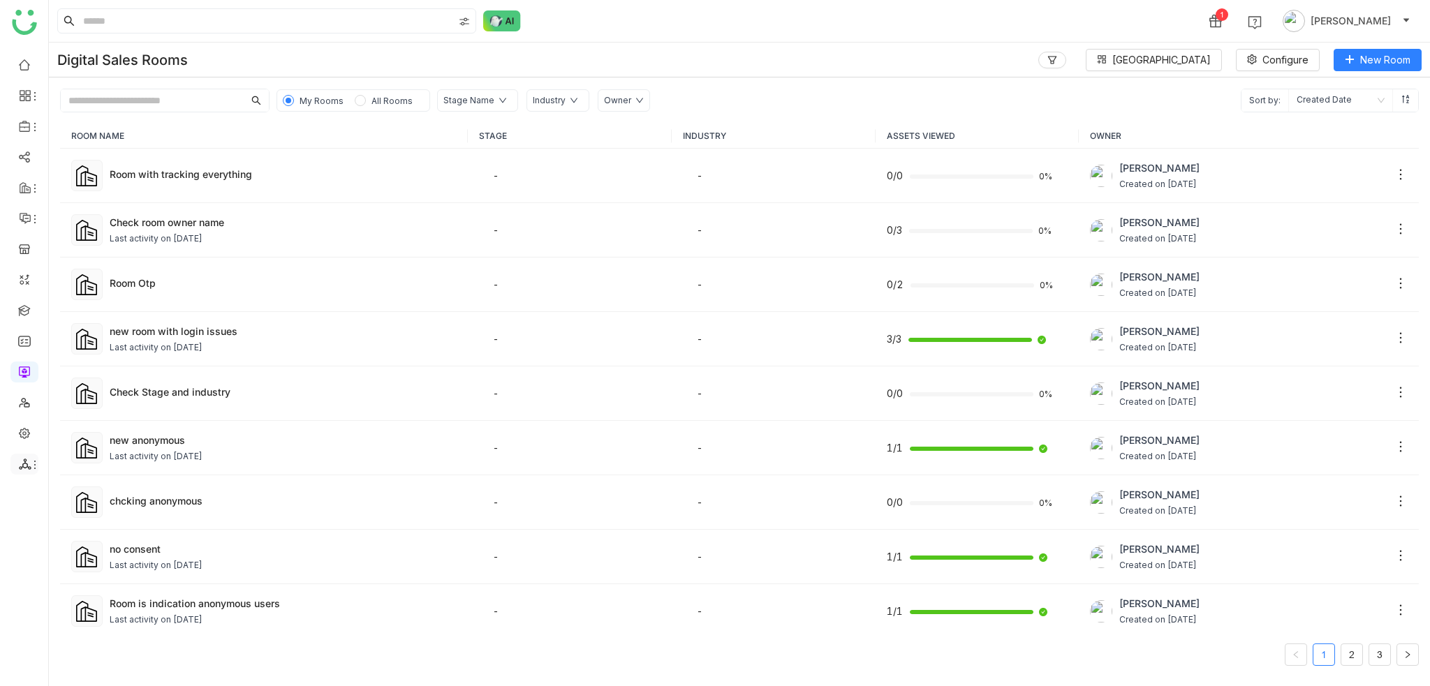
click at [31, 464] on icon at bounding box center [34, 464] width 11 height 11
click at [7, 461] on ul at bounding box center [24, 265] width 48 height 440
click at [19, 461] on icon at bounding box center [25, 464] width 13 height 13
click at [98, 492] on link "List" at bounding box center [100, 497] width 96 height 10
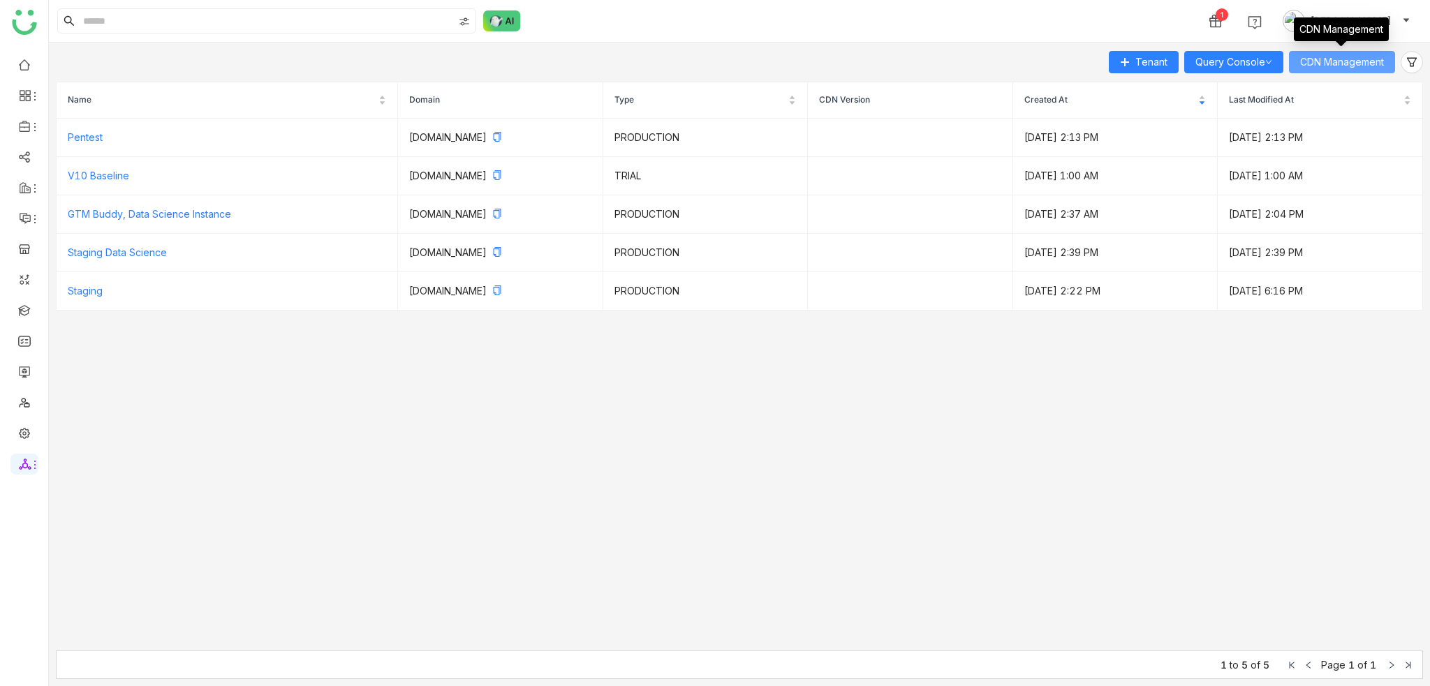
click at [1367, 64] on span "CDN Management" at bounding box center [1342, 61] width 84 height 15
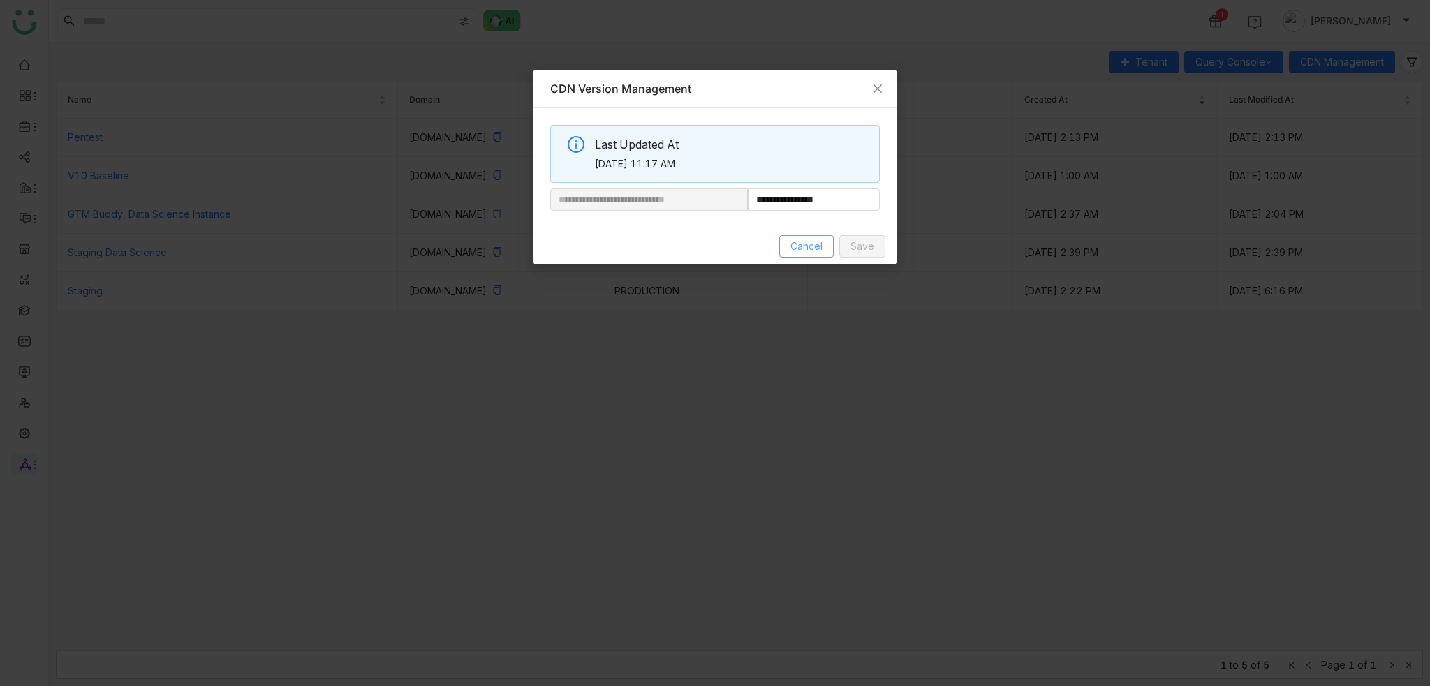
click at [796, 242] on span "Cancel" at bounding box center [806, 246] width 32 height 15
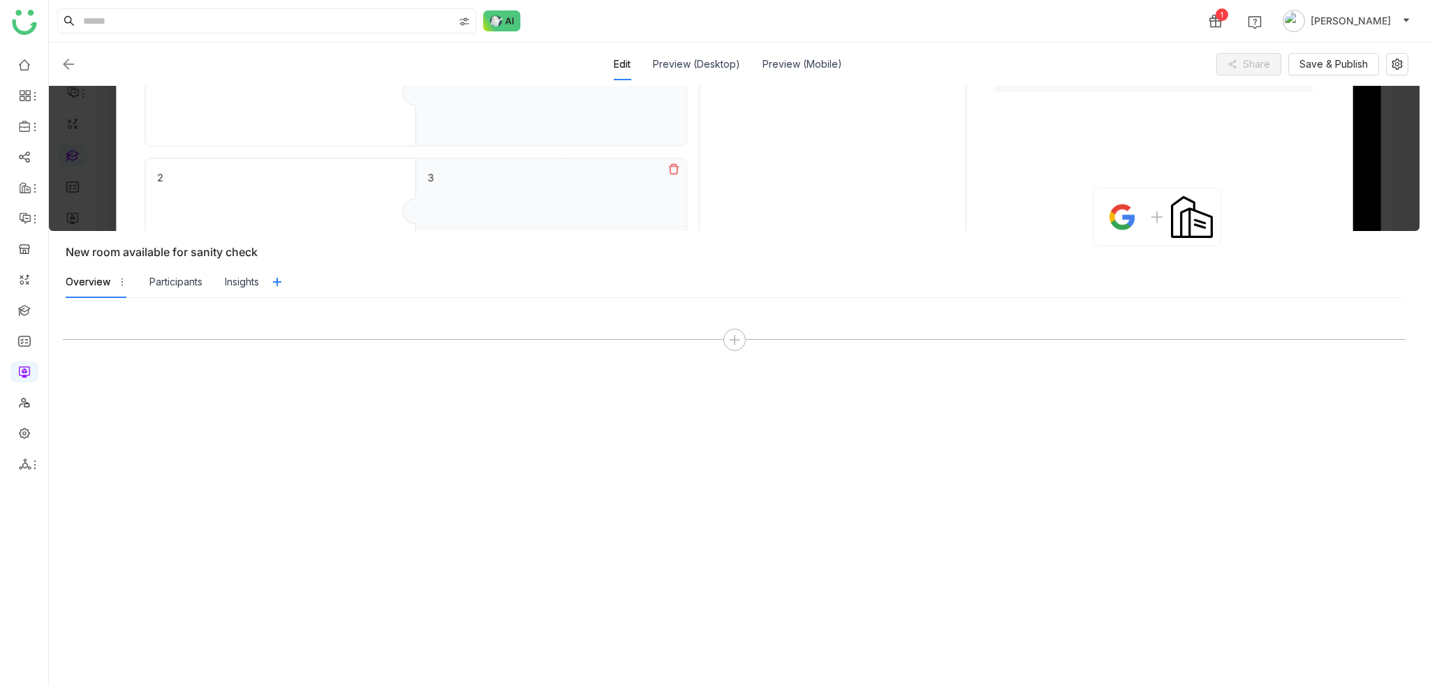
click at [67, 62] on img at bounding box center [68, 64] width 17 height 17
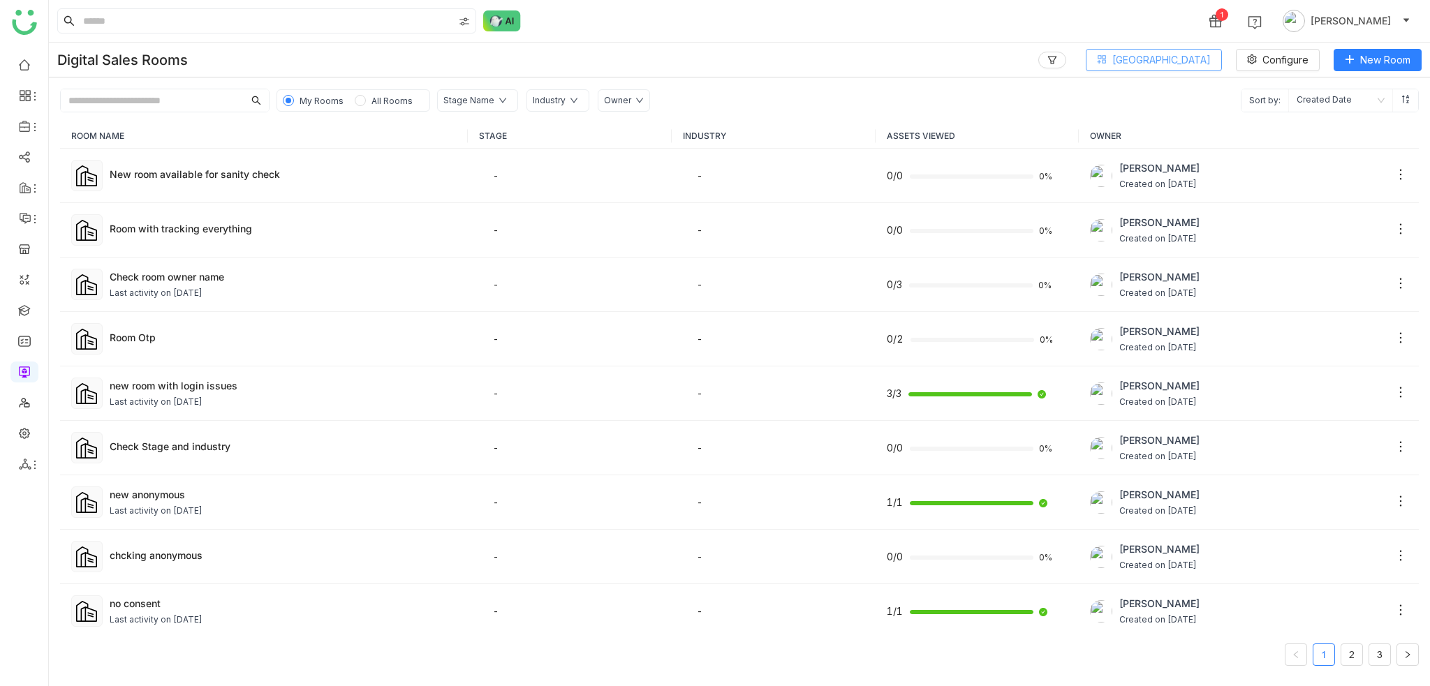
click at [1181, 69] on button "[GEOGRAPHIC_DATA]" at bounding box center [1153, 60] width 136 height 22
click at [1164, 154] on span "View All Blocks" at bounding box center [1173, 147] width 80 height 15
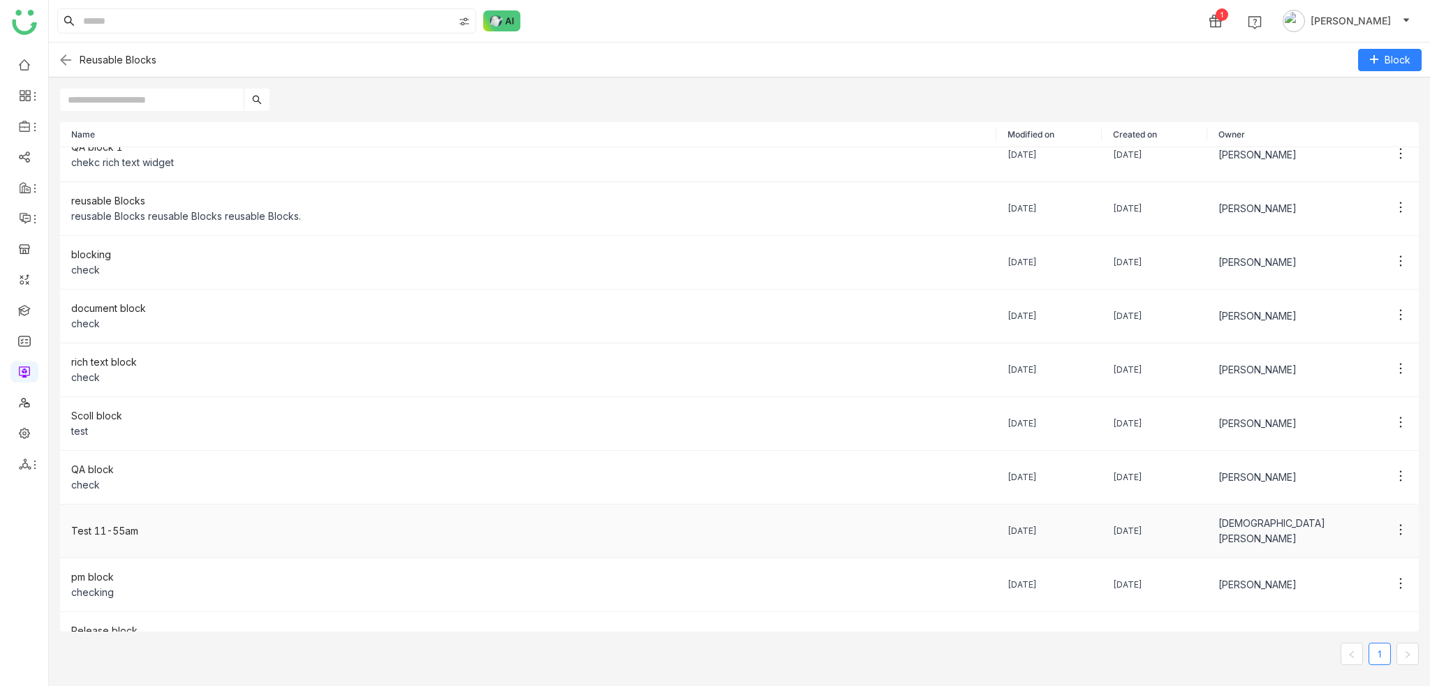
scroll to position [36, 0]
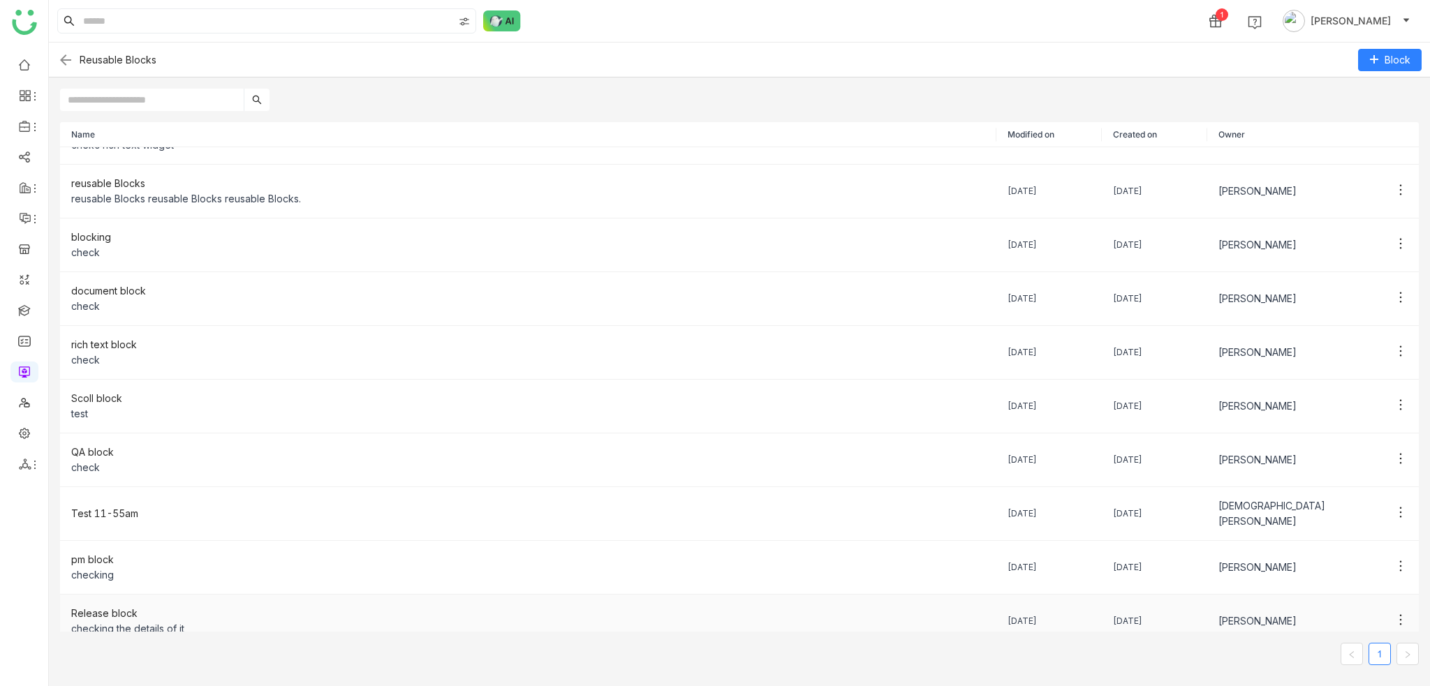
click at [170, 621] on div "checking the details of it" at bounding box center [528, 628] width 914 height 15
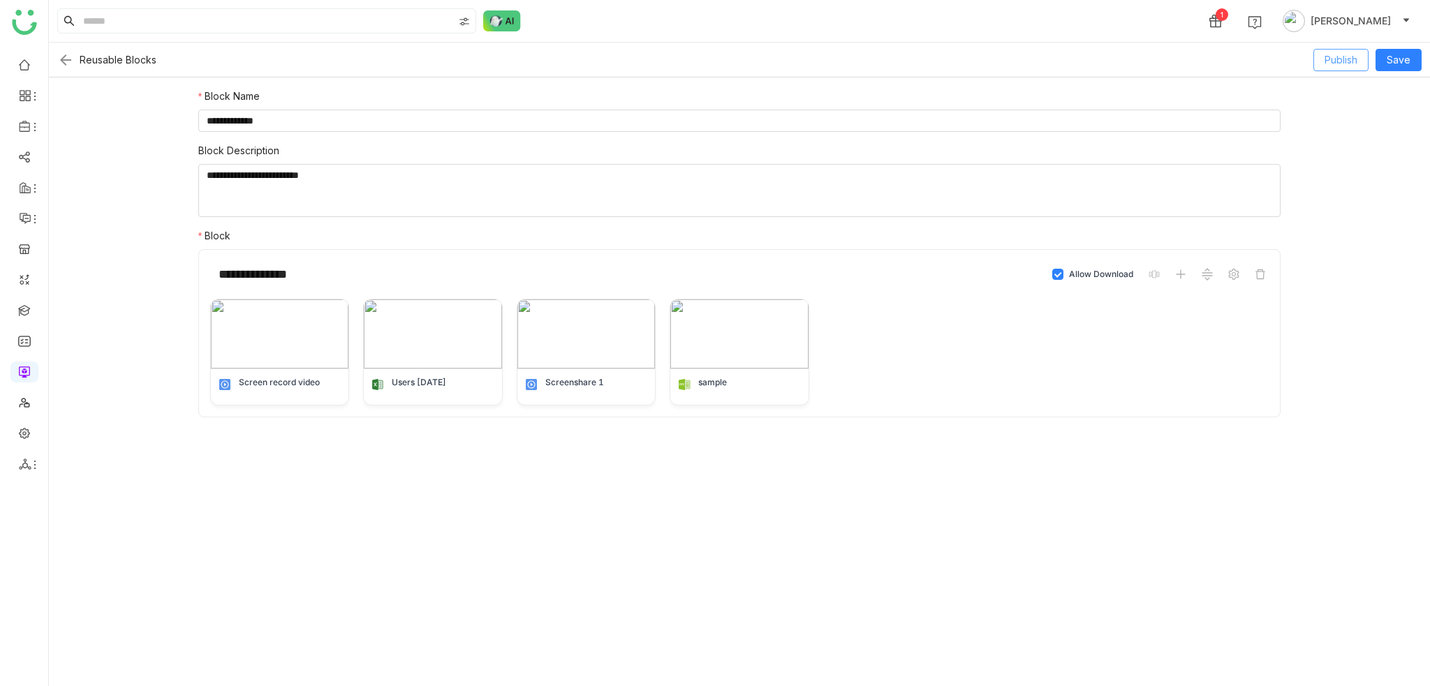
click at [1321, 60] on button "Publish" at bounding box center [1340, 60] width 55 height 22
click at [64, 64] on img at bounding box center [65, 60] width 17 height 17
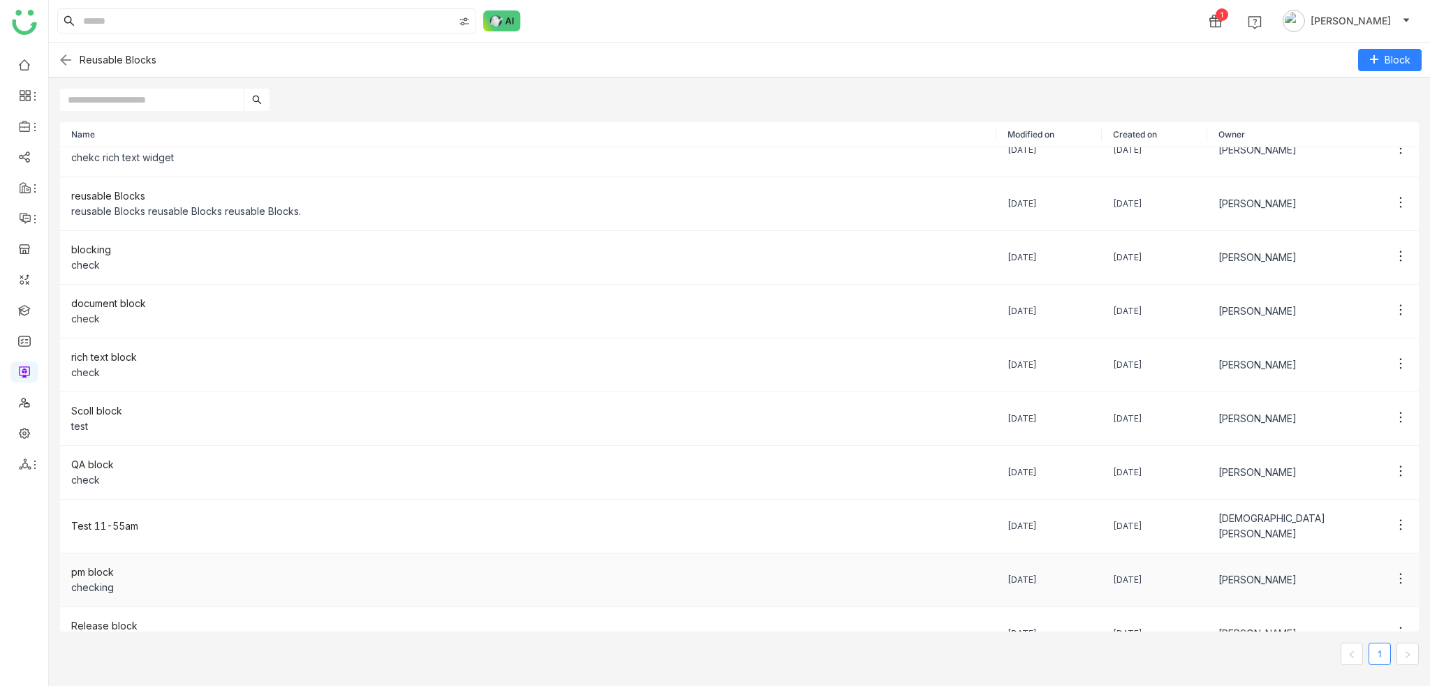
scroll to position [36, 0]
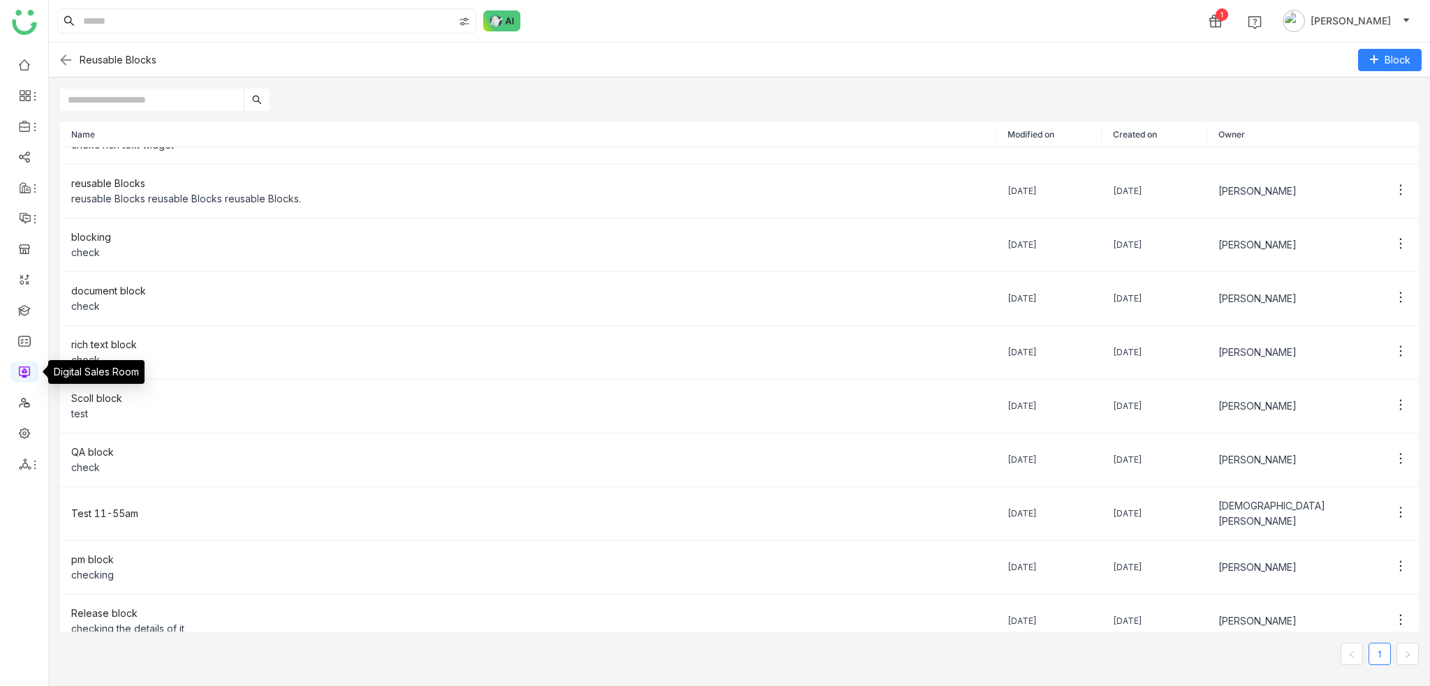
click at [24, 371] on link at bounding box center [24, 371] width 13 height 12
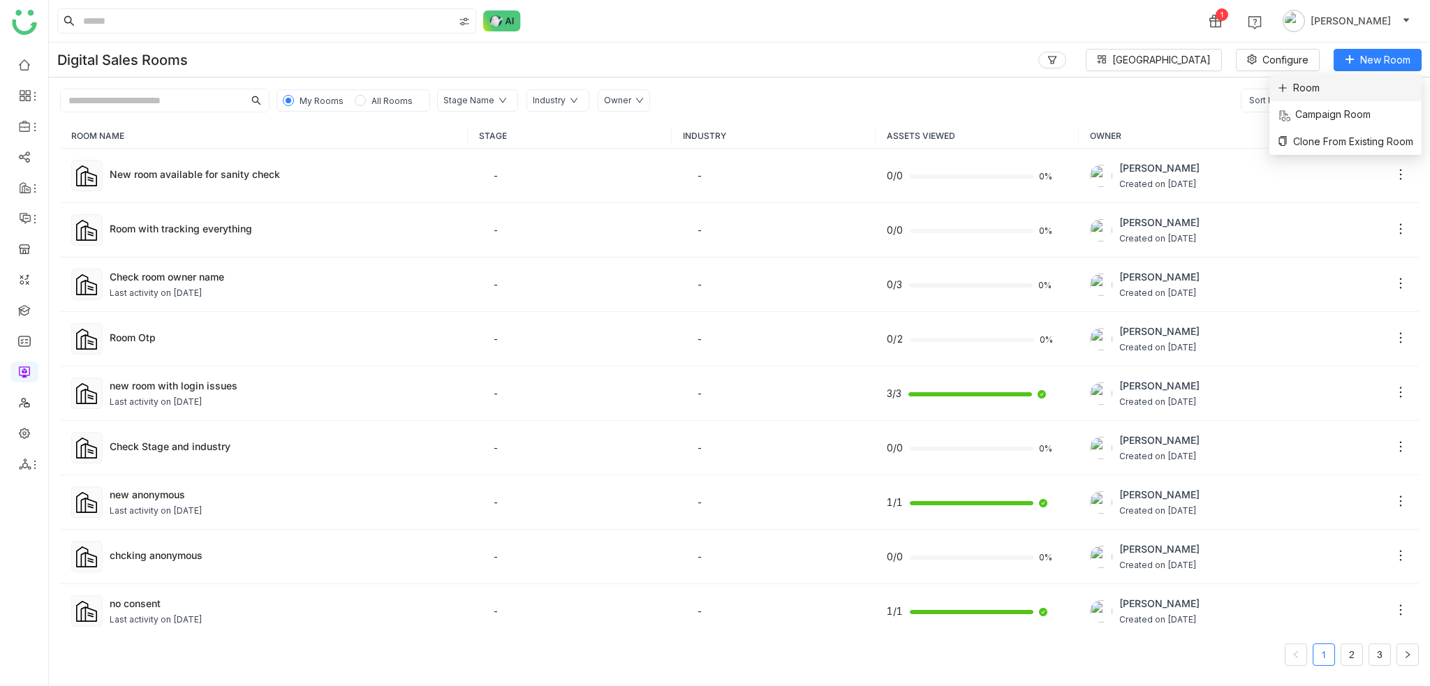
click at [1349, 94] on li "Room" at bounding box center [1345, 88] width 152 height 27
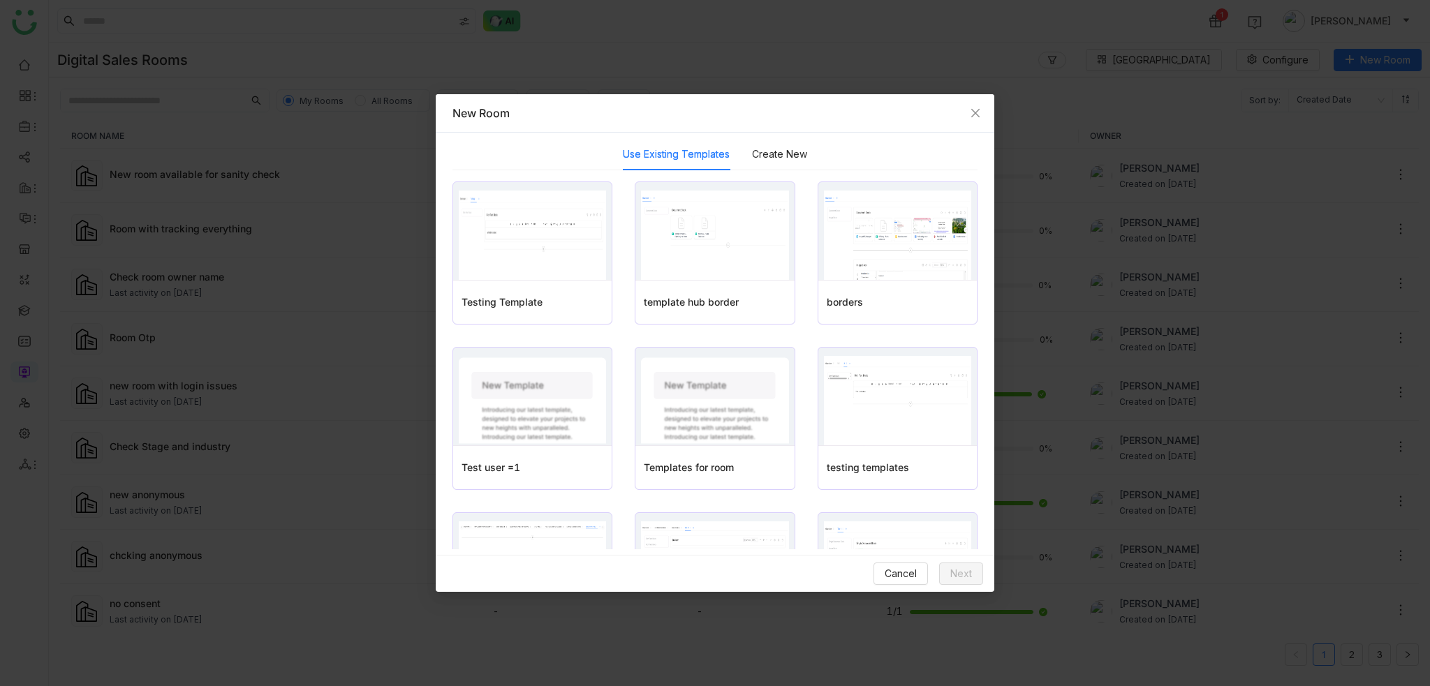
click at [295, 191] on nz-modal-container "New Room Use Existing Templates Create New Preview Select Testing Template Prev…" at bounding box center [715, 343] width 1430 height 686
click at [289, 170] on nz-modal-container "New Room Use Existing Templates Create New Preview Select Testing Template Prev…" at bounding box center [715, 343] width 1430 height 686
click at [237, 187] on nz-modal-container "New Room Use Existing Templates Create New Preview Select Testing Template Prev…" at bounding box center [715, 343] width 1430 height 686
drag, startPoint x: 976, startPoint y: 115, endPoint x: 547, endPoint y: 153, distance: 430.9
click at [976, 116] on icon "Close" at bounding box center [975, 112] width 11 height 11
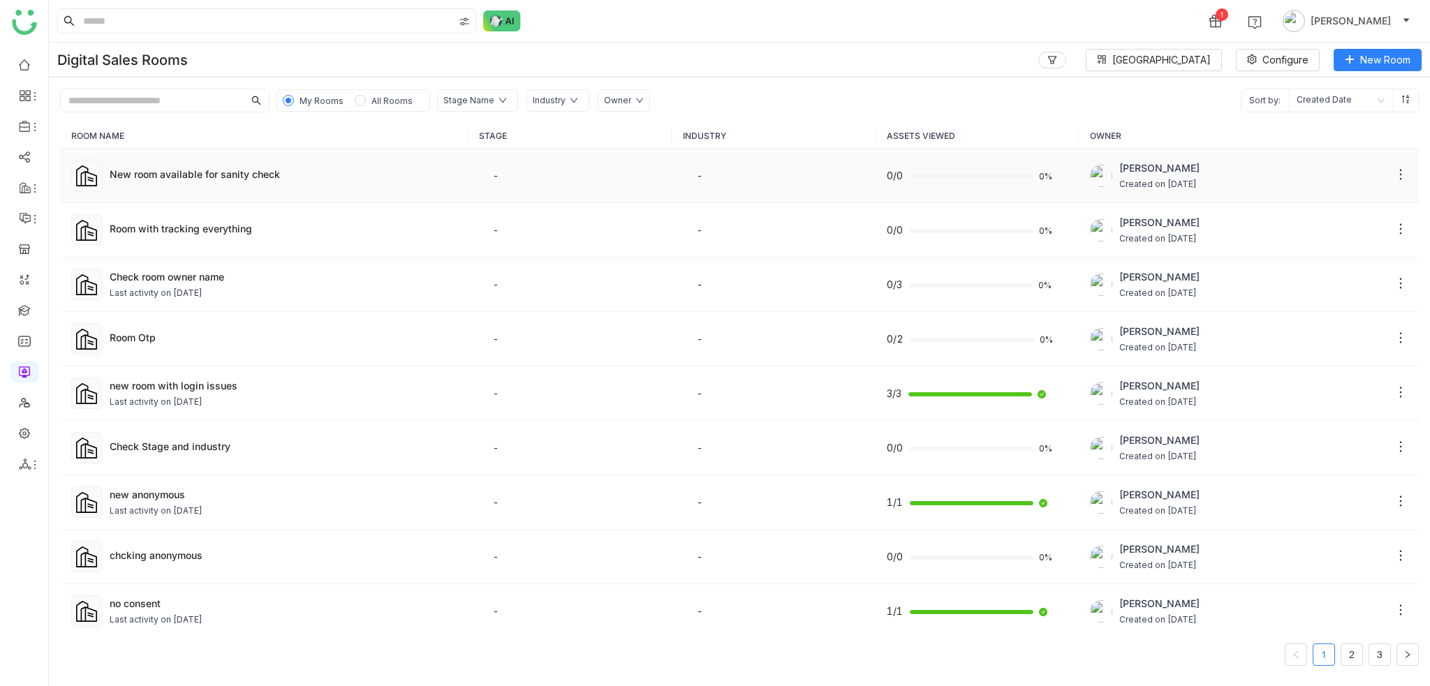
click at [290, 190] on td "New room available for sanity check" at bounding box center [264, 176] width 408 height 54
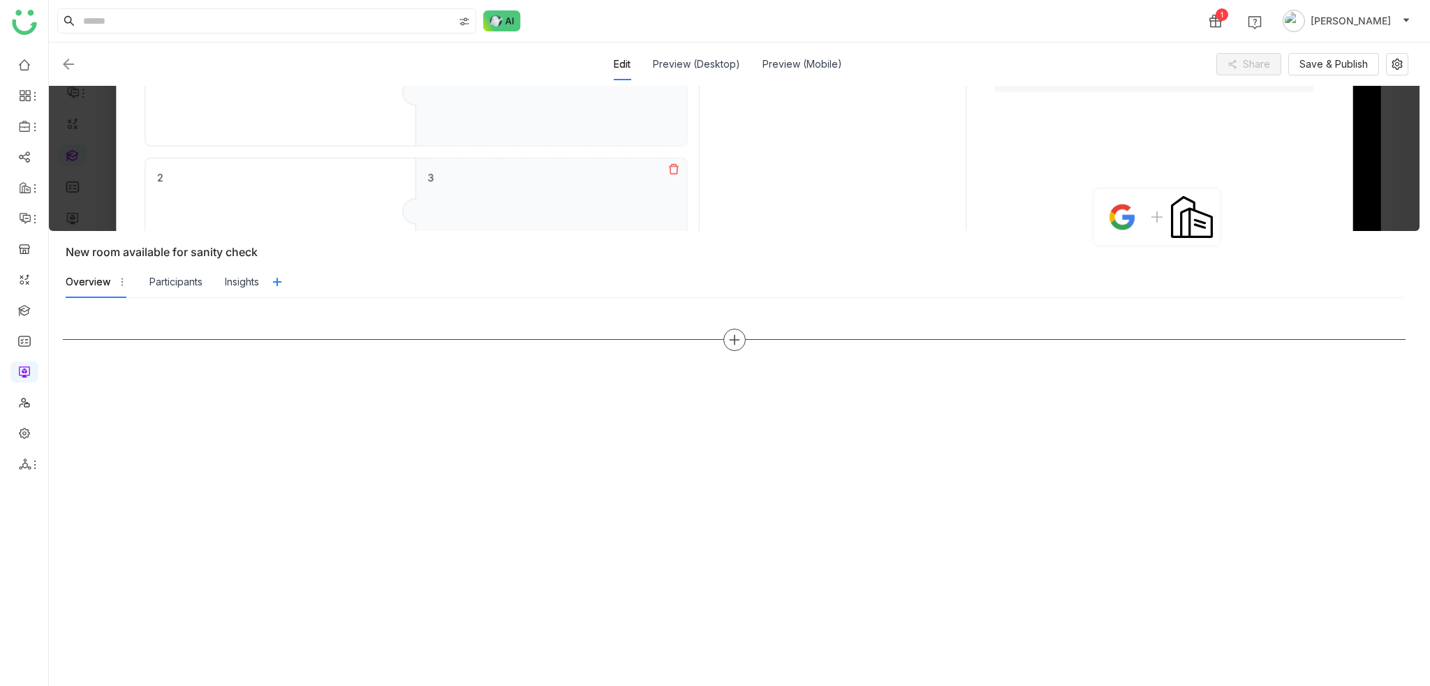
click at [740, 335] on icon at bounding box center [734, 340] width 13 height 13
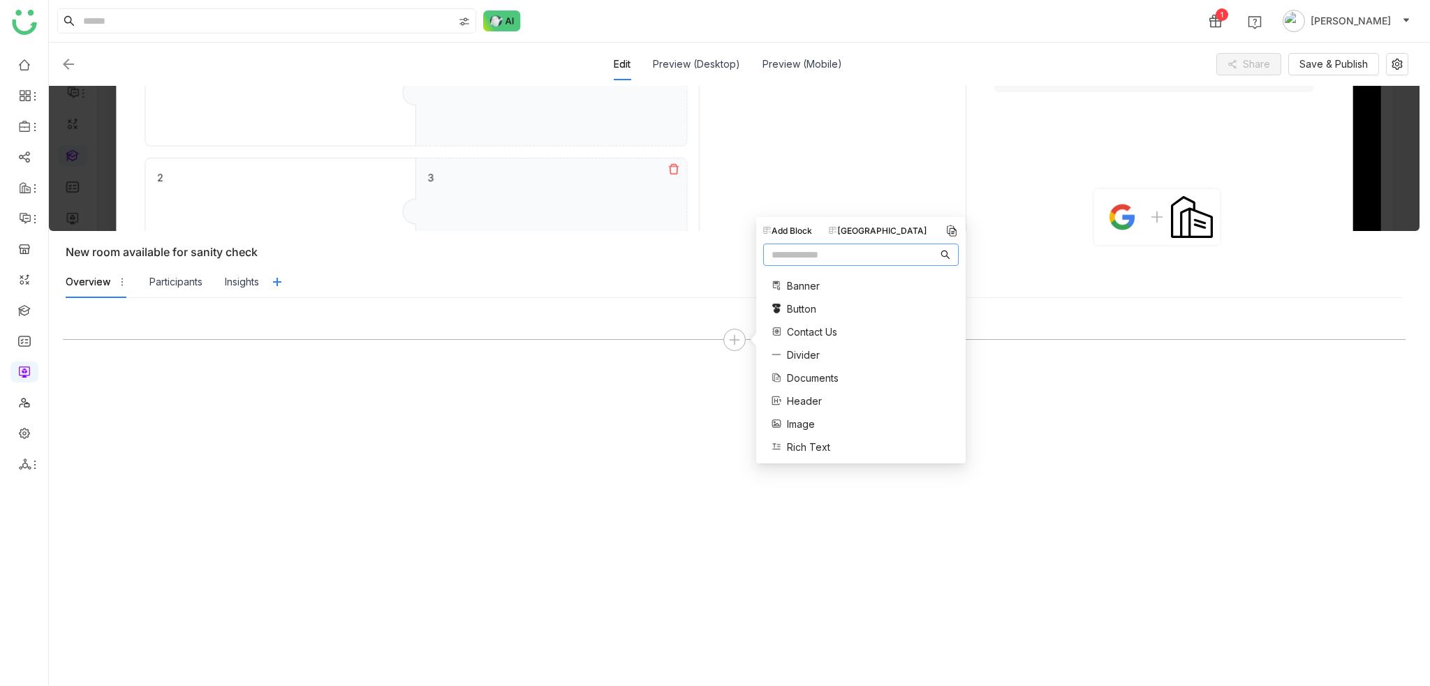
click at [888, 236] on div "Add Block Block Library" at bounding box center [860, 231] width 195 height 14
click at [890, 232] on div "Block Library" at bounding box center [878, 231] width 98 height 13
click at [841, 444] on span "Release block" at bounding box center [820, 441] width 66 height 15
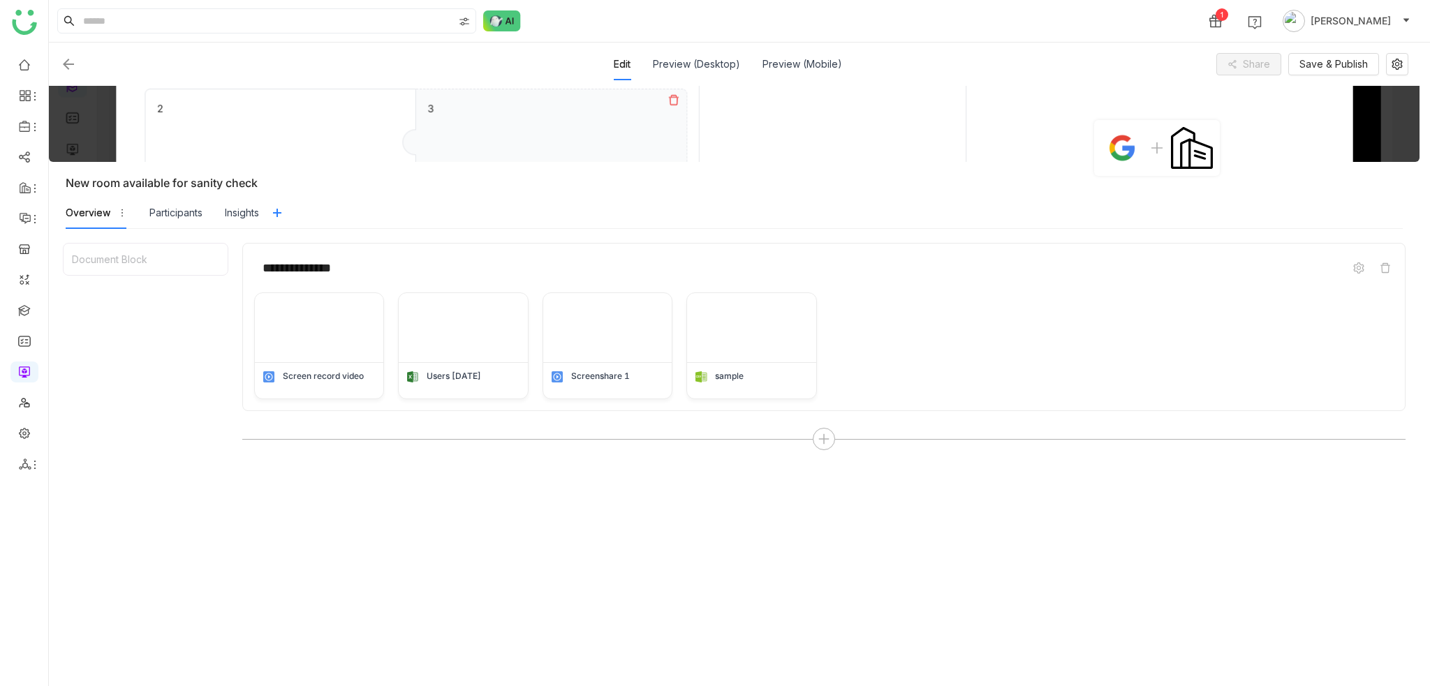
scroll to position [0, 0]
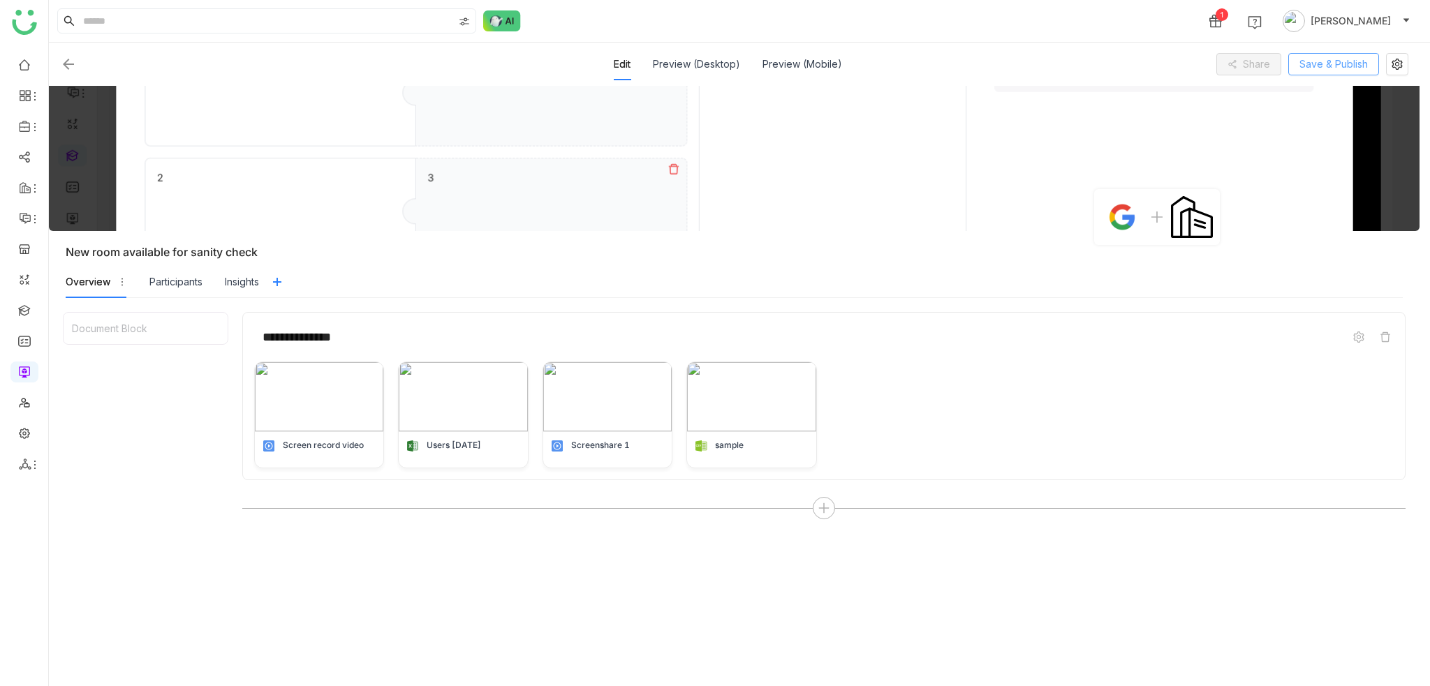
click at [1328, 66] on span "Save & Publish" at bounding box center [1333, 64] width 68 height 15
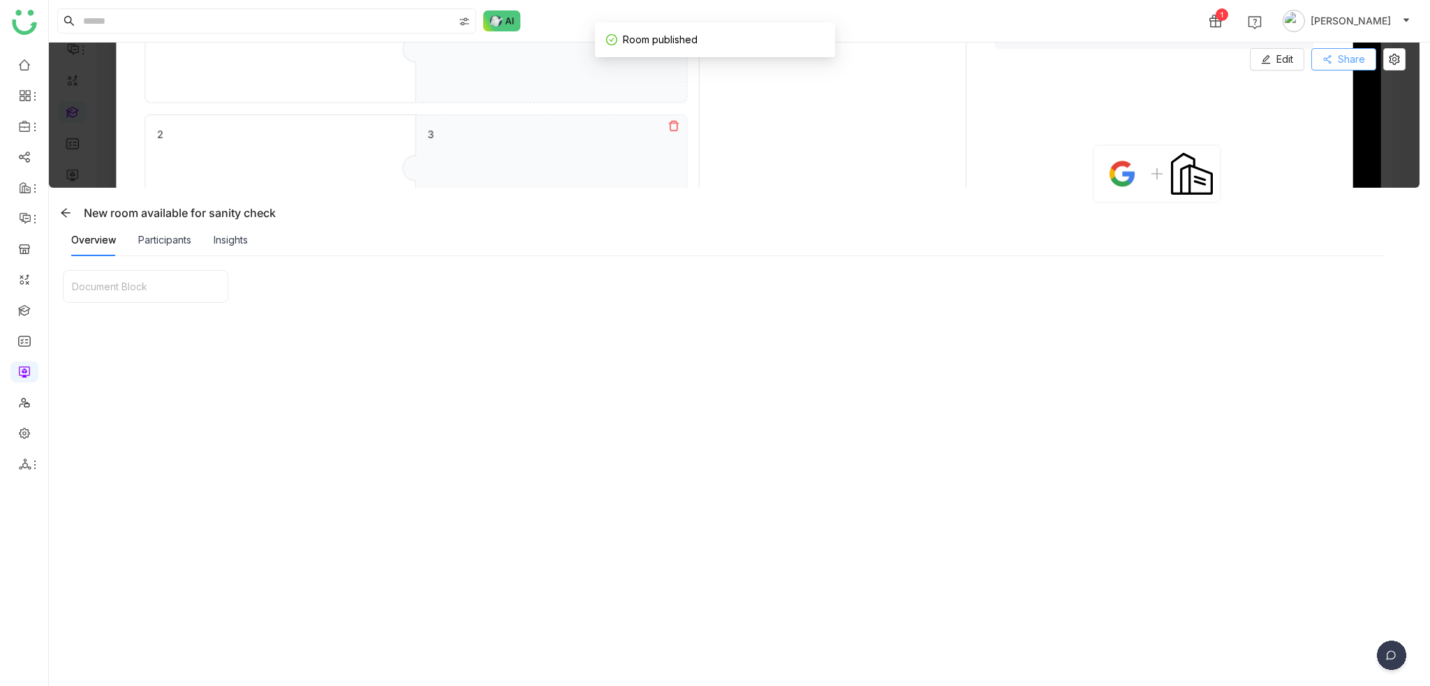
click at [1329, 67] on button "Share" at bounding box center [1343, 59] width 65 height 22
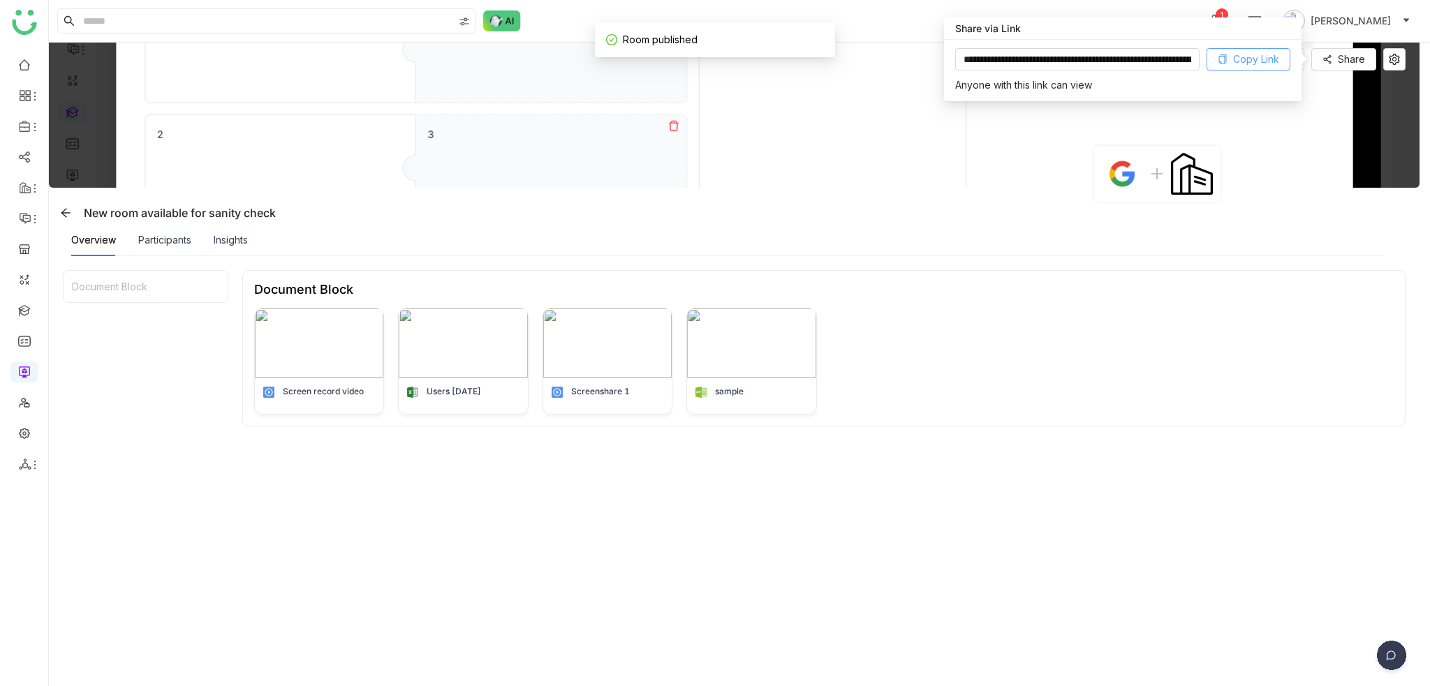
click at [1242, 66] on span "Copy Link" at bounding box center [1256, 59] width 46 height 15
click at [1092, 524] on div "Document Block Screen record video Users 07-21-2025 Screenshare 1 sample" at bounding box center [823, 557] width 1163 height 574
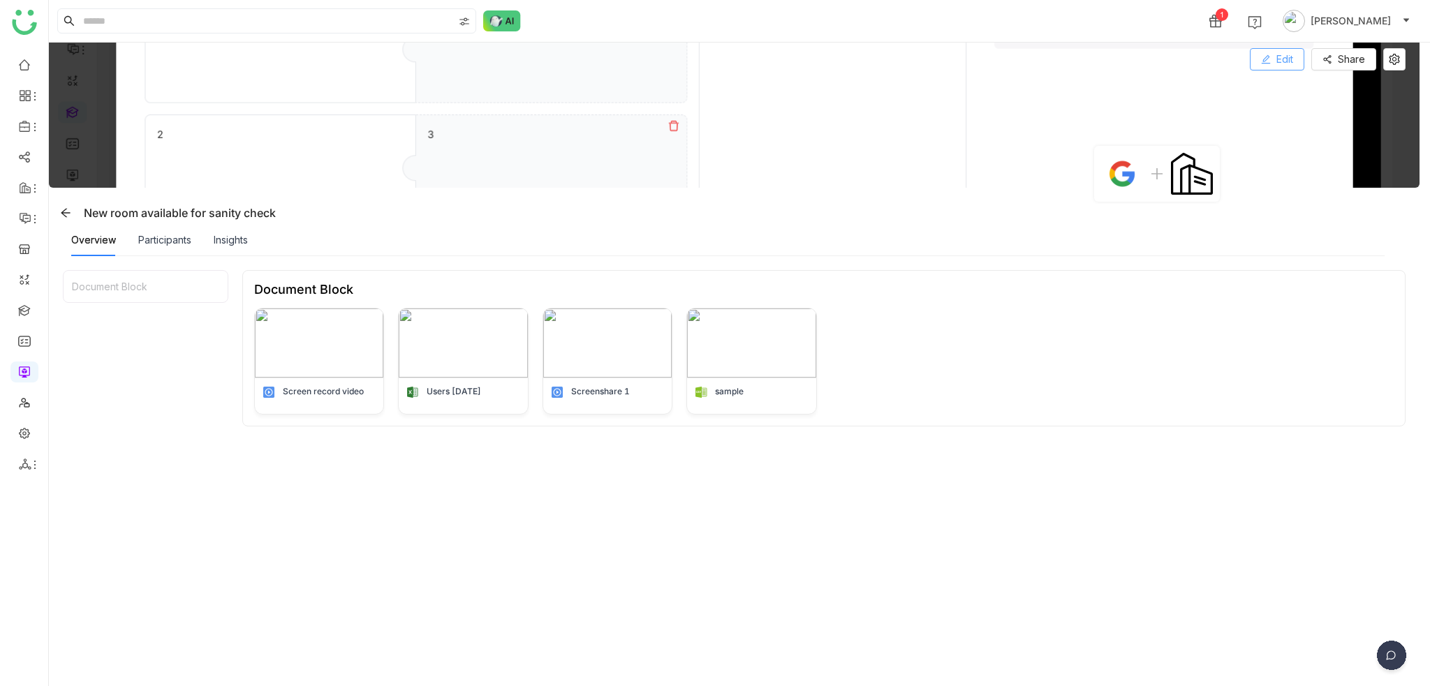
click at [1287, 62] on span "Edit" at bounding box center [1284, 59] width 17 height 15
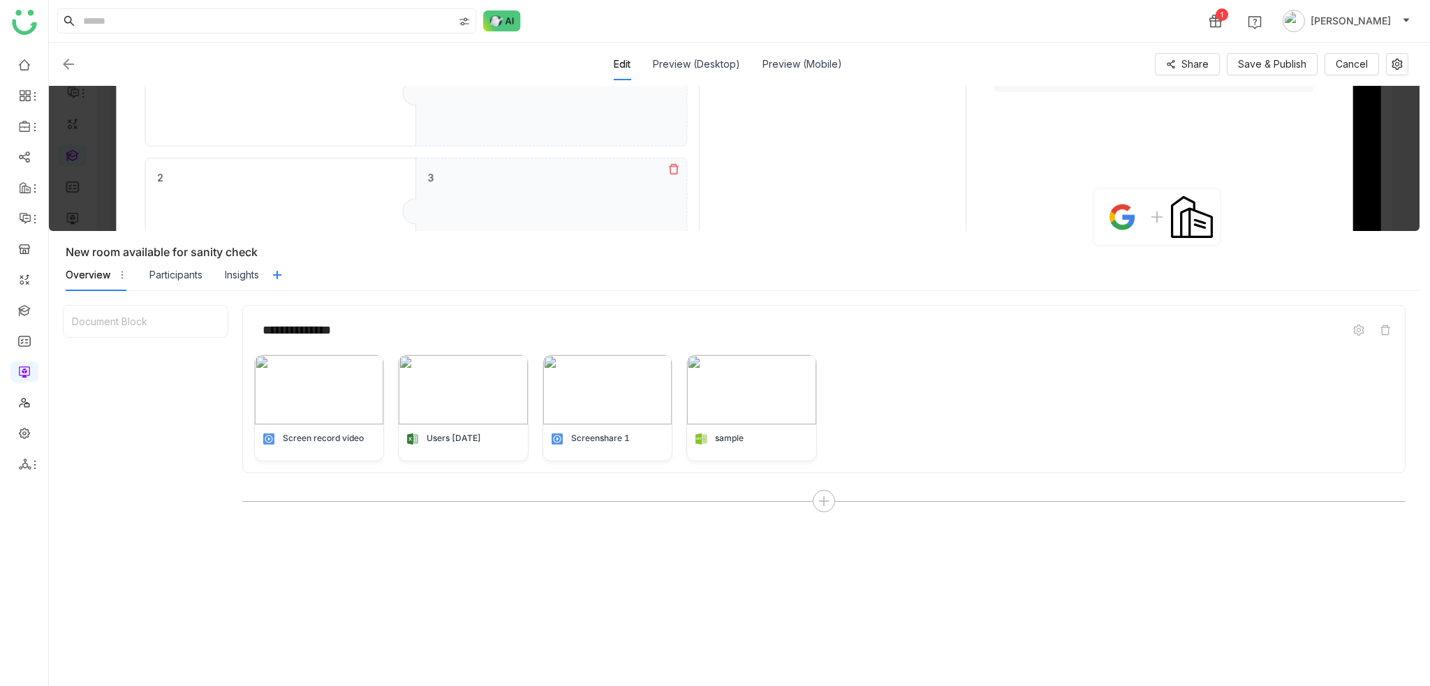
click at [1242, 379] on div "Screen record video Users 07-21-2025 Screenshare 1 sample" at bounding box center [823, 408] width 1139 height 107
click at [907, 383] on div "Screen record video Users 07-21-2025 Screenshare 1 sample" at bounding box center [823, 408] width 1139 height 107
click at [854, 396] on div "Screen record video Users 07-21-2025 Screenshare 1 sample" at bounding box center [823, 408] width 1139 height 107
click at [819, 399] on div "Screen record video Users 07-21-2025 Screenshare 1 sample" at bounding box center [823, 408] width 1139 height 107
click at [1339, 333] on div "**********" at bounding box center [823, 330] width 1139 height 27
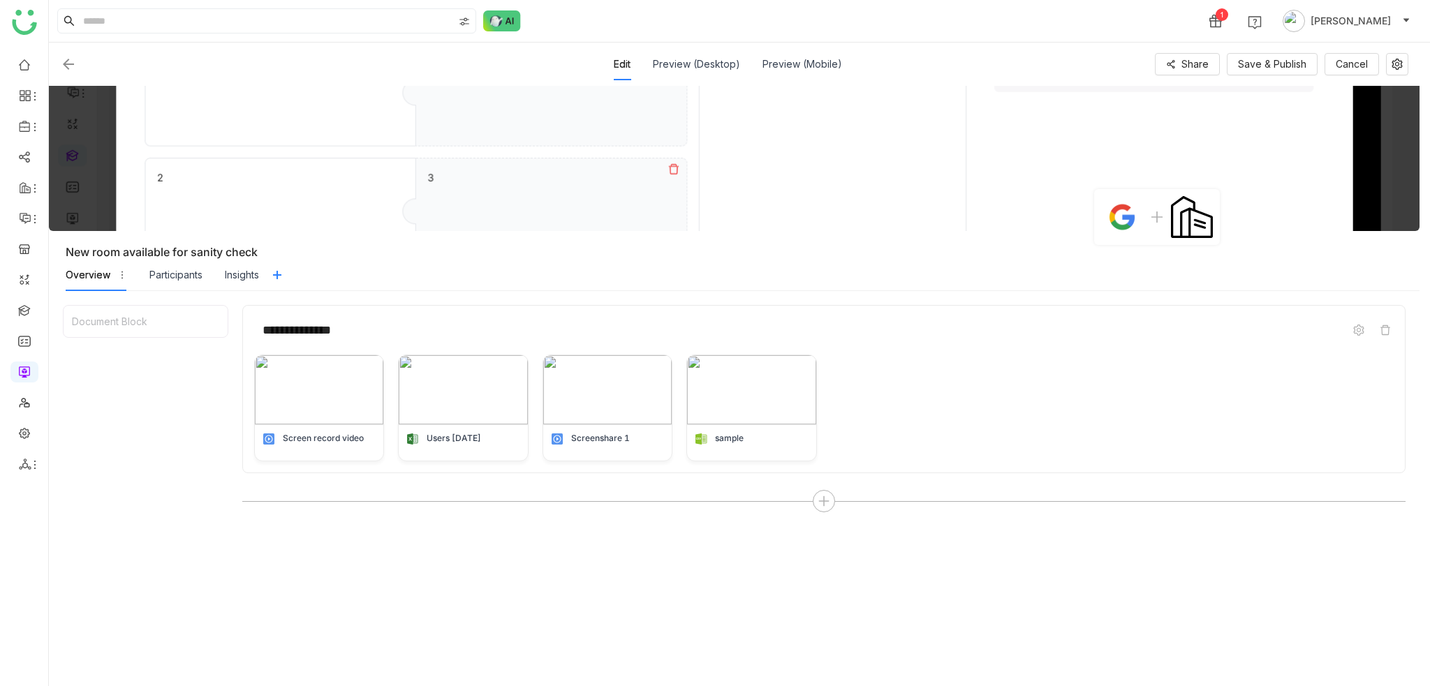
click at [1349, 327] on div at bounding box center [1366, 330] width 53 height 17
click at [1360, 329] on icon at bounding box center [1358, 330] width 10 height 11
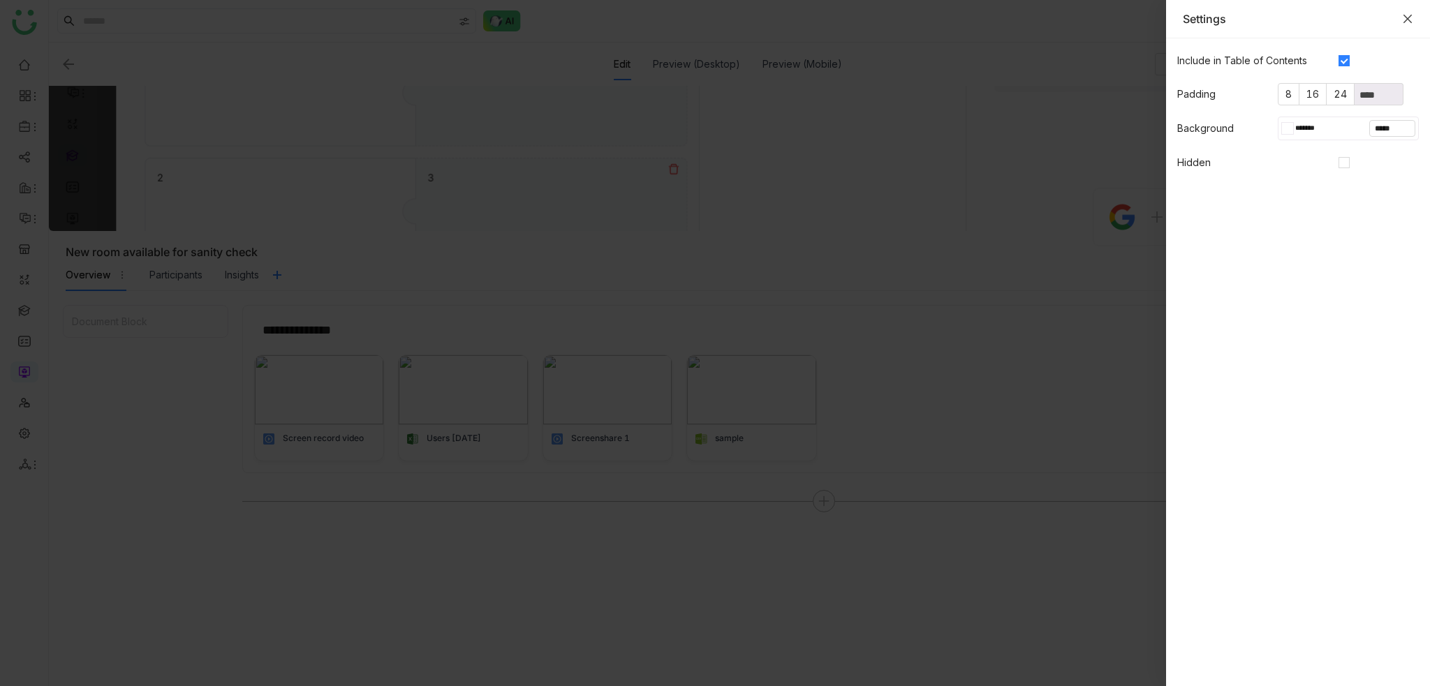
click at [1404, 16] on icon "Close" at bounding box center [1407, 19] width 8 height 8
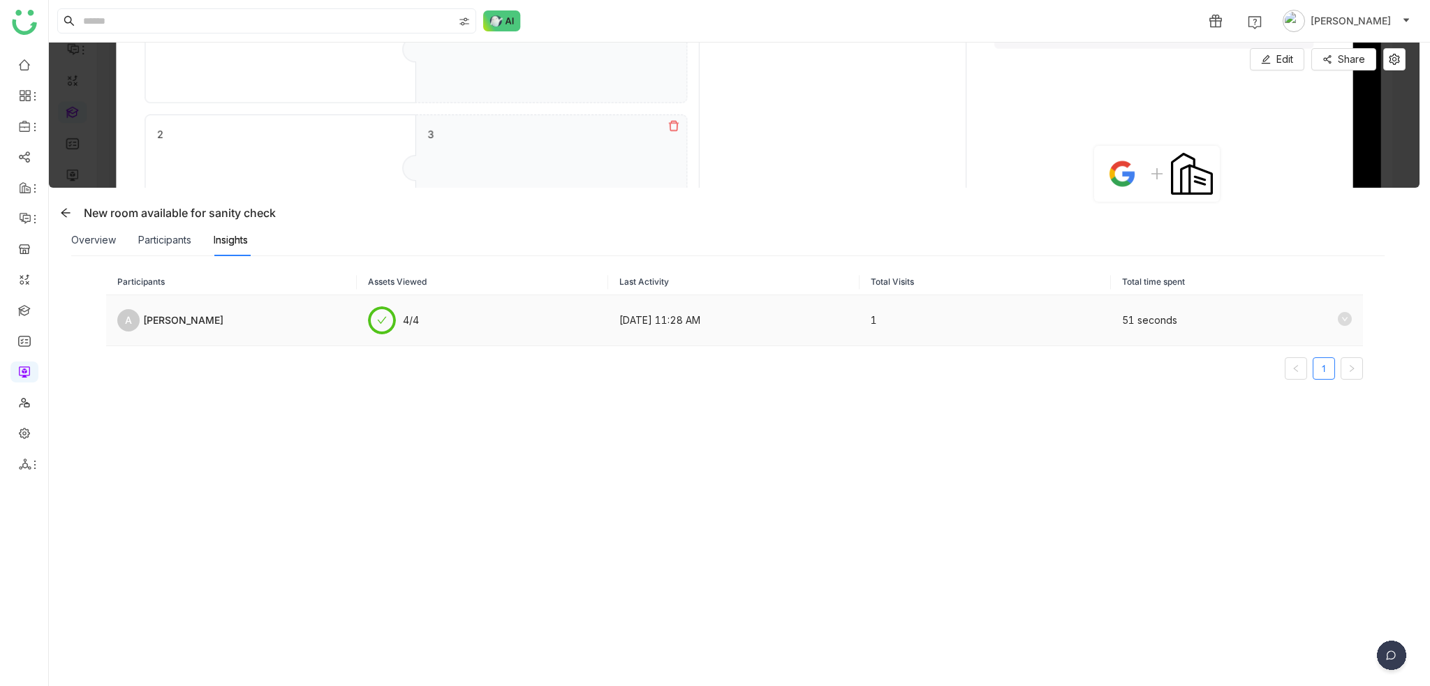
click at [432, 327] on td "4/4" at bounding box center [482, 320] width 251 height 51
click at [1337, 322] on icon at bounding box center [1344, 319] width 14 height 14
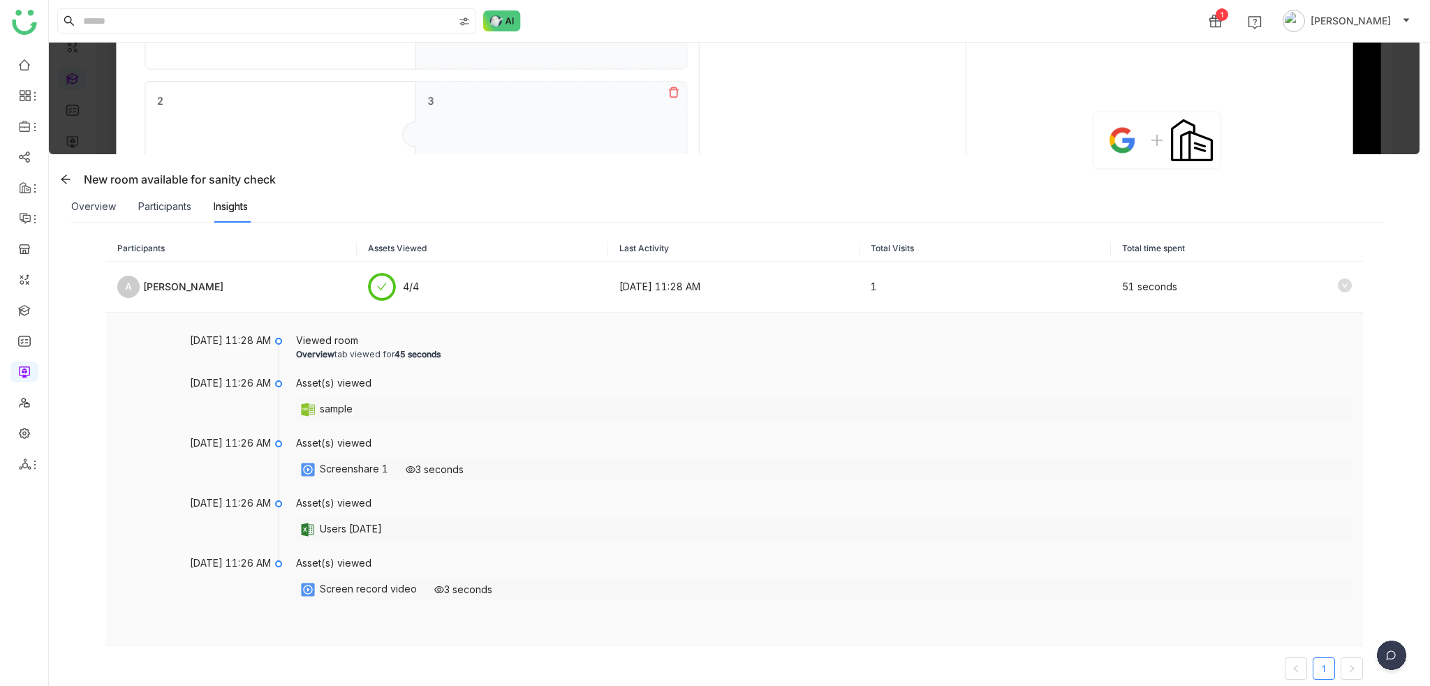
scroll to position [51, 0]
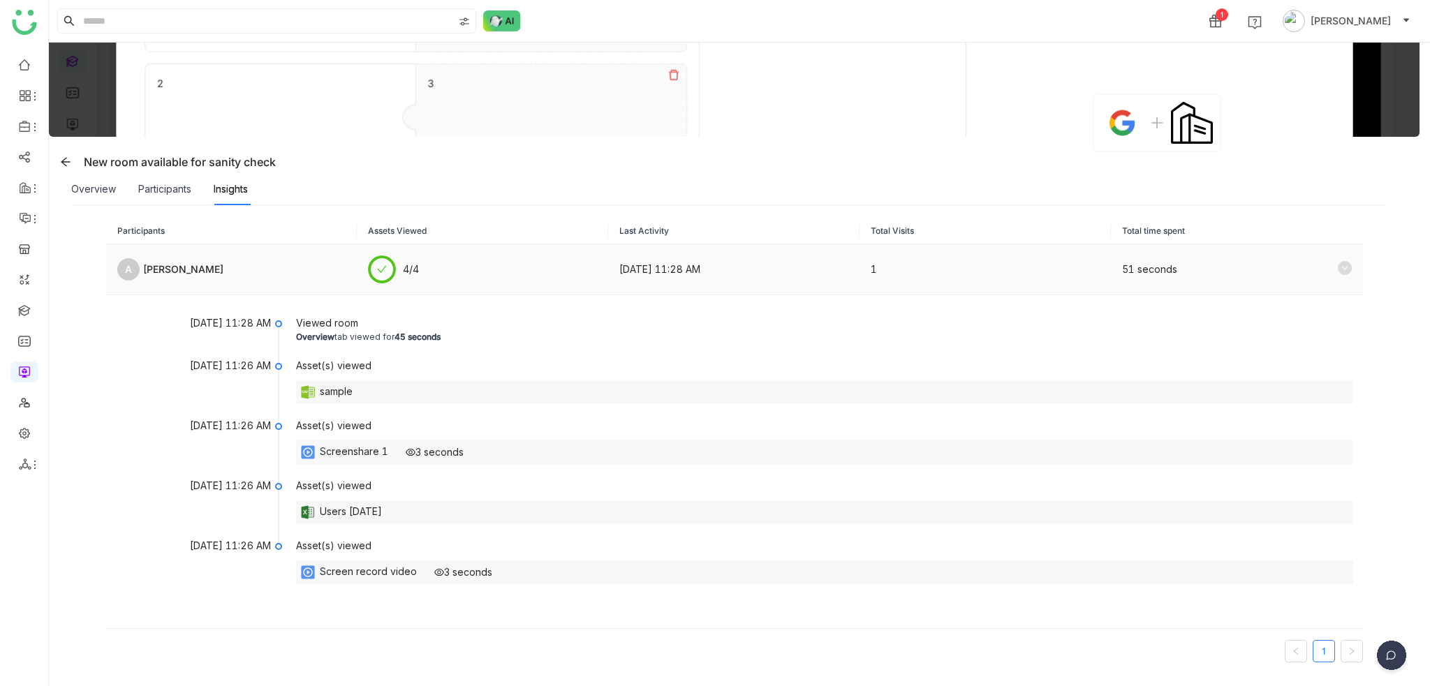
click at [215, 276] on div "A arif khan" at bounding box center [231, 269] width 229 height 22
drag, startPoint x: 689, startPoint y: 270, endPoint x: 623, endPoint y: 272, distance: 66.3
click at [632, 272] on td "Aug 30, 2025, 11:28 AM" at bounding box center [733, 269] width 251 height 51
click at [99, 274] on gtmb-room-insights "Participants Assets Viewed Last Activity Total Visits Total time spent A arif k…" at bounding box center [734, 446] width 1342 height 454
click at [27, 161] on link at bounding box center [24, 156] width 13 height 12
